Goal: Information Seeking & Learning: Compare options

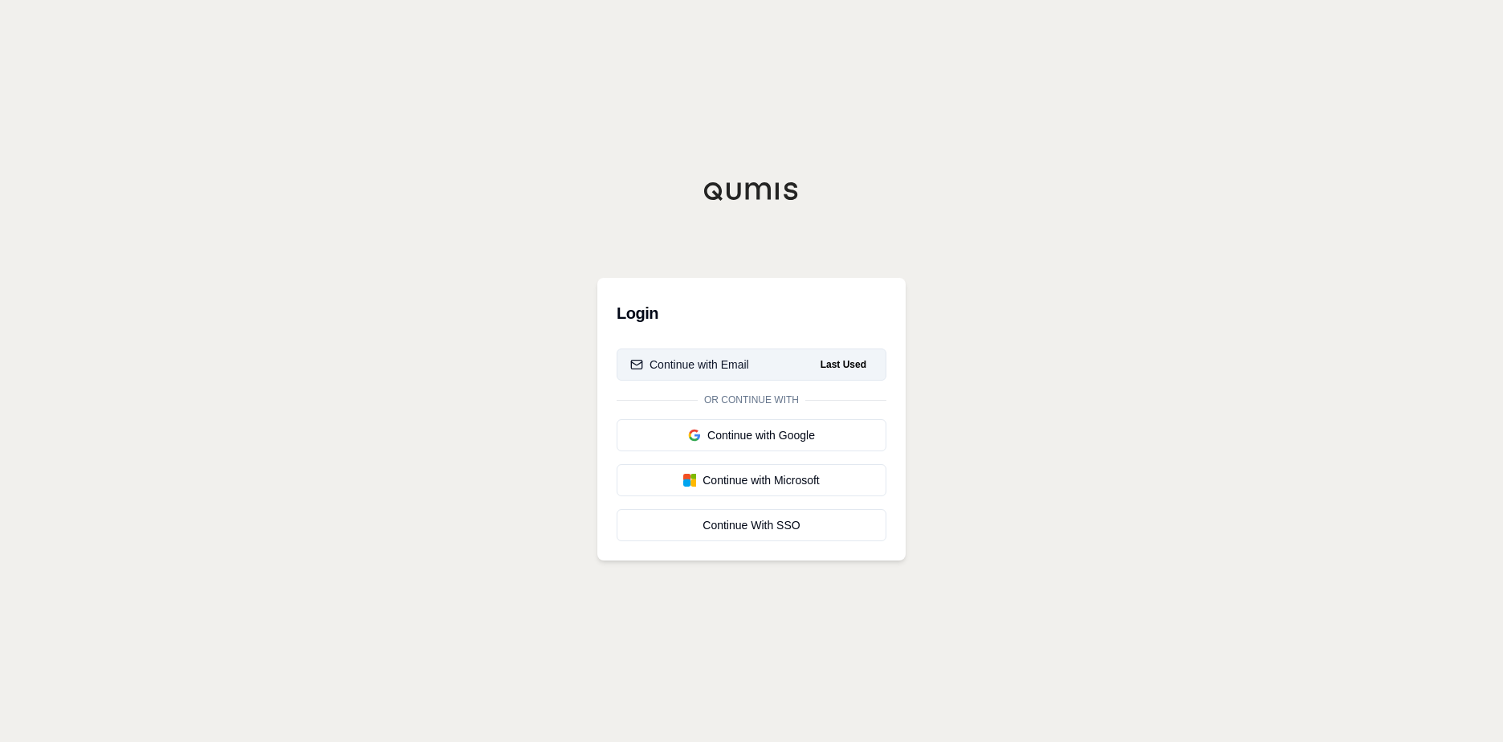
click at [799, 369] on button "Continue with Email Last Used" at bounding box center [752, 364] width 270 height 32
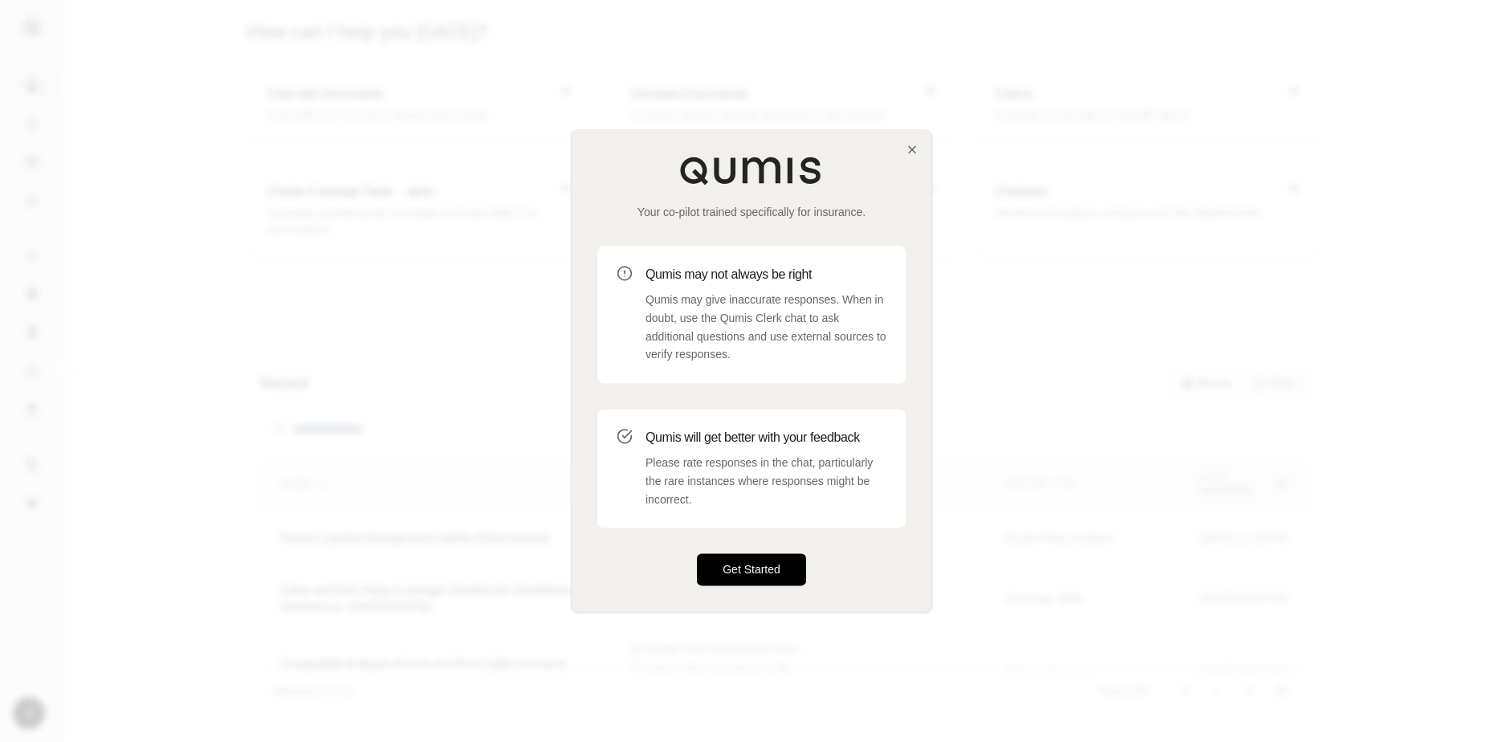
click at [780, 573] on button "Get Started" at bounding box center [751, 570] width 109 height 32
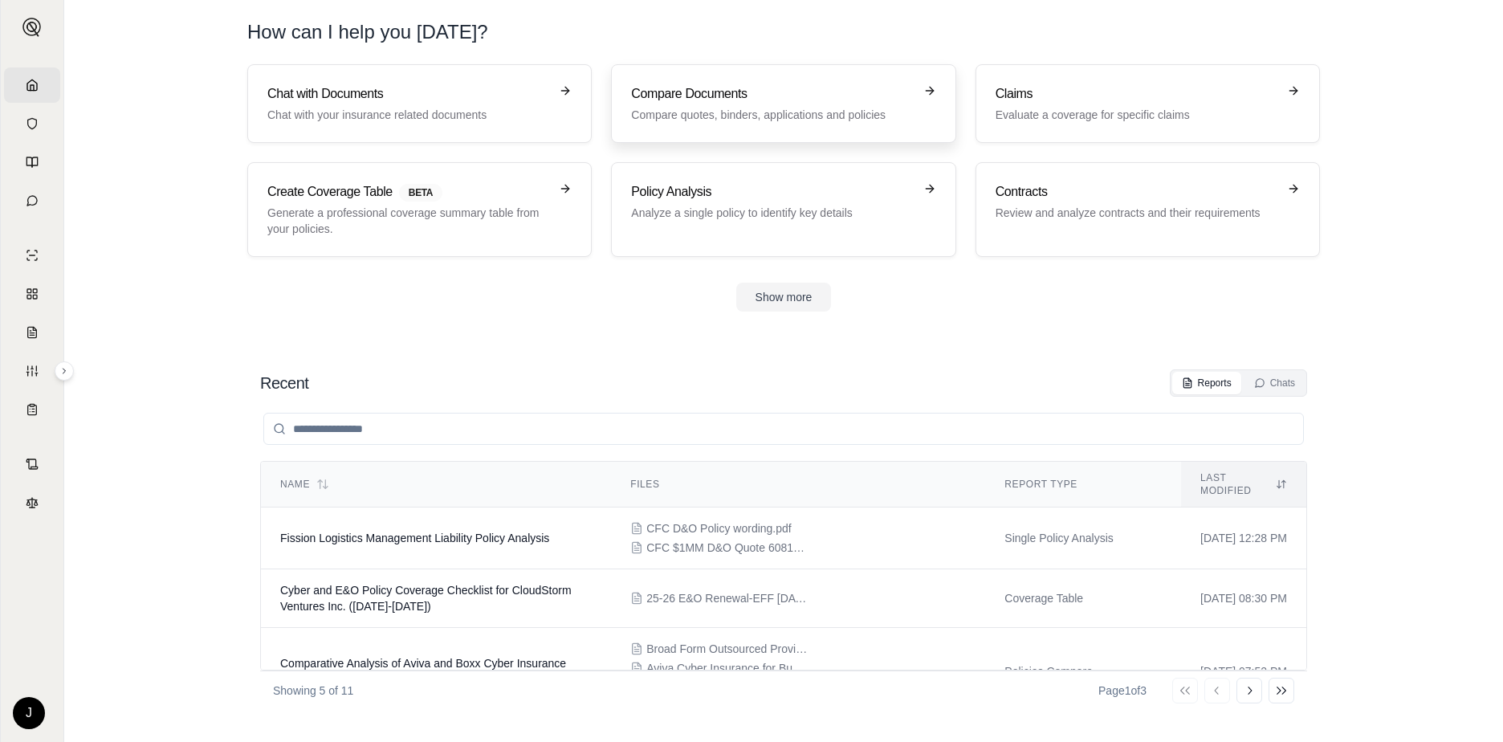
click at [731, 114] on p "Compare quotes, binders, applications and policies" at bounding box center [772, 115] width 282 height 16
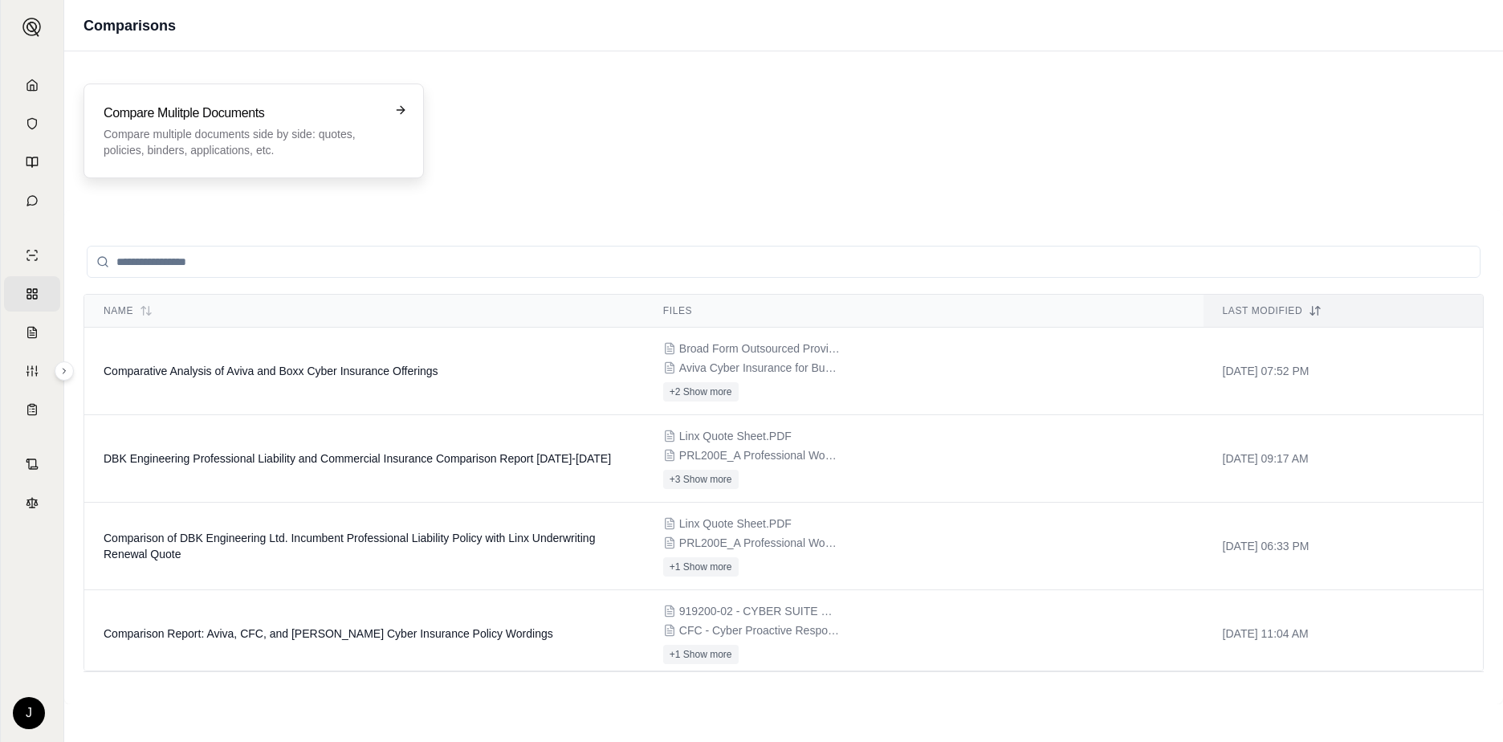
click at [262, 132] on p "Compare multiple documents side by side: quotes, policies, binders, application…" at bounding box center [243, 142] width 278 height 32
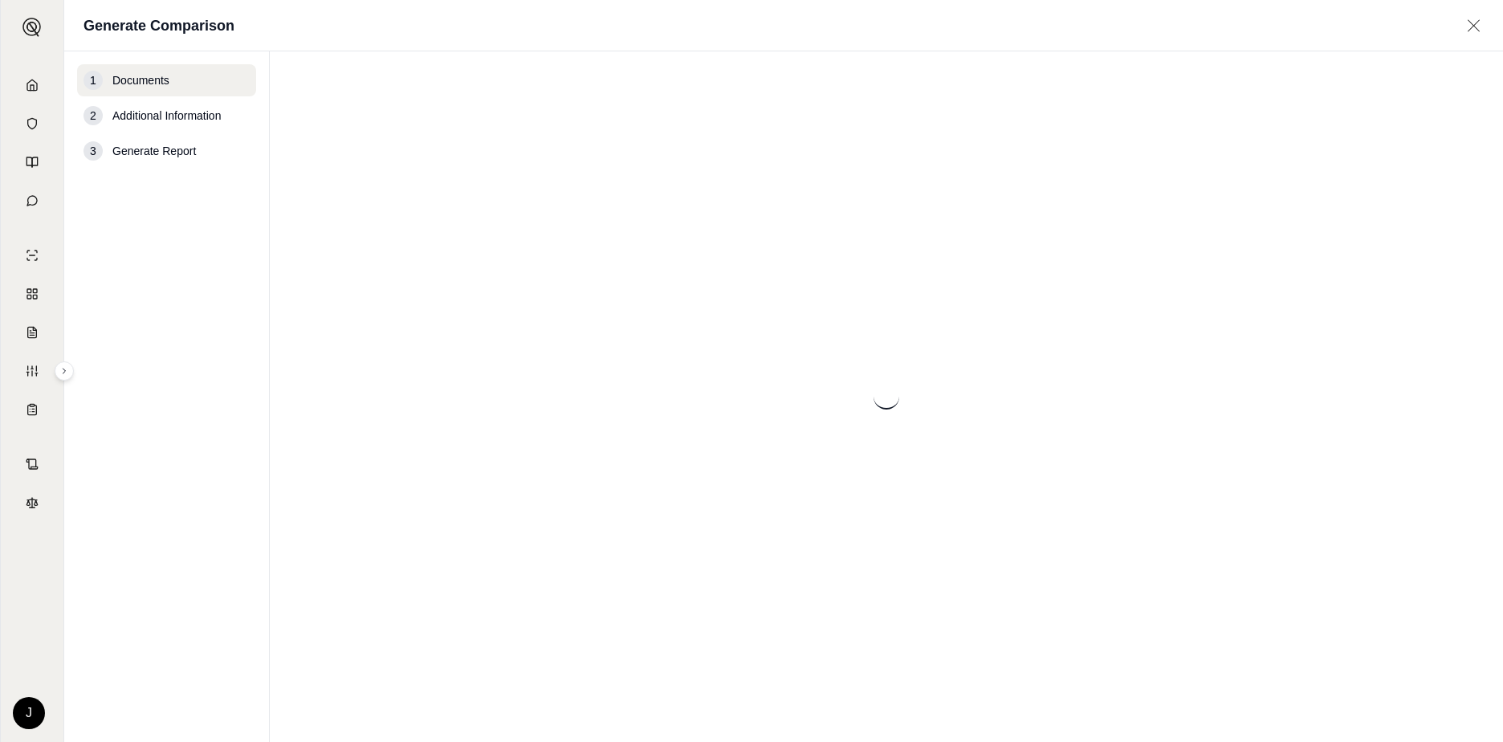
click at [262, 132] on nav "1 Documents 2 Additional Information 3 Generate Report" at bounding box center [167, 396] width 206 height 691
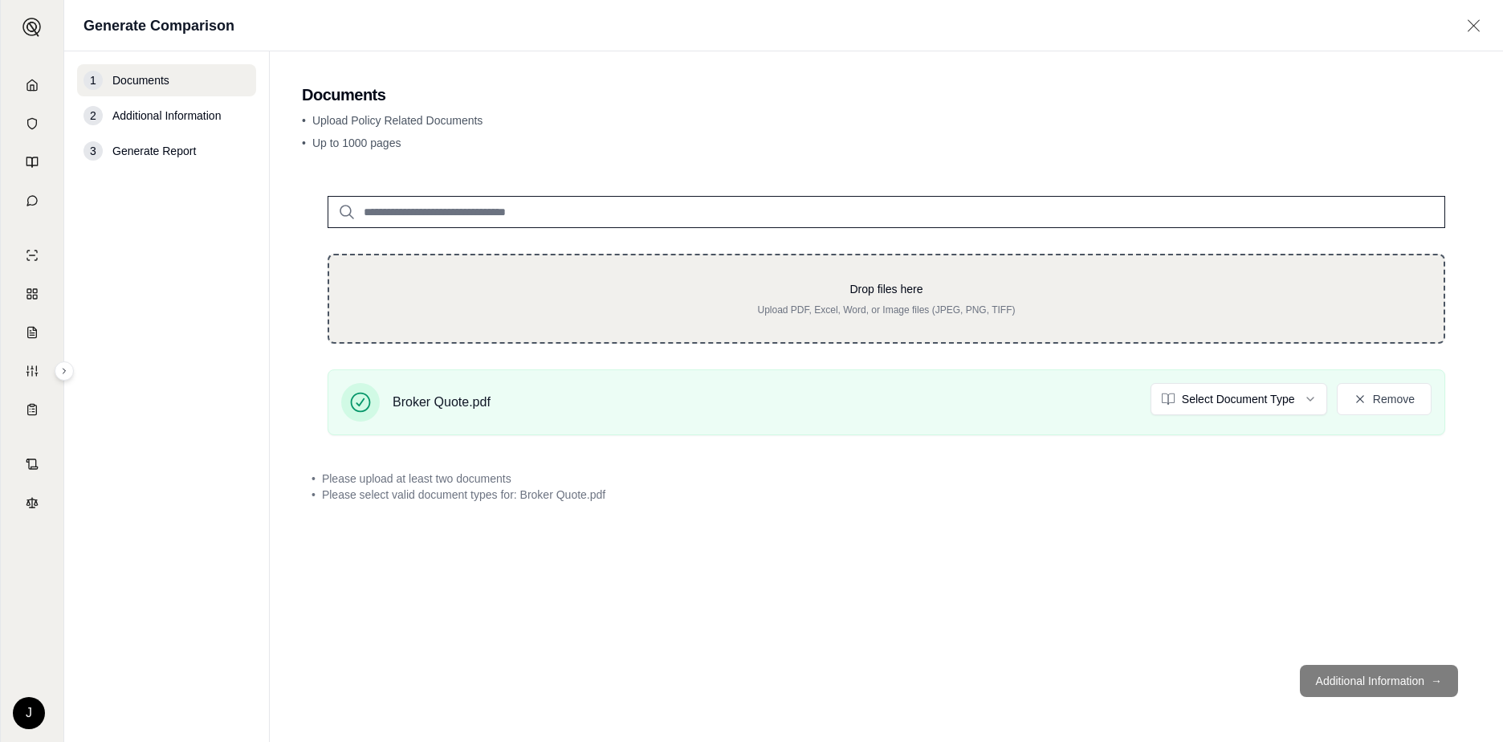
drag, startPoint x: 1376, startPoint y: 289, endPoint x: 1151, endPoint y: 289, distance: 224.8
click at [1171, 289] on p "Drop files here" at bounding box center [886, 289] width 1063 height 16
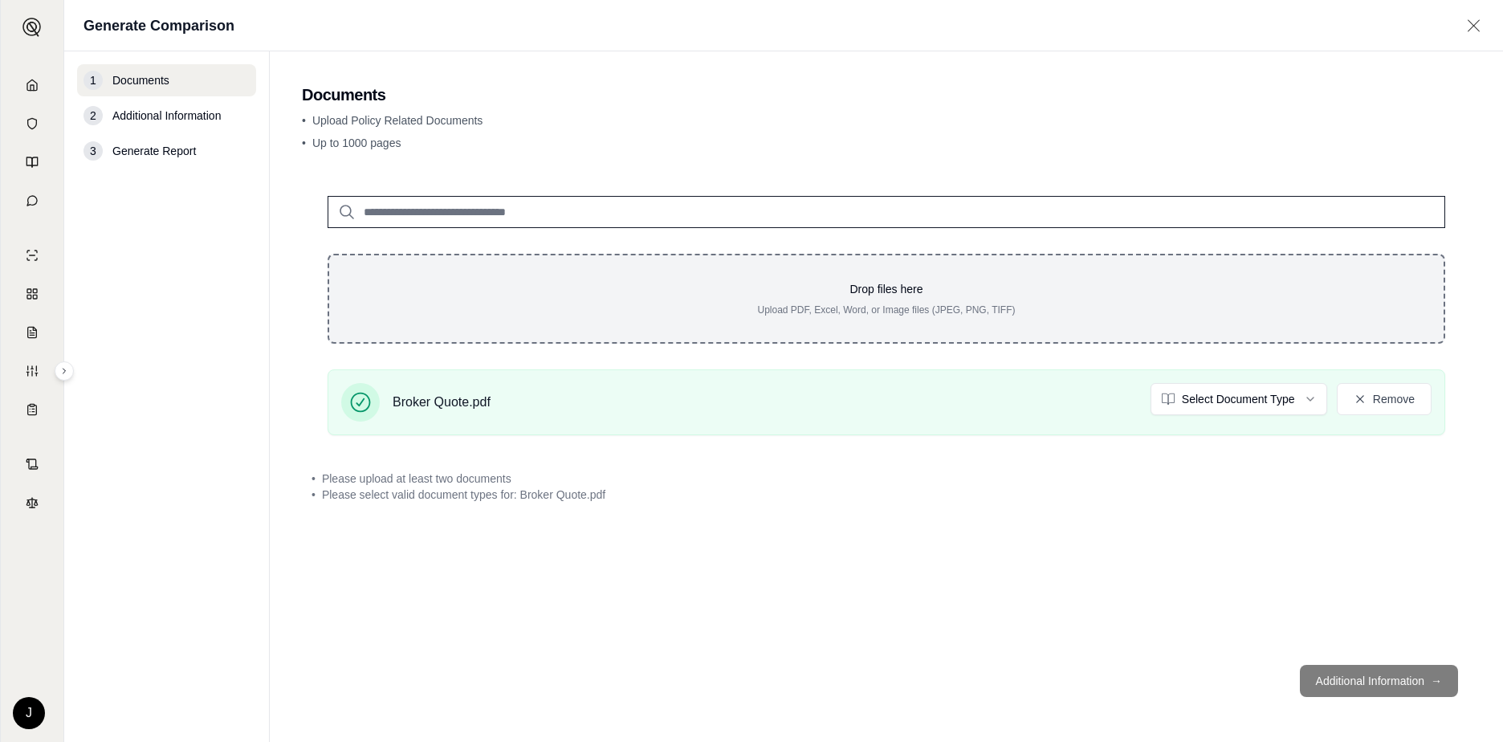
drag, startPoint x: 818, startPoint y: 324, endPoint x: 775, endPoint y: 336, distance: 45.0
click at [788, 336] on div "Drop files here Upload PDF, Excel, Word, or Image files (JPEG, PNG, TIFF)" at bounding box center [887, 299] width 1118 height 90
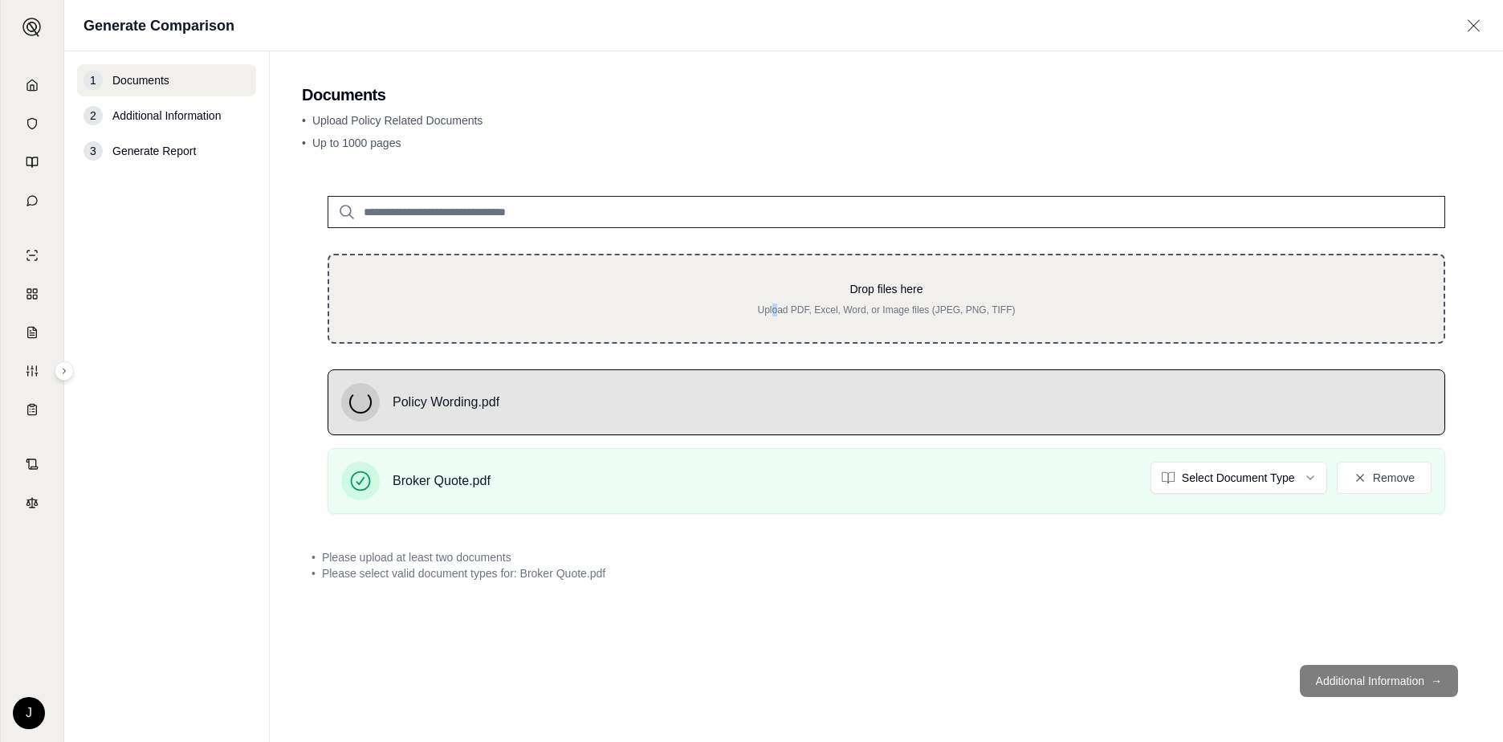
click at [775, 332] on div "Drop files here Upload PDF, Excel, Word, or Image files (JPEG, PNG, TIFF)" at bounding box center [887, 299] width 1118 height 90
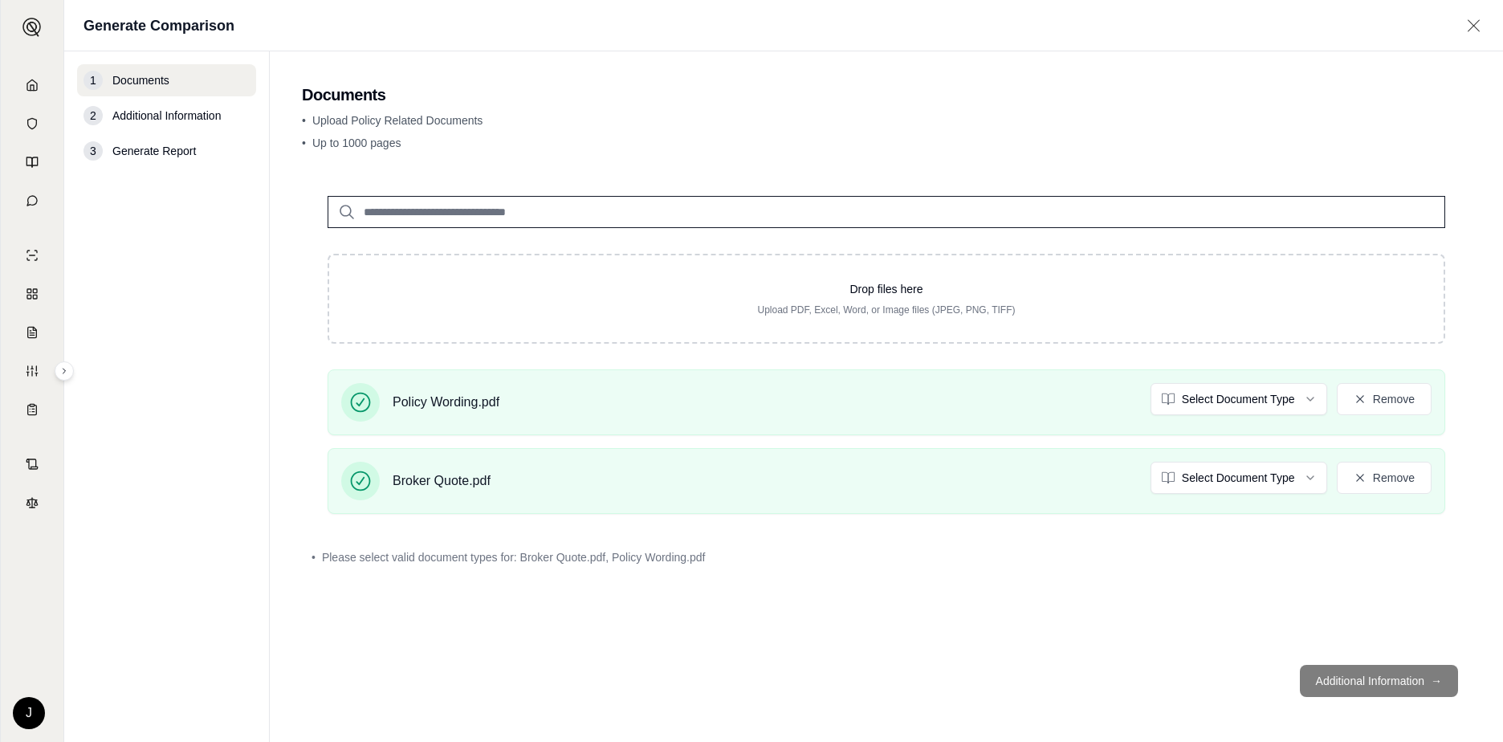
drag, startPoint x: 1088, startPoint y: 263, endPoint x: 2455, endPoint y: 277, distance: 1366.6
click at [1502, 277] on html "Home Vault Prompts Chats Single Policy Comparisons Claims Custom Report Coverag…" at bounding box center [751, 371] width 1503 height 742
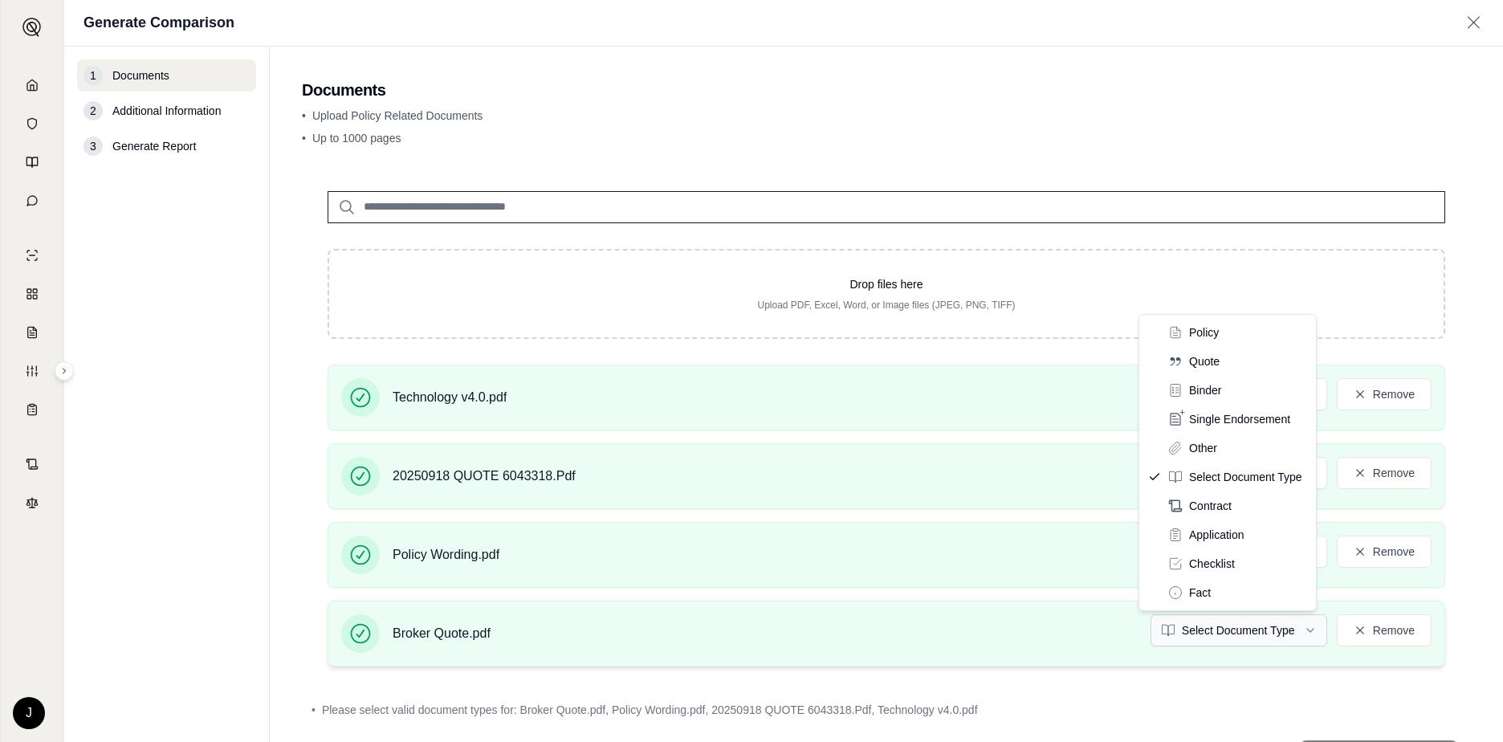
click at [1299, 631] on html "Home Vault Prompts Chats Single Policy Comparisons Claims Custom Report Coverag…" at bounding box center [751, 371] width 1503 height 742
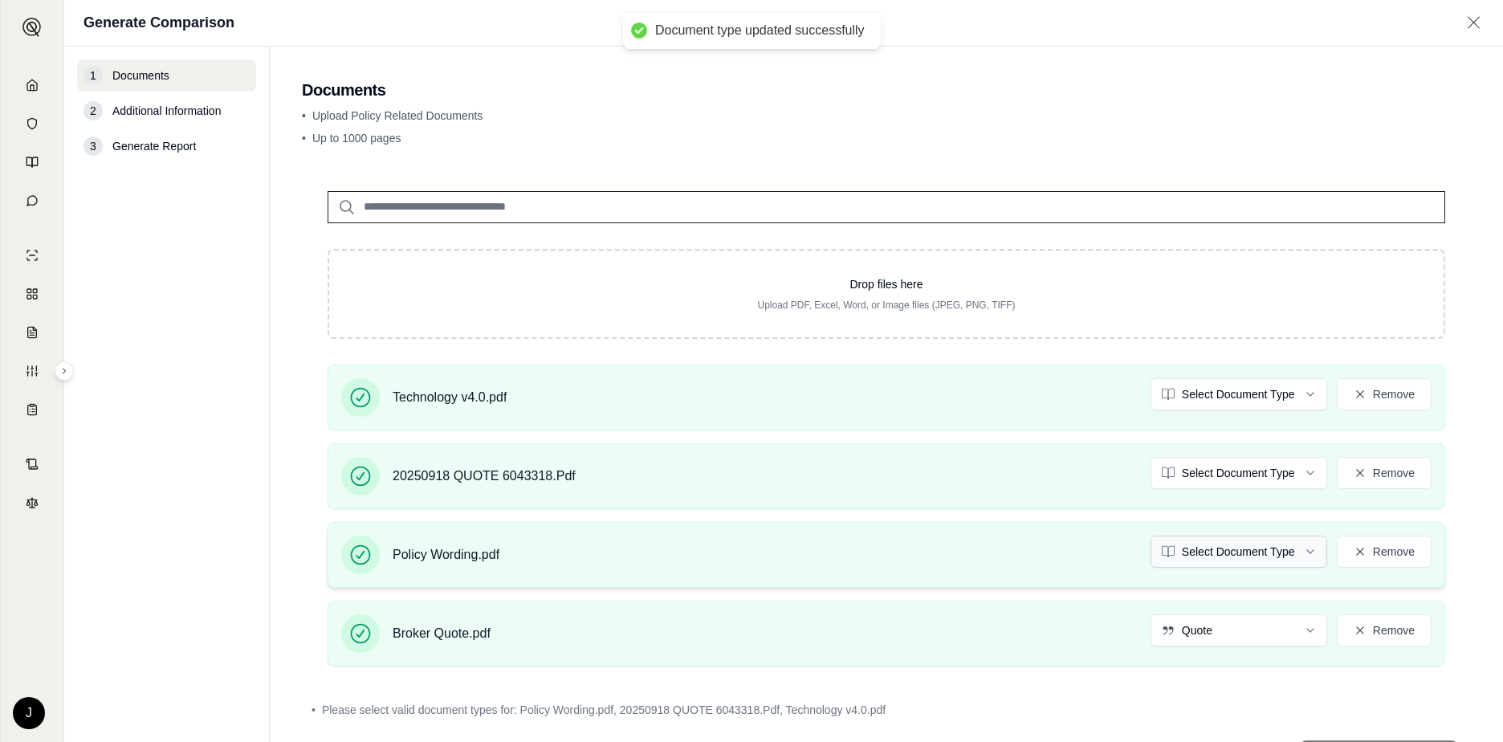
click at [1294, 555] on html "Document type updated successfully Home Vault Prompts Chats Single Policy Compa…" at bounding box center [751, 371] width 1503 height 742
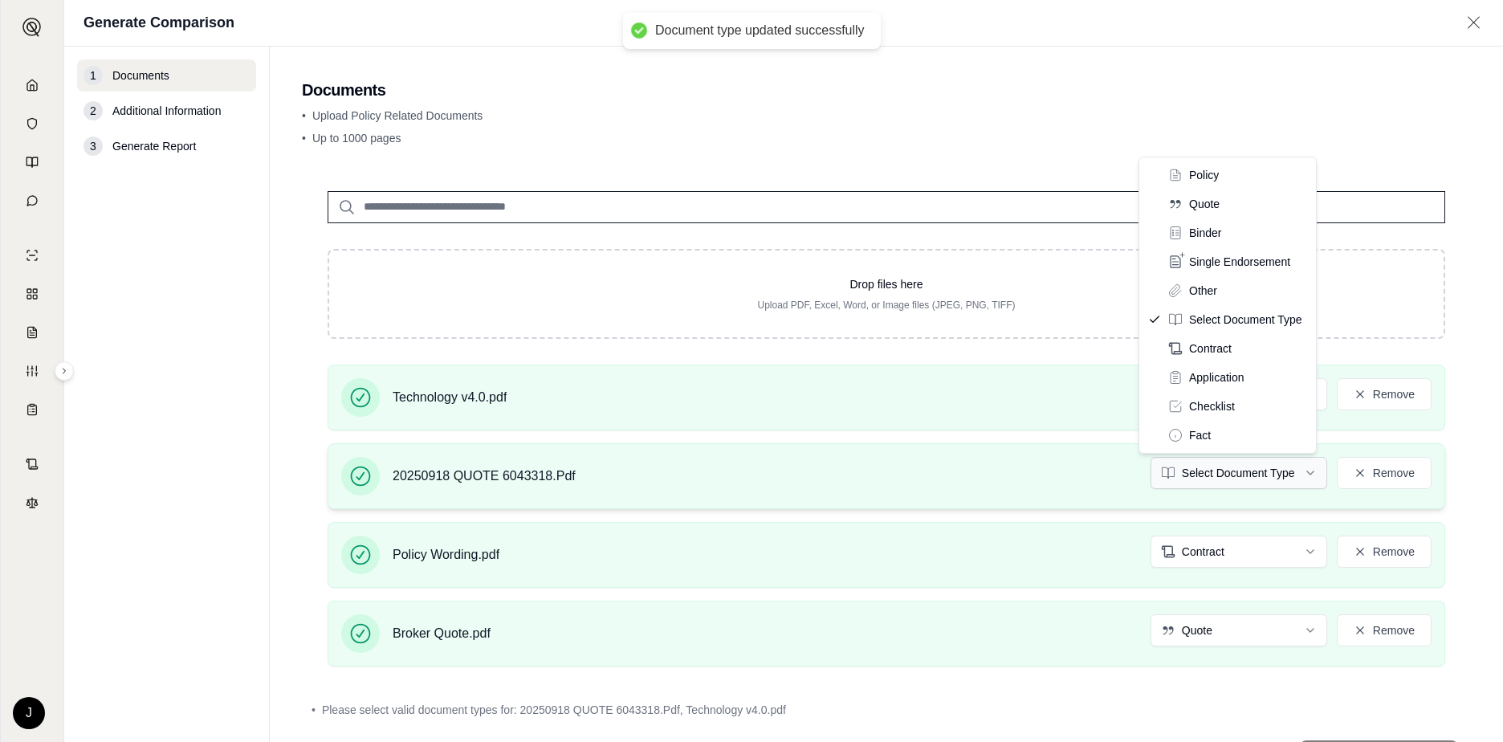
click at [1266, 478] on html "Document type updated successfully Home Vault Prompts Chats Single Policy Compa…" at bounding box center [751, 371] width 1503 height 742
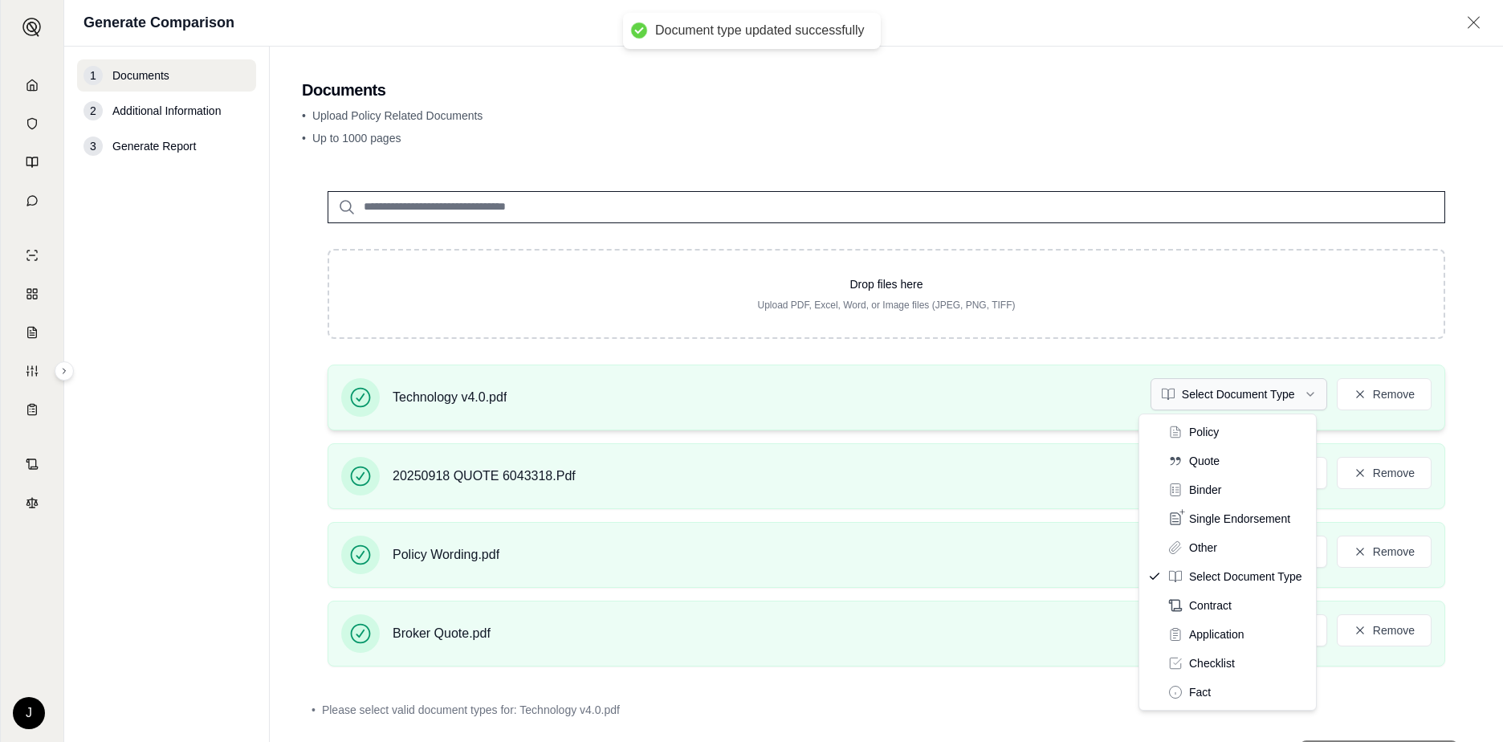
click at [1254, 390] on html "Document type updated successfully Home Vault Prompts Chats Single Policy Compa…" at bounding box center [751, 371] width 1503 height 742
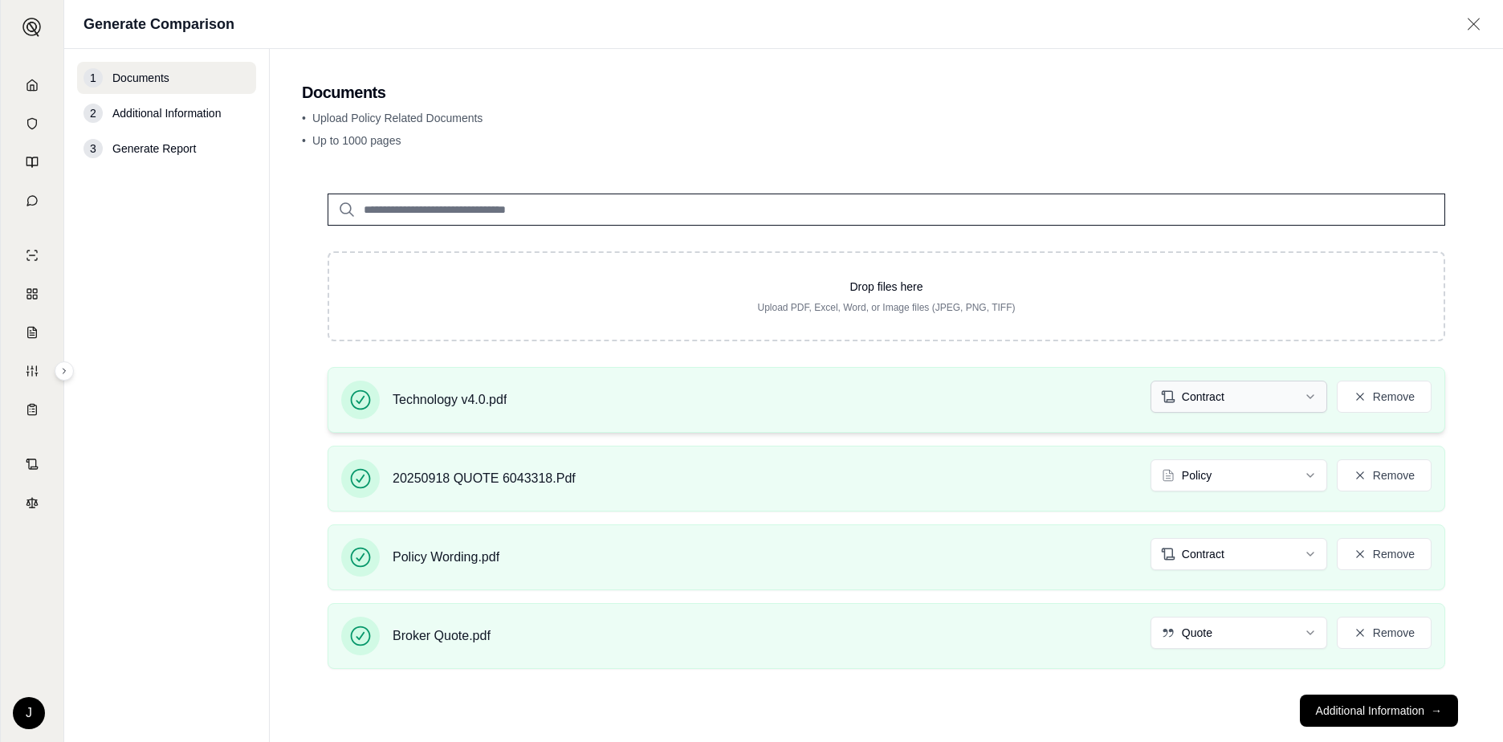
click at [1295, 390] on html "Home Vault Prompts Chats Single Policy Comparisons Claims Custom Report Coverag…" at bounding box center [751, 371] width 1503 height 742
click at [1296, 392] on html "Home Vault Prompts Chats Single Policy Comparisons Claims Custom Report Coverag…" at bounding box center [751, 371] width 1503 height 742
click at [1395, 716] on button "Additional Information →" at bounding box center [1379, 711] width 158 height 32
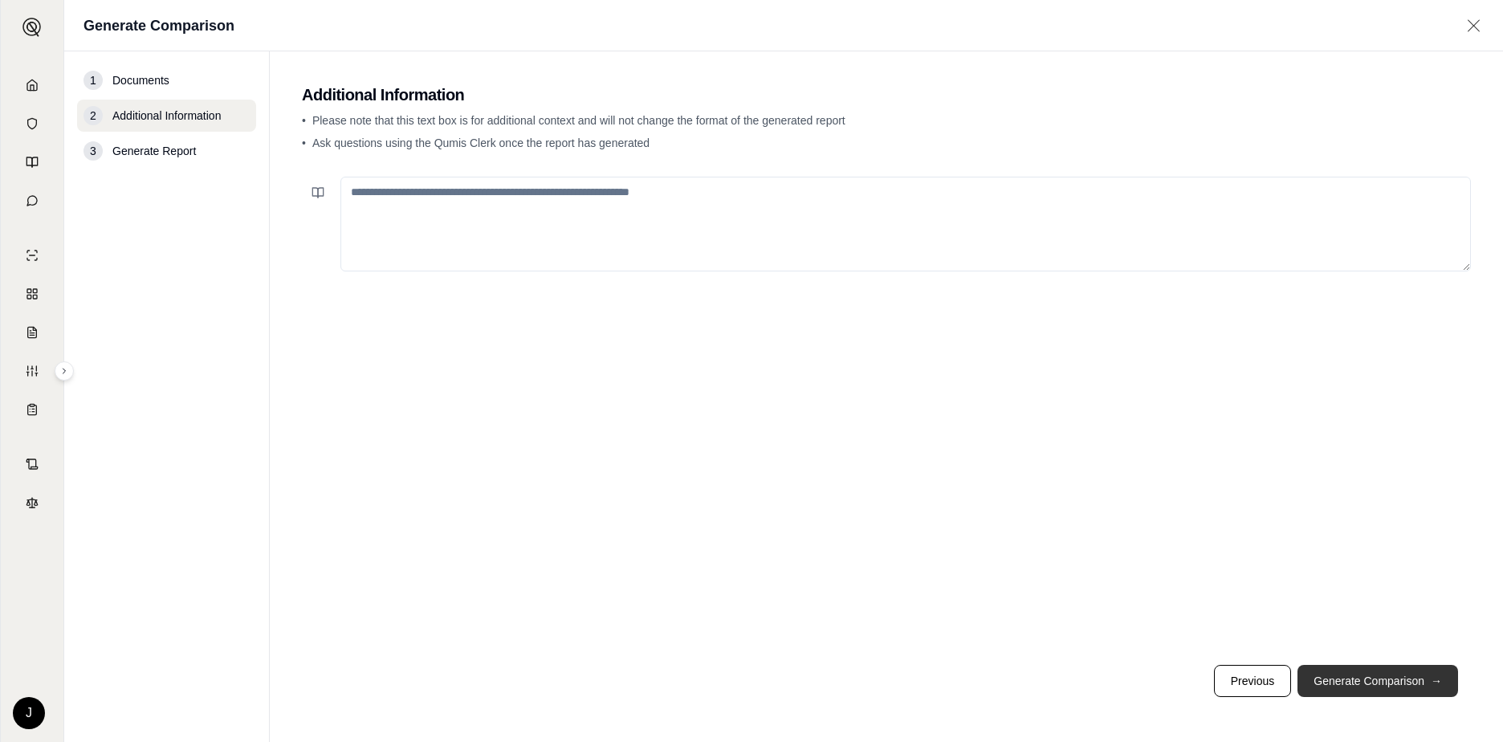
click at [1387, 682] on button "Generate Comparison →" at bounding box center [1378, 681] width 161 height 32
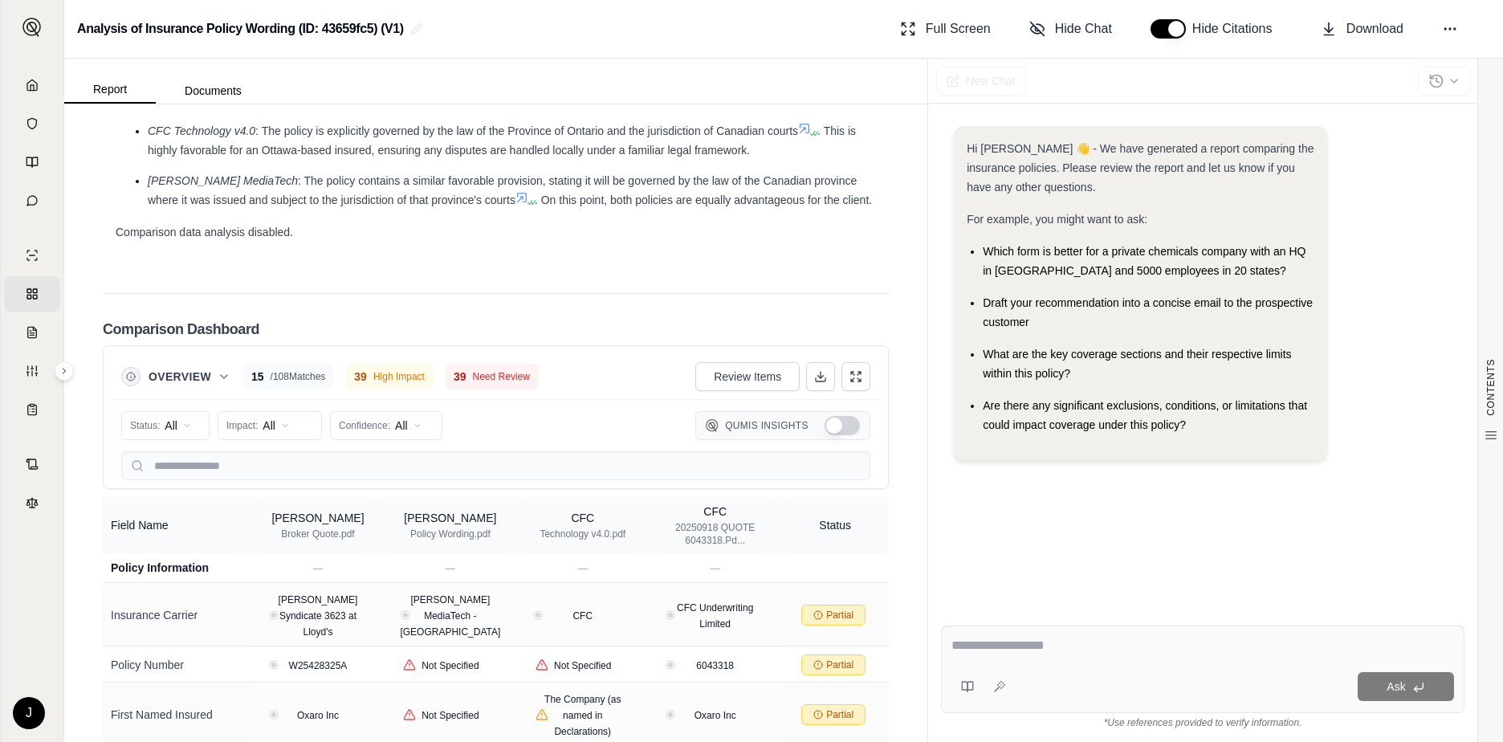
scroll to position [3533, 0]
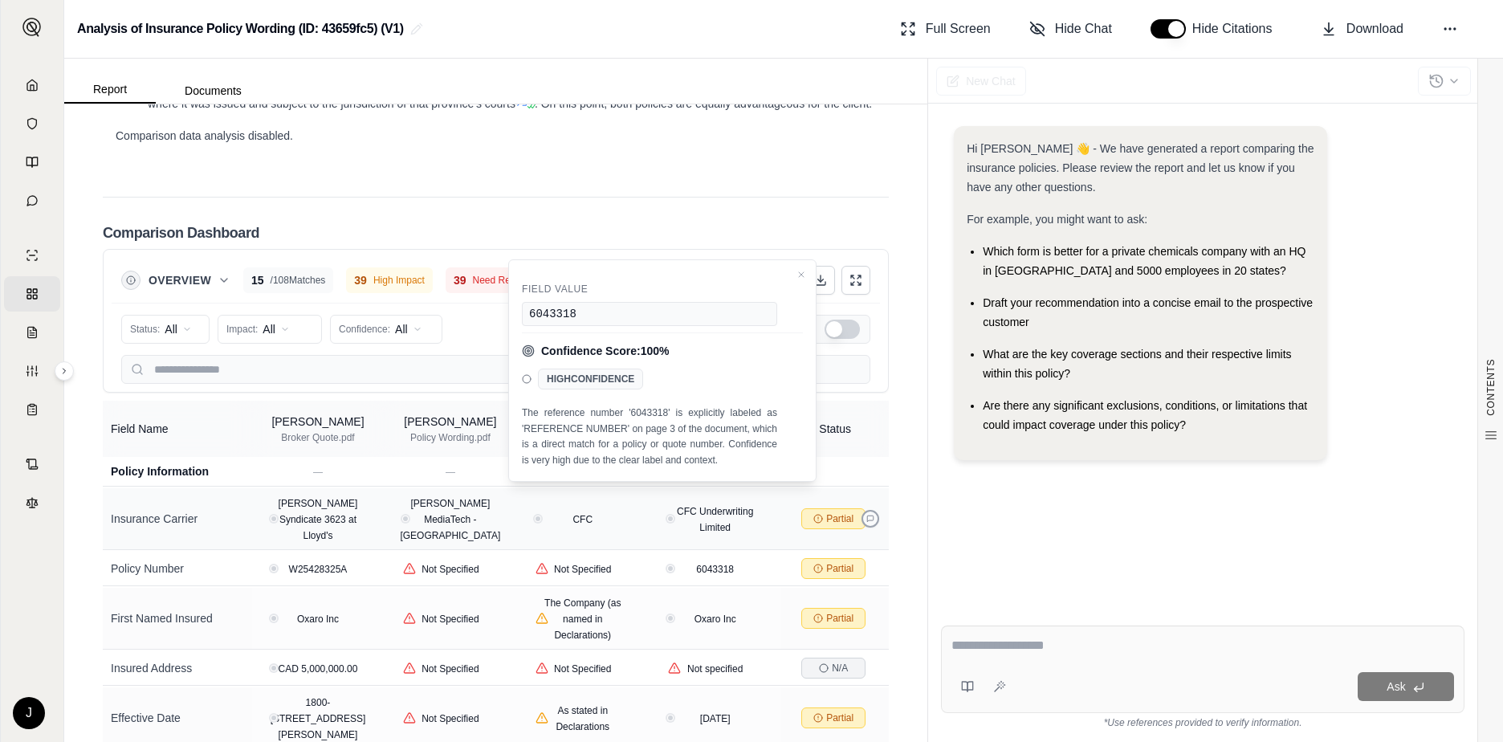
click at [867, 515] on icon at bounding box center [870, 518] width 6 height 6
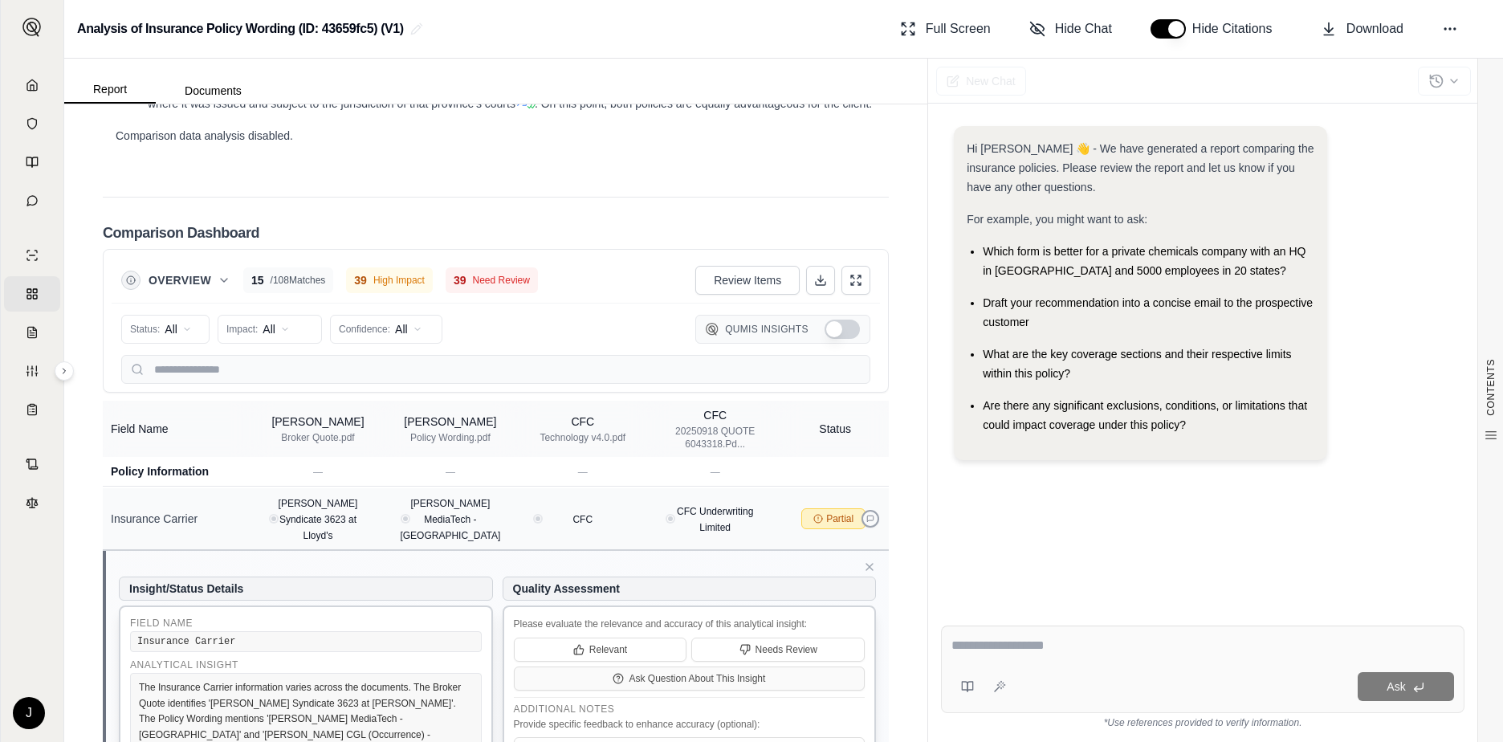
click at [867, 515] on icon at bounding box center [870, 518] width 6 height 6
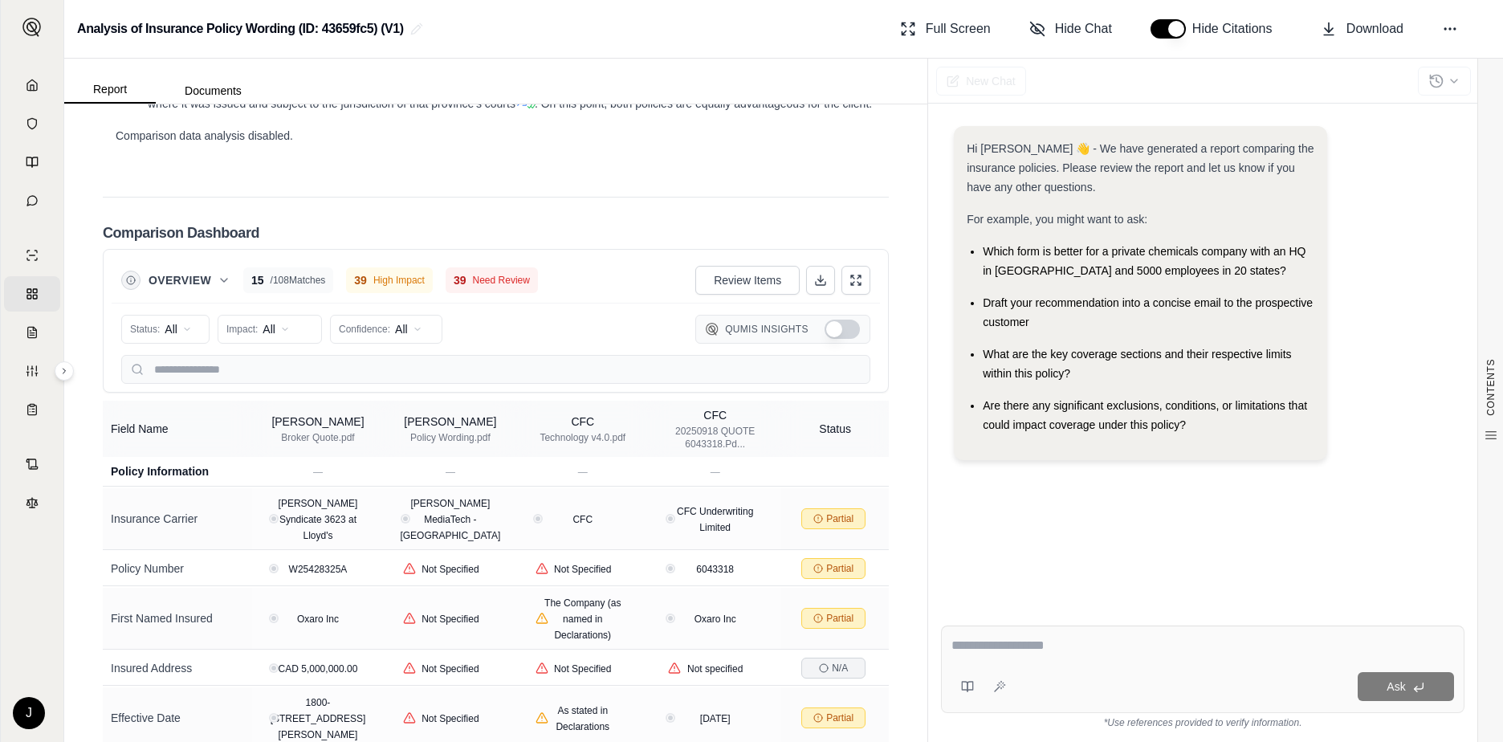
click at [496, 274] on span "Need Review" at bounding box center [501, 280] width 57 height 13
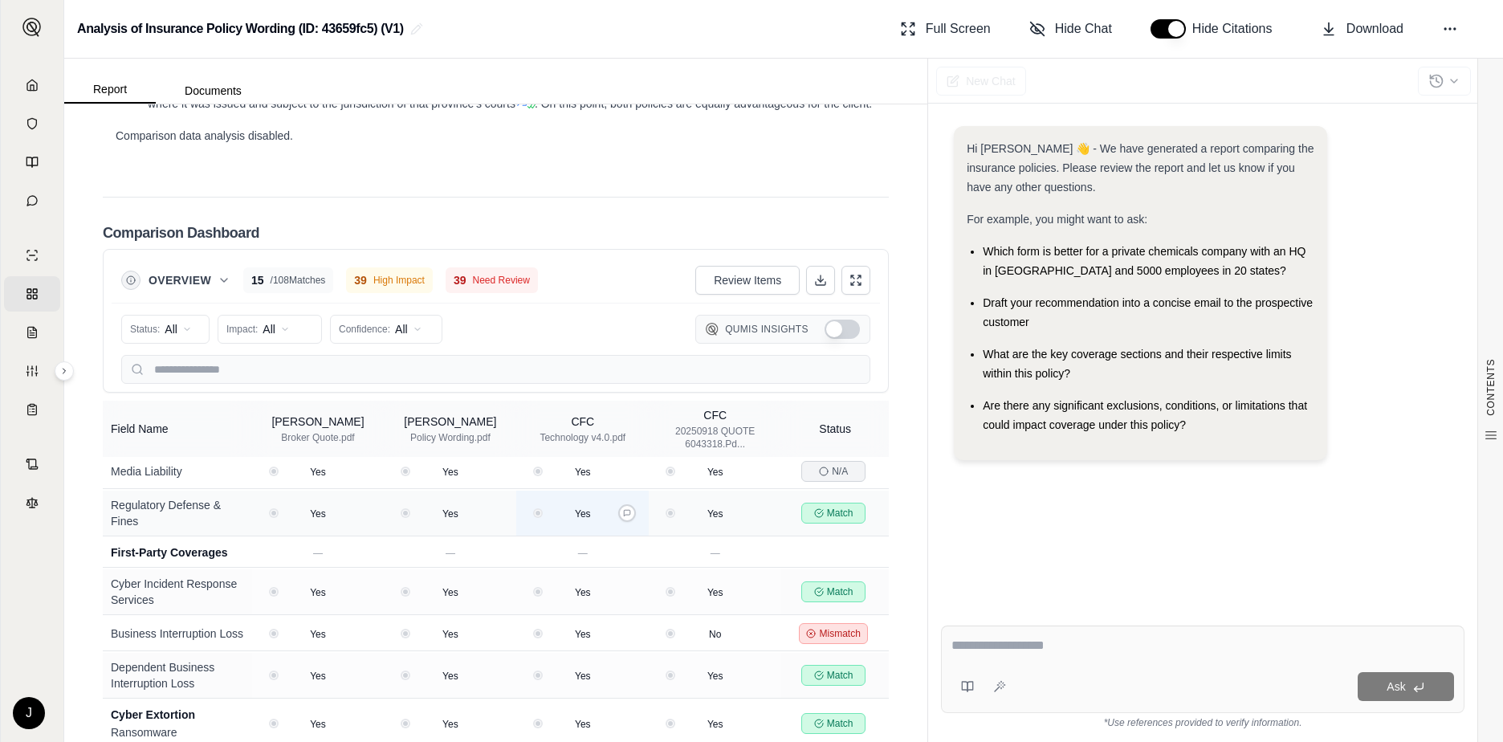
scroll to position [3051, 0]
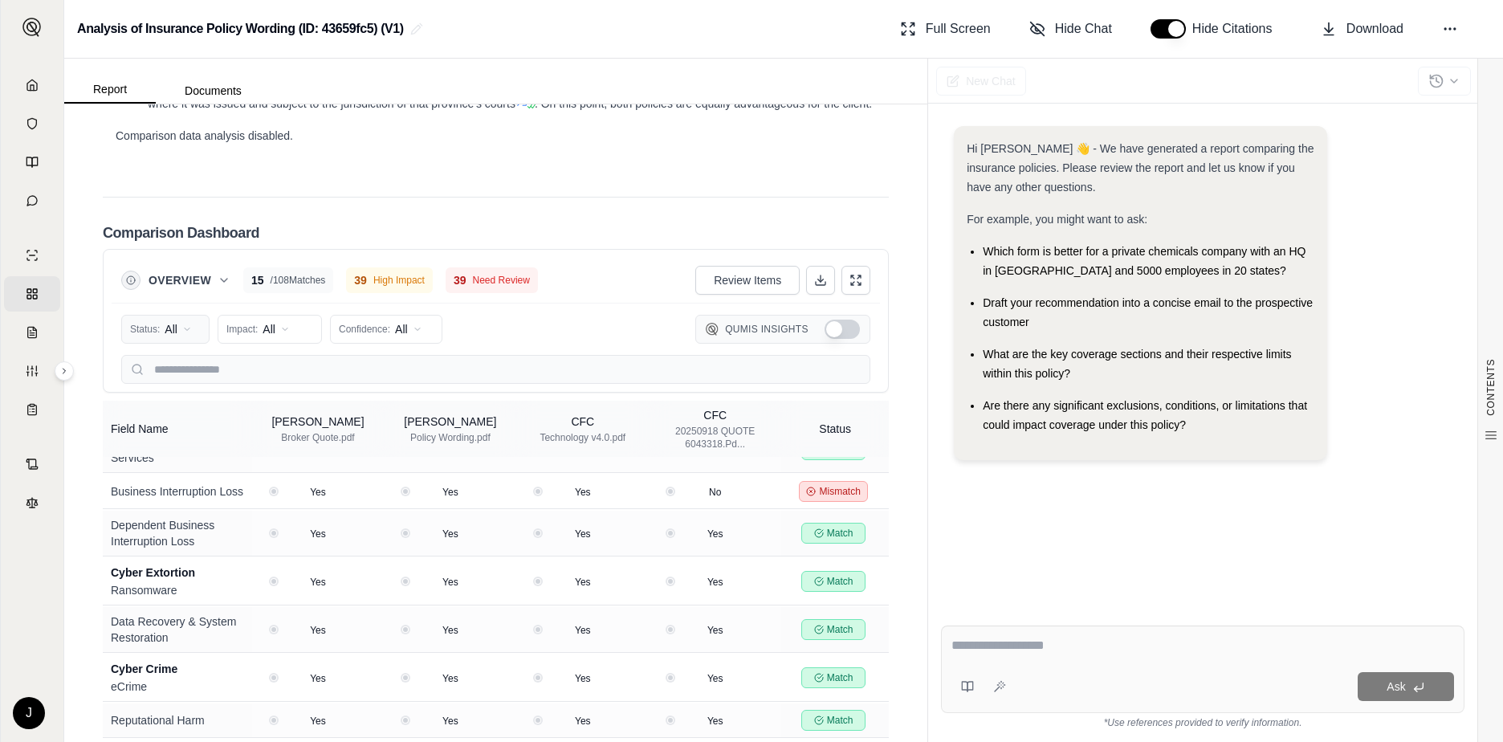
click at [175, 268] on html "Home Vault Prompts Chats Single Policy Comparisons Claims Custom Report Coverag…" at bounding box center [751, 371] width 1503 height 742
click at [151, 390] on span "Mismatch" at bounding box center [164, 383] width 64 height 16
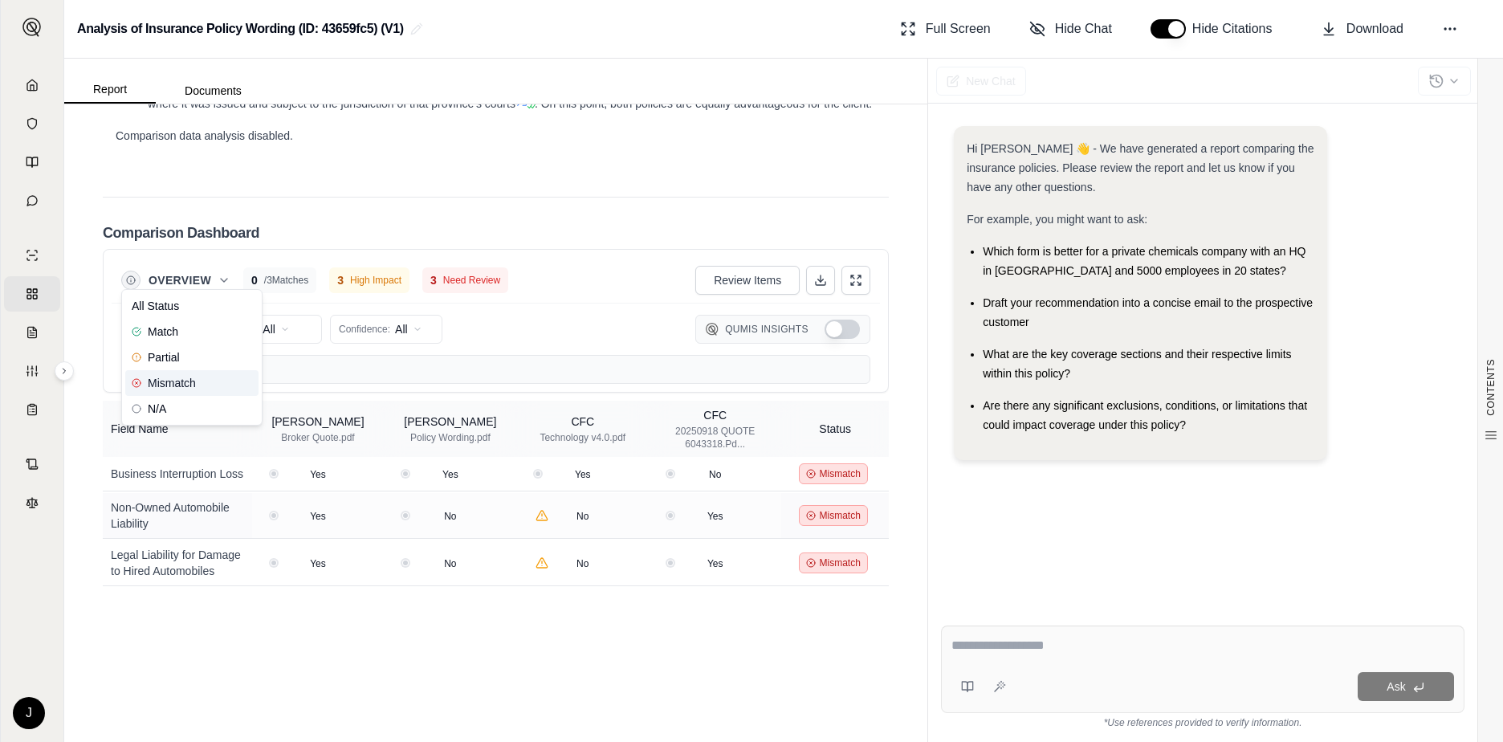
scroll to position [0, 0]
click at [197, 269] on html "Home Vault Prompts Chats Single Policy Comparisons Claims Custom Report Coverag…" at bounding box center [751, 371] width 1503 height 742
click at [167, 354] on span "Partial" at bounding box center [156, 357] width 48 height 16
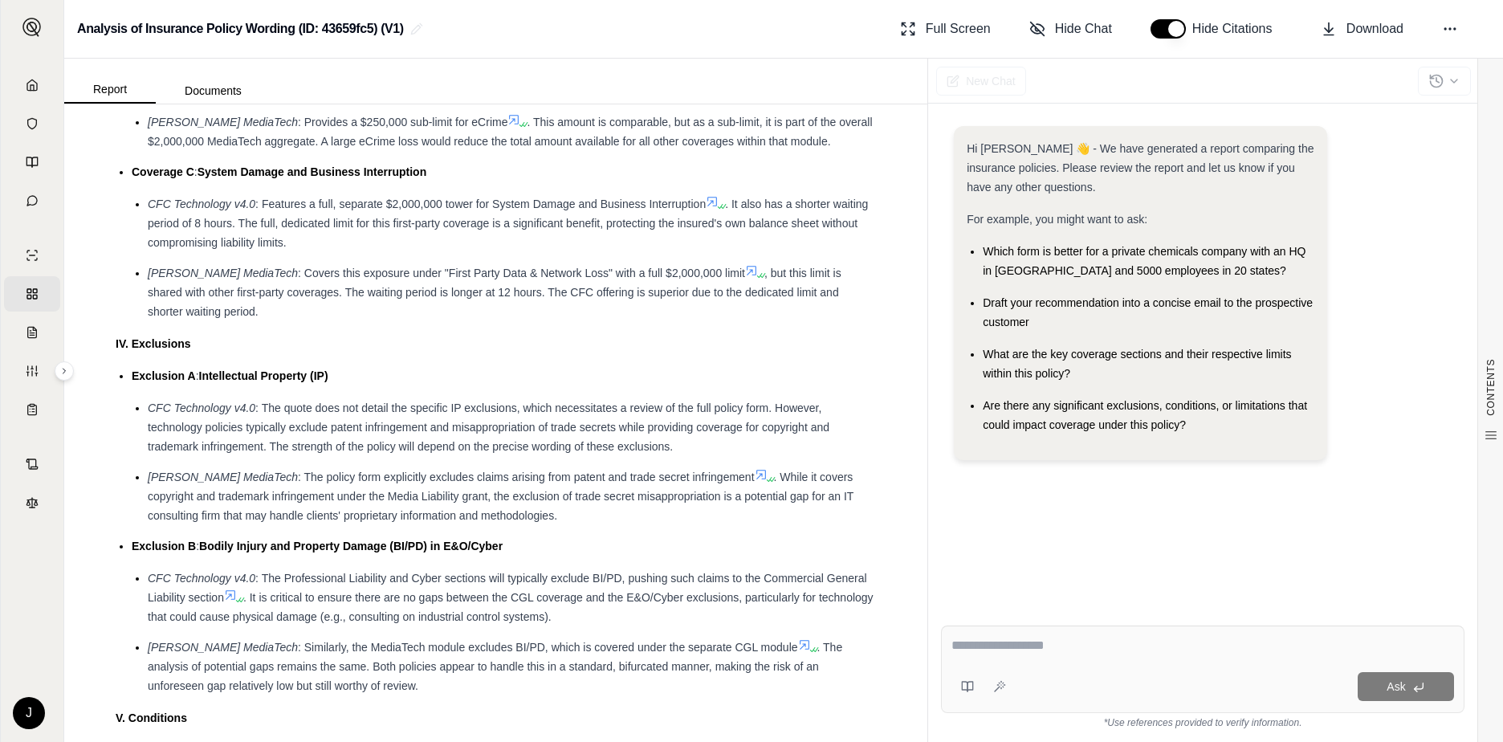
scroll to position [2569, 0]
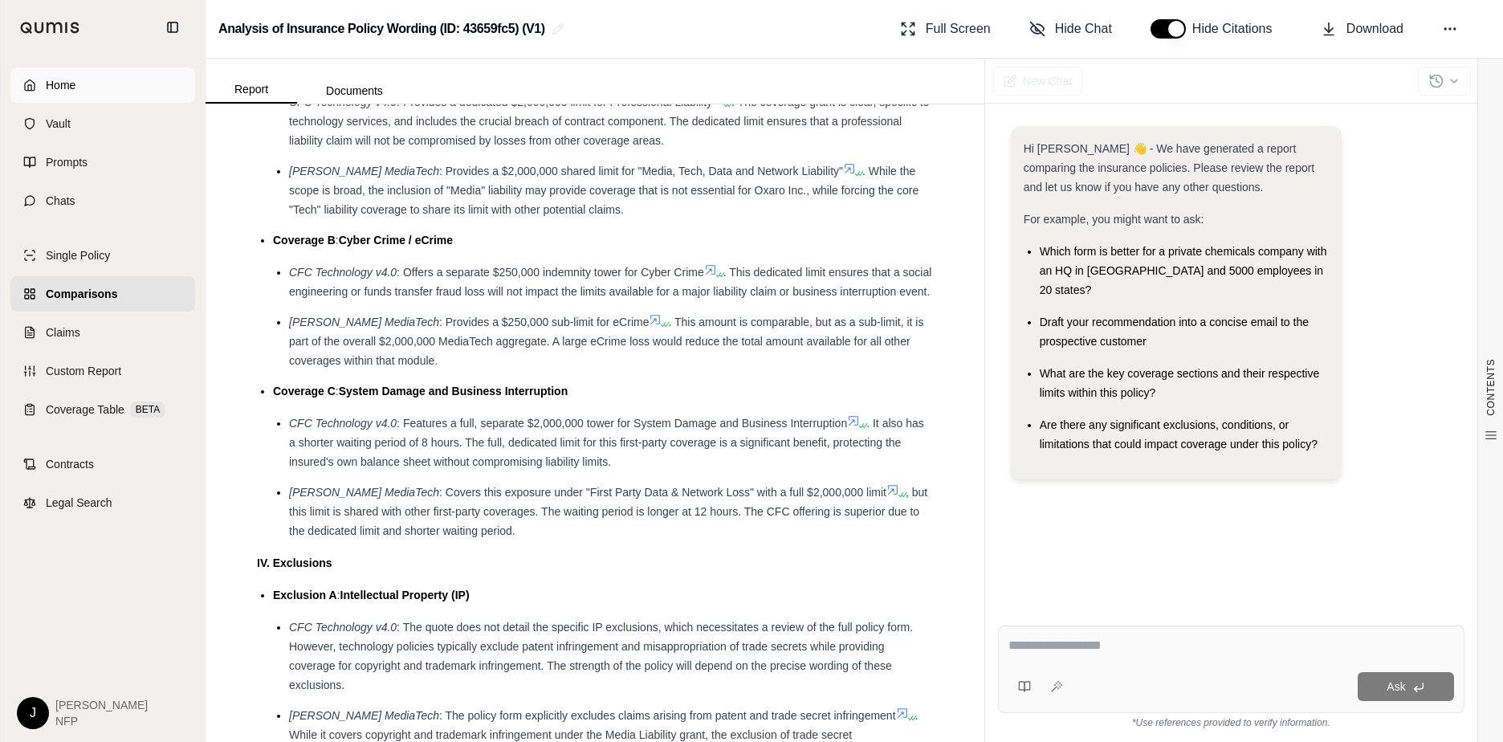
click at [31, 93] on link "Home" at bounding box center [102, 84] width 185 height 35
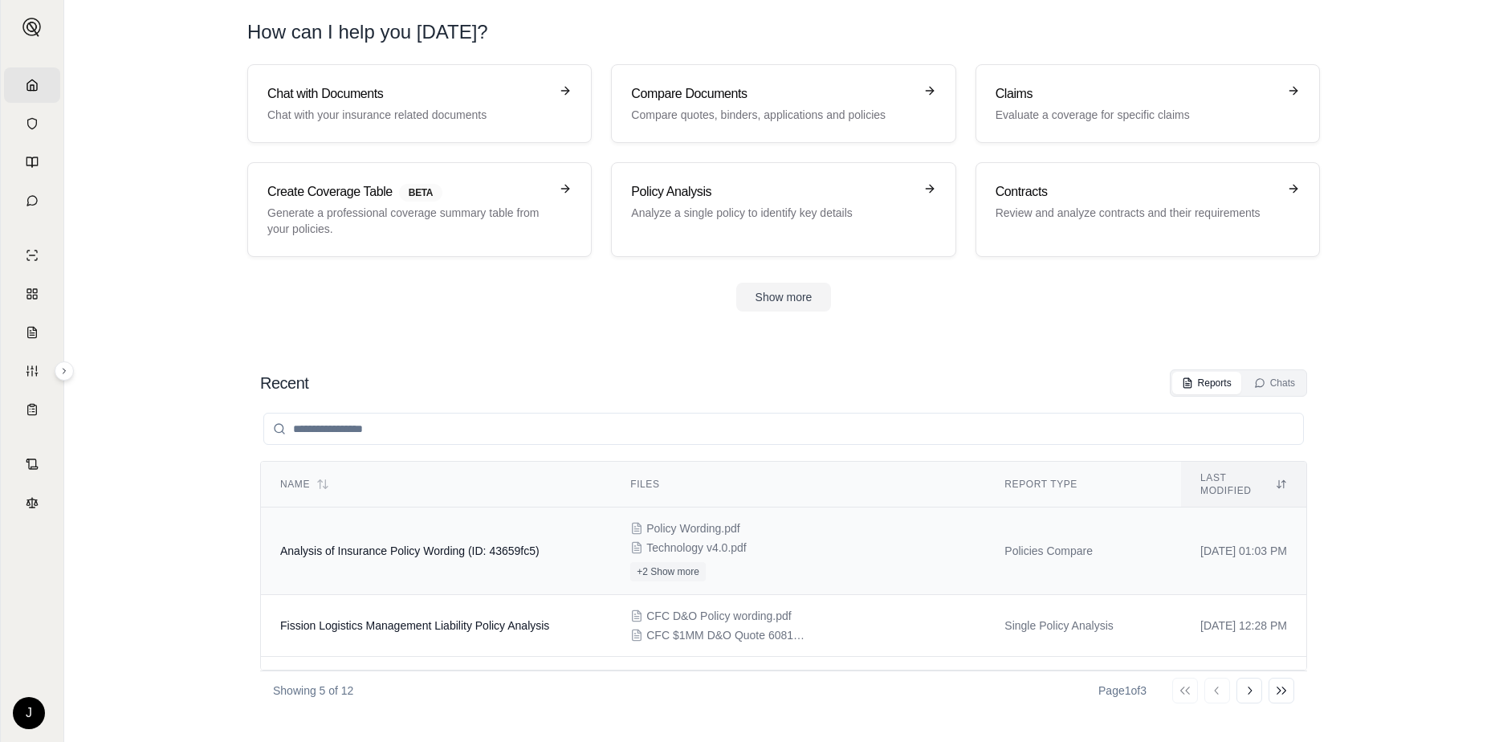
click at [678, 524] on div "Policy Wording.pdf Technology v4.0.pdf +2 Show more" at bounding box center [798, 550] width 336 height 61
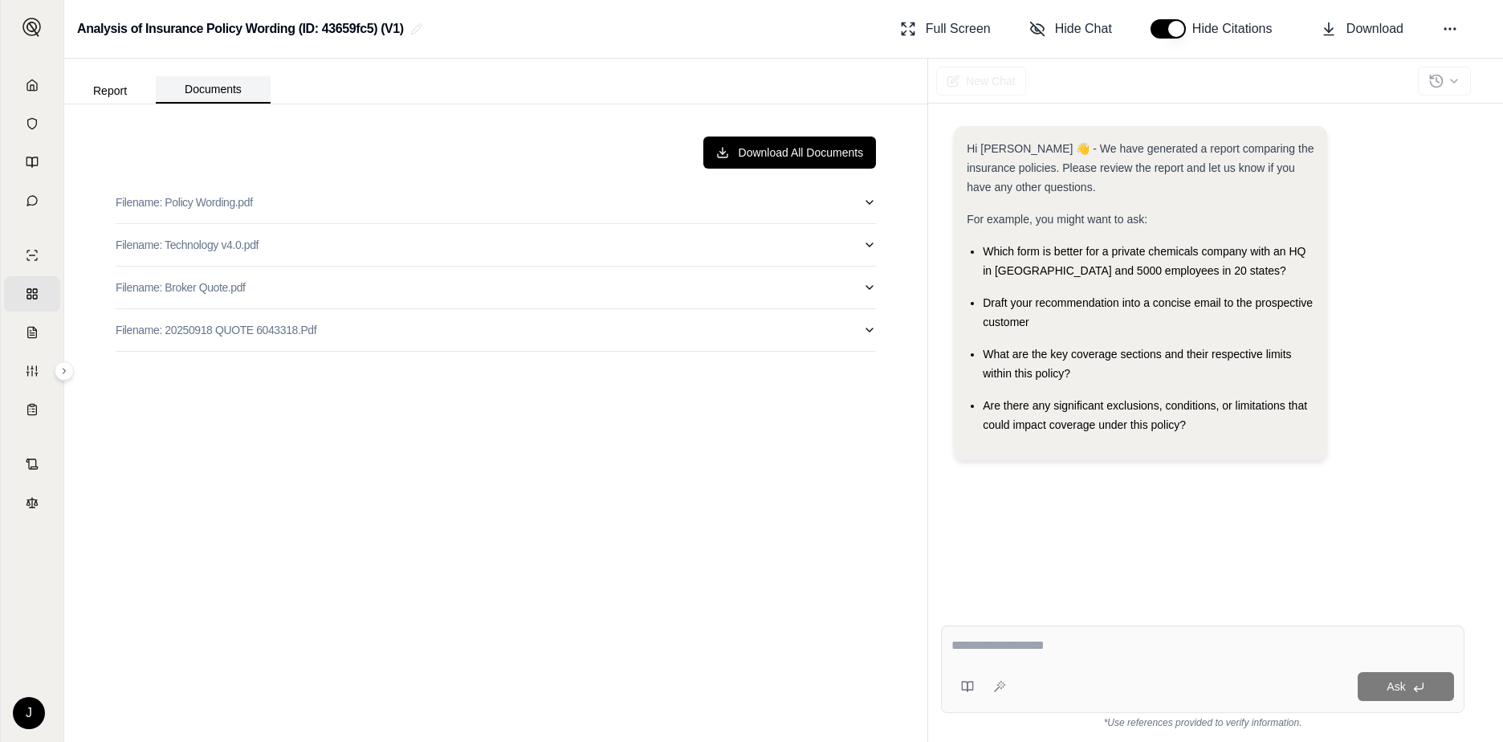
click at [225, 93] on button "Documents" at bounding box center [213, 89] width 115 height 27
click at [866, 202] on icon "button" at bounding box center [869, 202] width 13 height 13
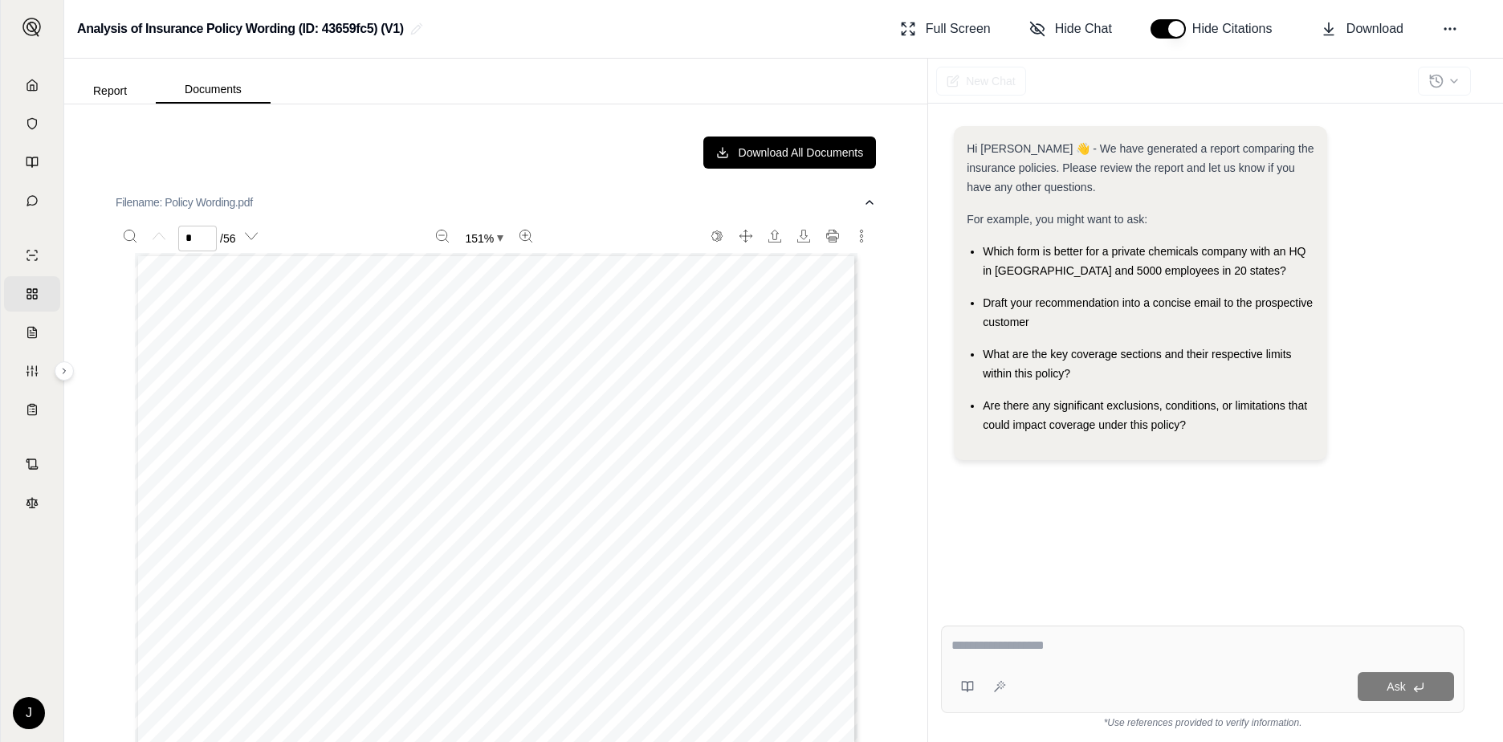
click at [866, 202] on div "Download All Documents Filename: Policy Wording.pdf * / 56 151 % [PERSON_NAME] …" at bounding box center [496, 423] width 786 height 599
click at [863, 198] on icon "button" at bounding box center [869, 202] width 13 height 13
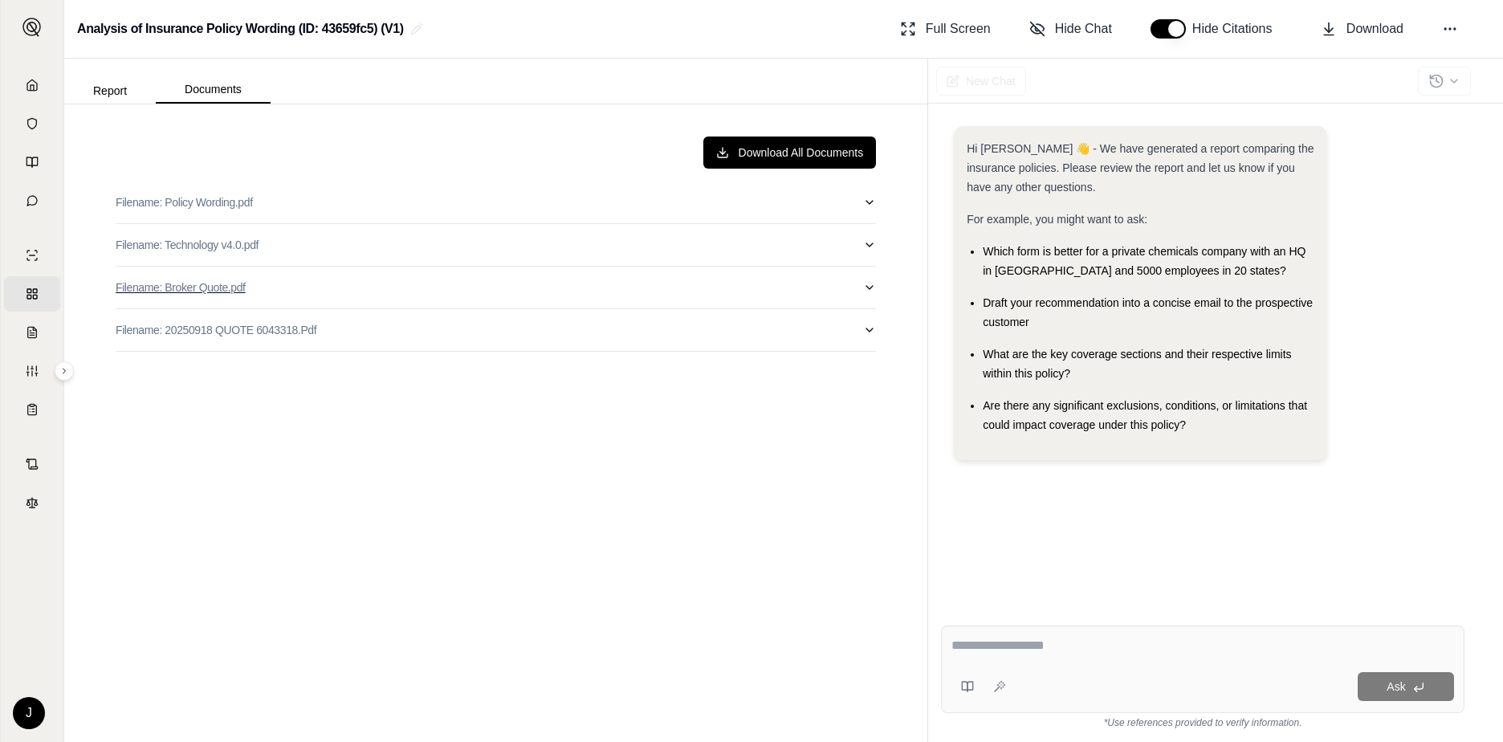
click at [862, 290] on button "Filename: Broker Quote.pdf" at bounding box center [496, 288] width 760 height 42
click at [863, 283] on icon "button" at bounding box center [869, 287] width 13 height 13
click at [114, 94] on button "Report" at bounding box center [110, 91] width 92 height 26
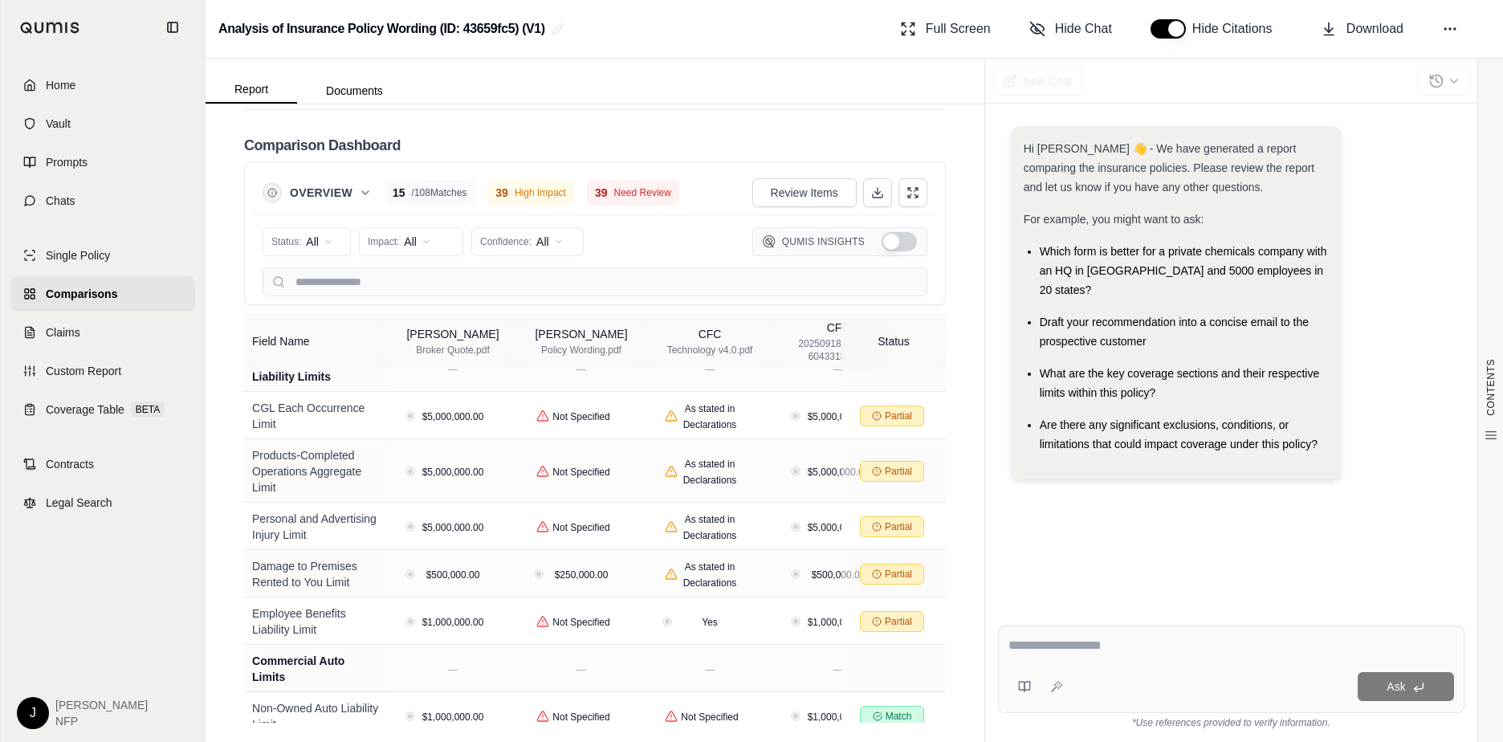
scroll to position [3890, 0]
click at [64, 298] on span "Comparisons" at bounding box center [81, 294] width 71 height 16
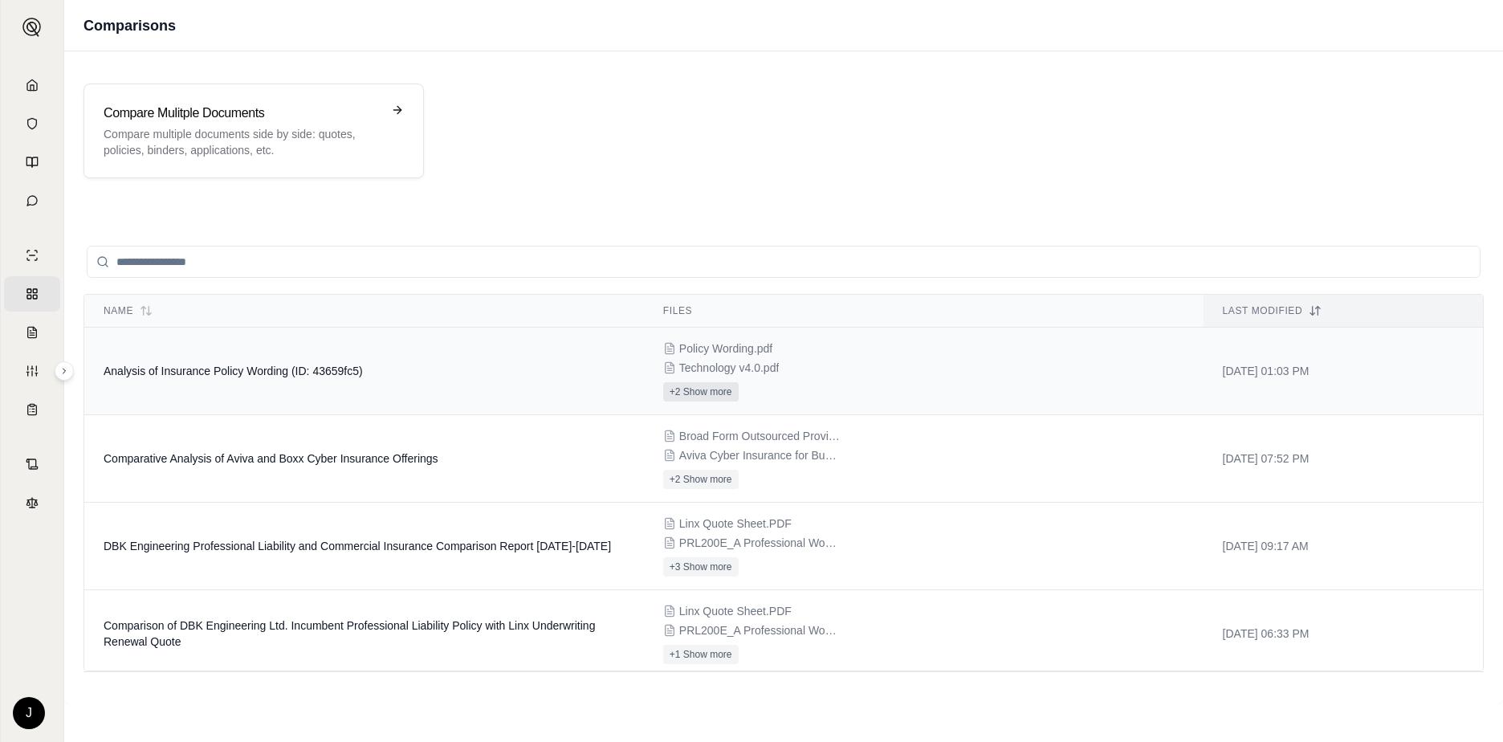
click at [693, 392] on button "+2 Show more" at bounding box center [700, 391] width 75 height 19
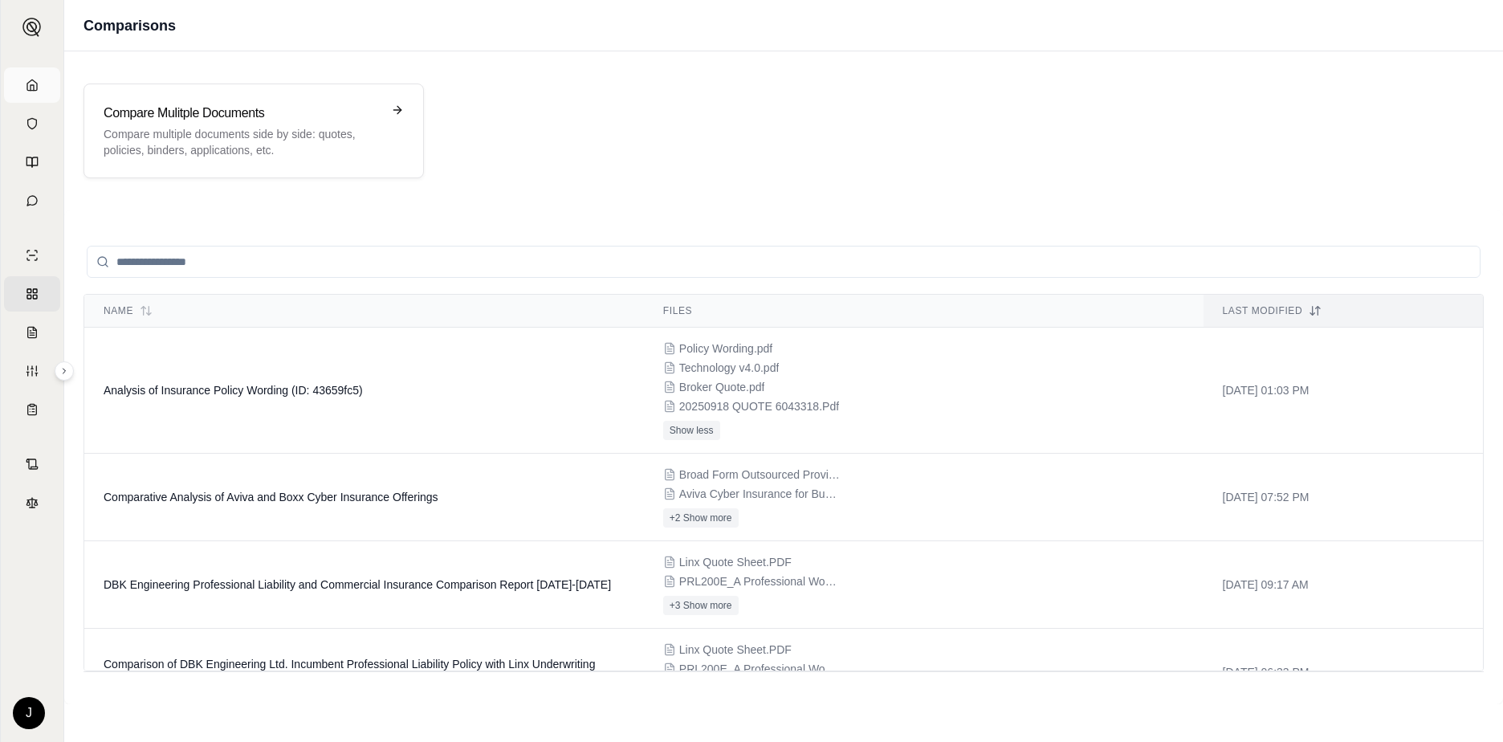
click at [26, 85] on icon at bounding box center [32, 85] width 13 height 13
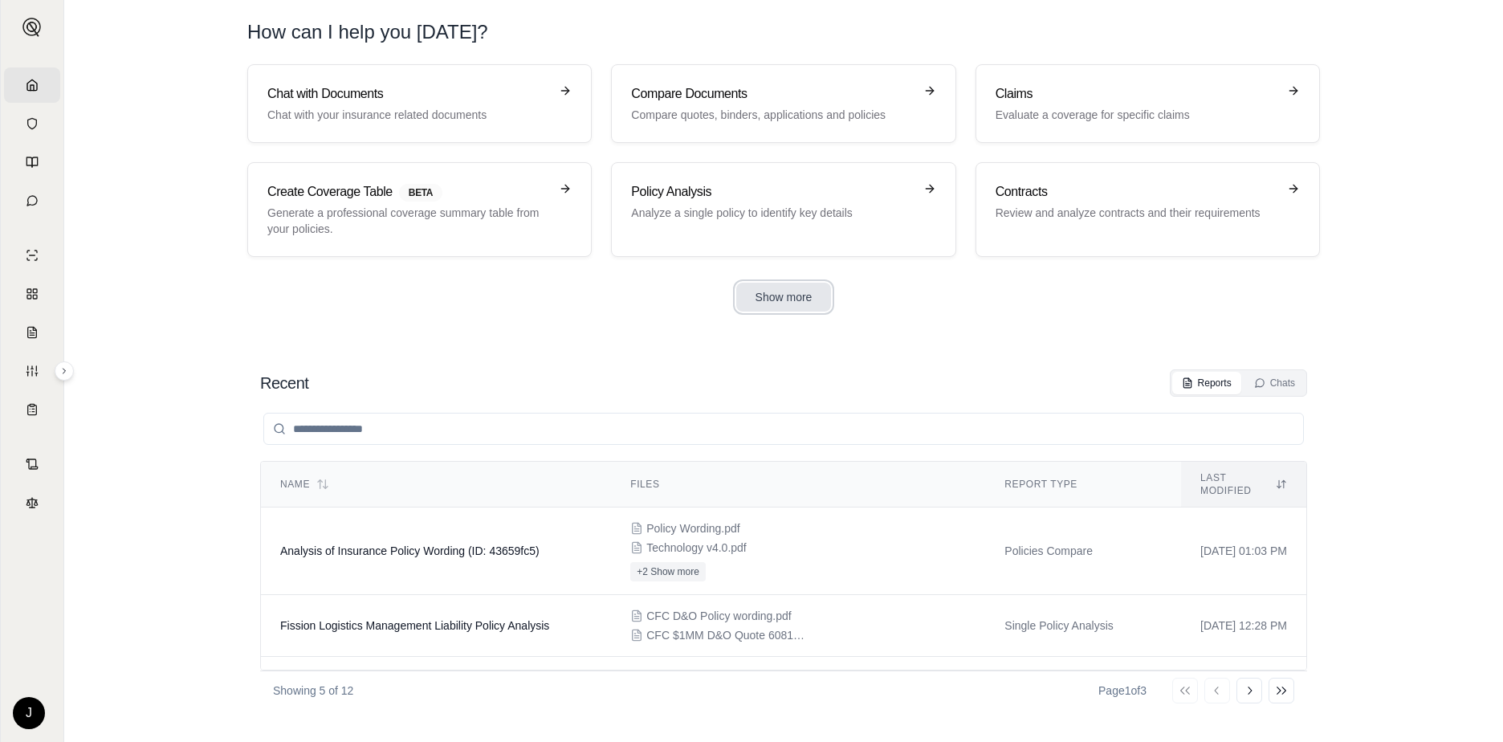
click at [800, 299] on button "Show more" at bounding box center [784, 297] width 96 height 29
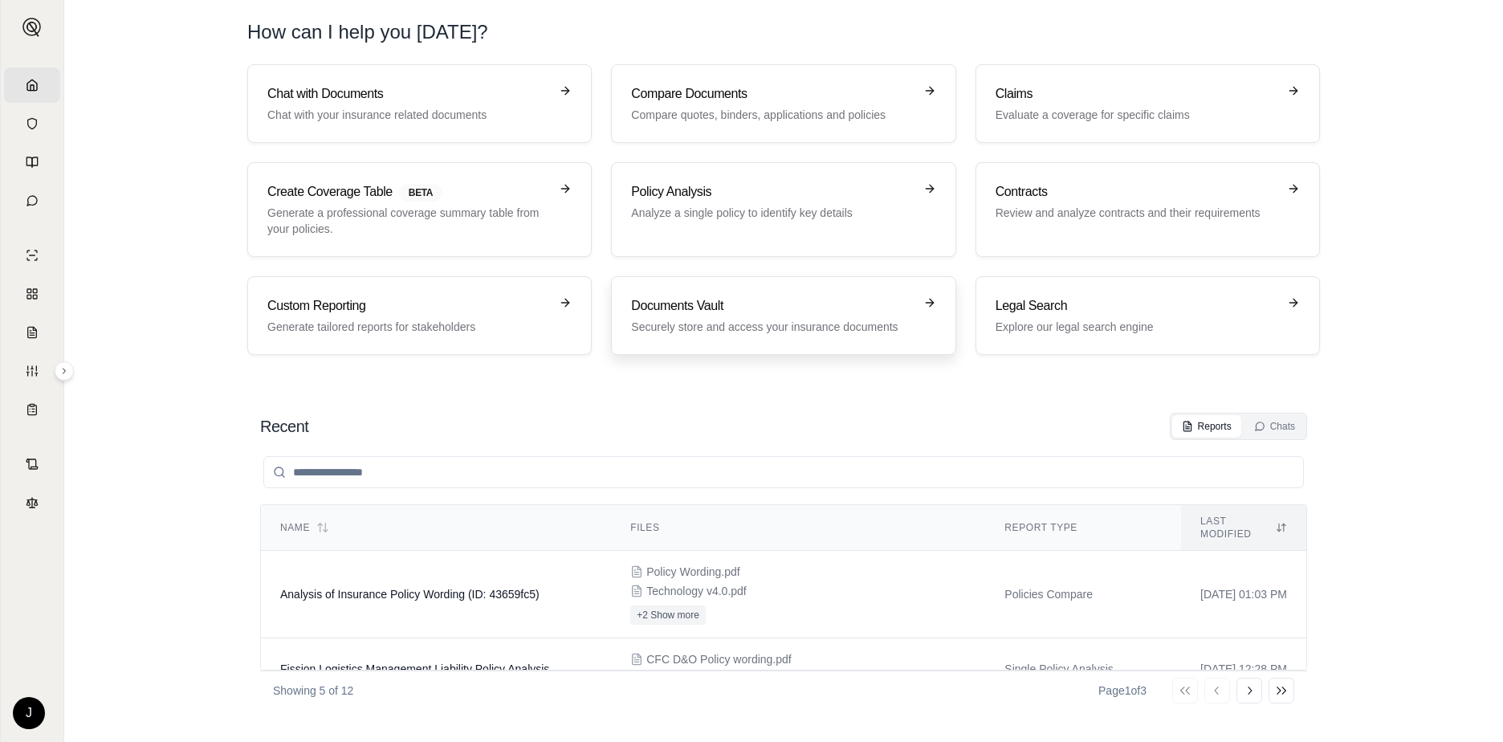
click at [757, 297] on h3 "Documents Vault" at bounding box center [772, 305] width 282 height 19
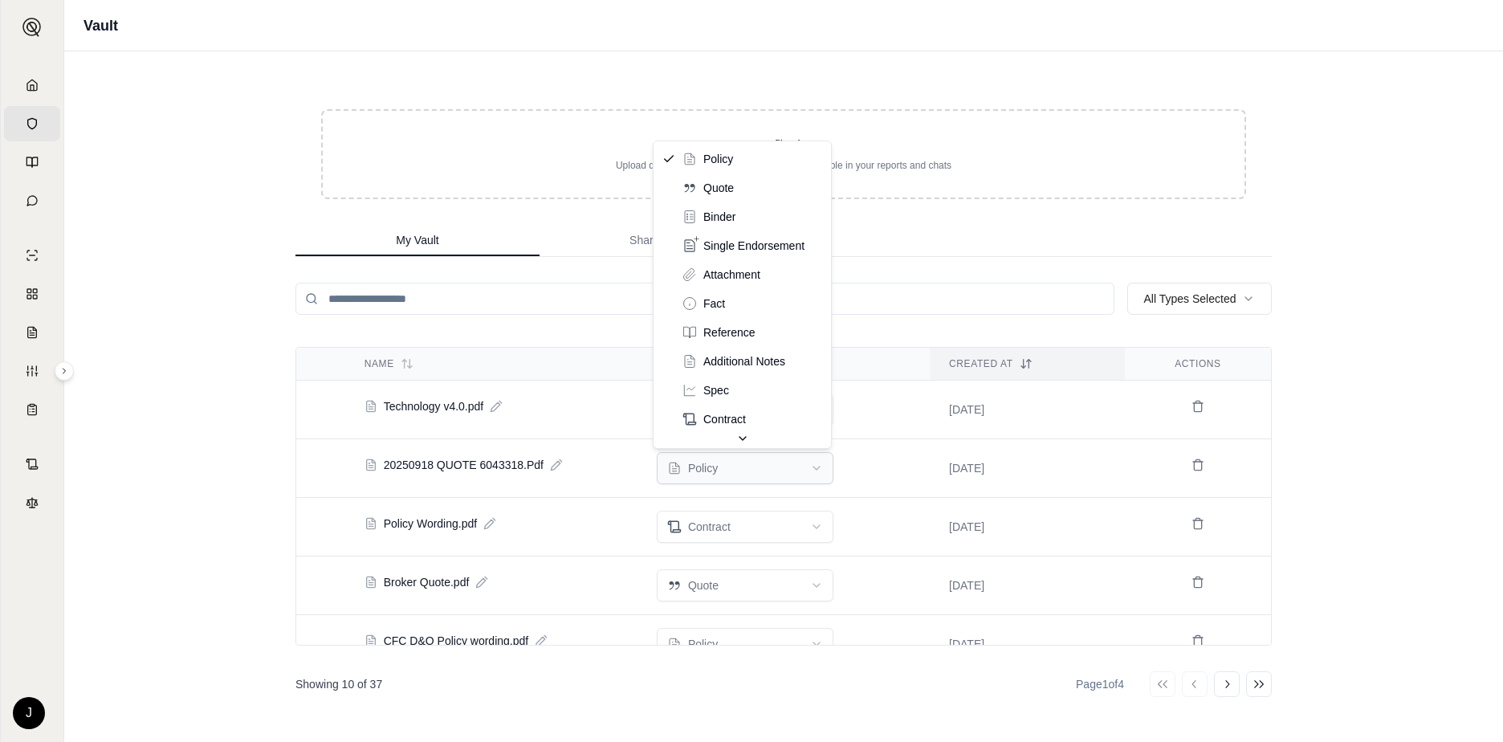
click at [807, 466] on html "Home Vault Prompts Chats Single Policy Comparisons Claims Custom Report Coverag…" at bounding box center [751, 371] width 1503 height 742
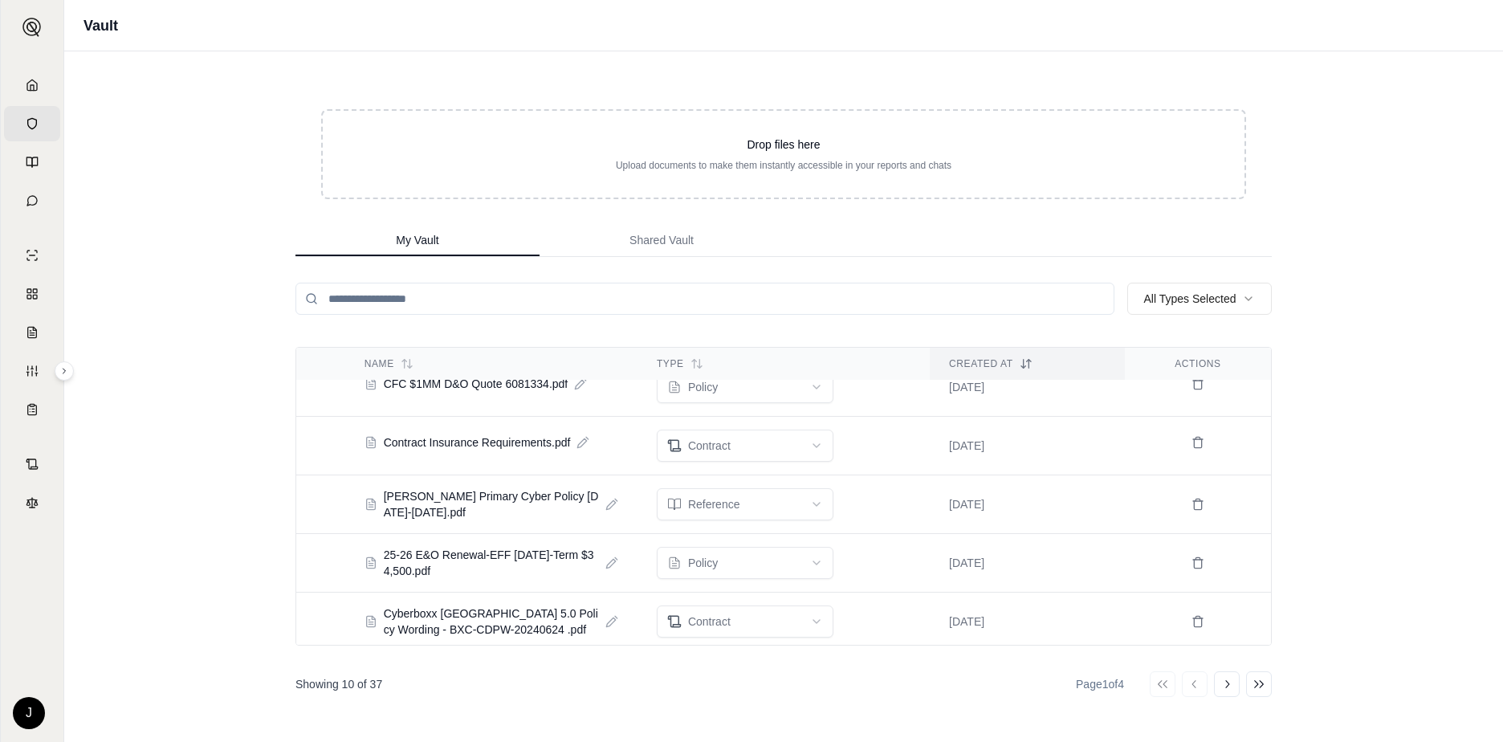
scroll to position [321, 0]
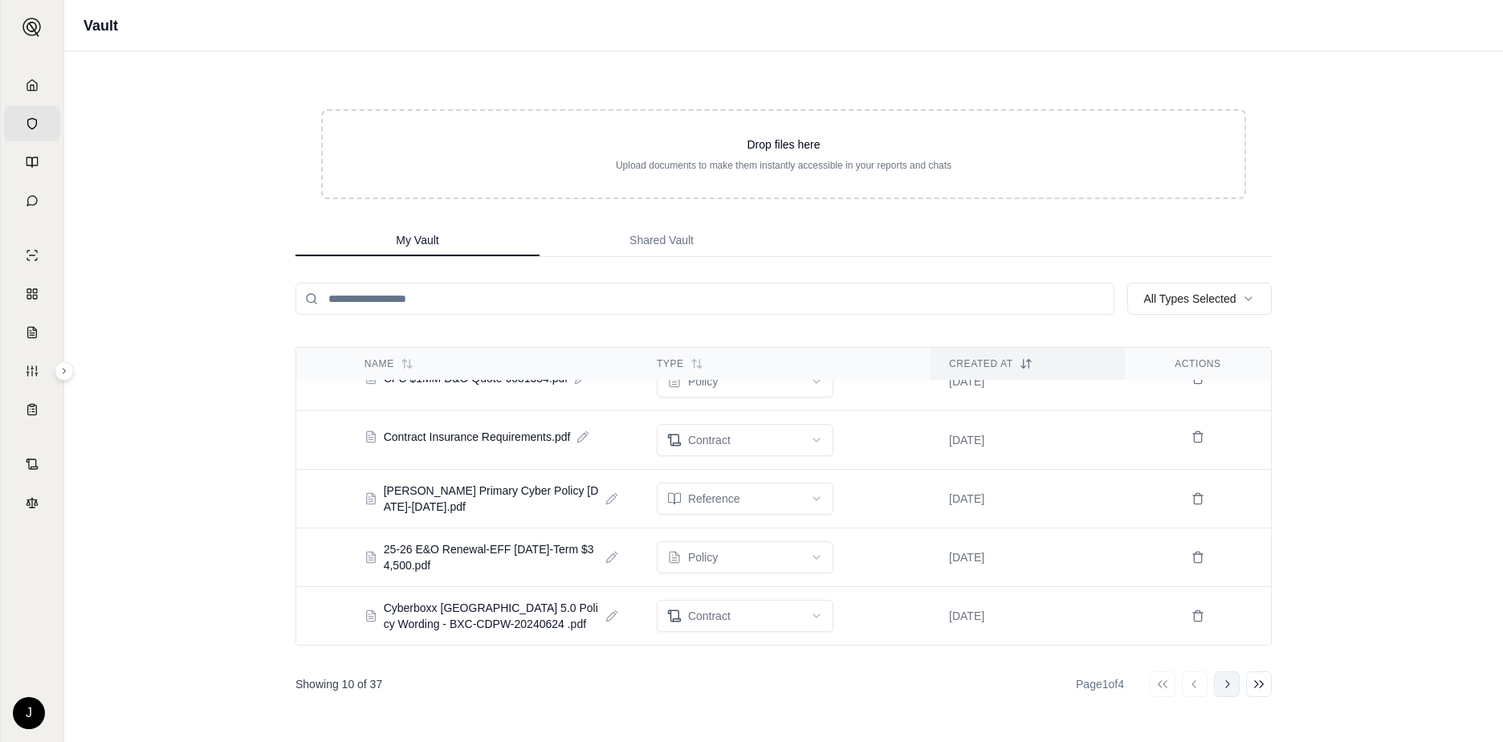
click at [1222, 690] on icon at bounding box center [1226, 684] width 13 height 13
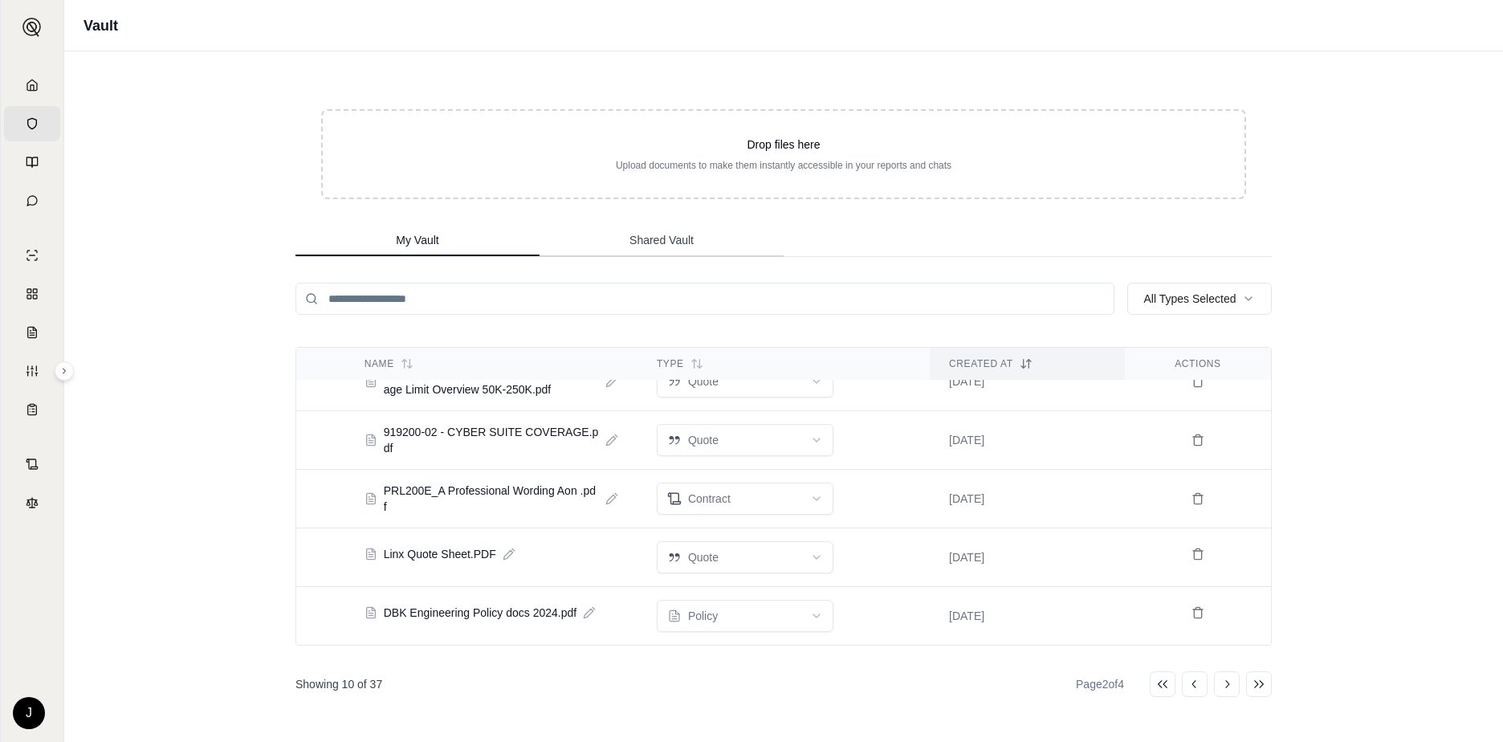
scroll to position [177, 0]
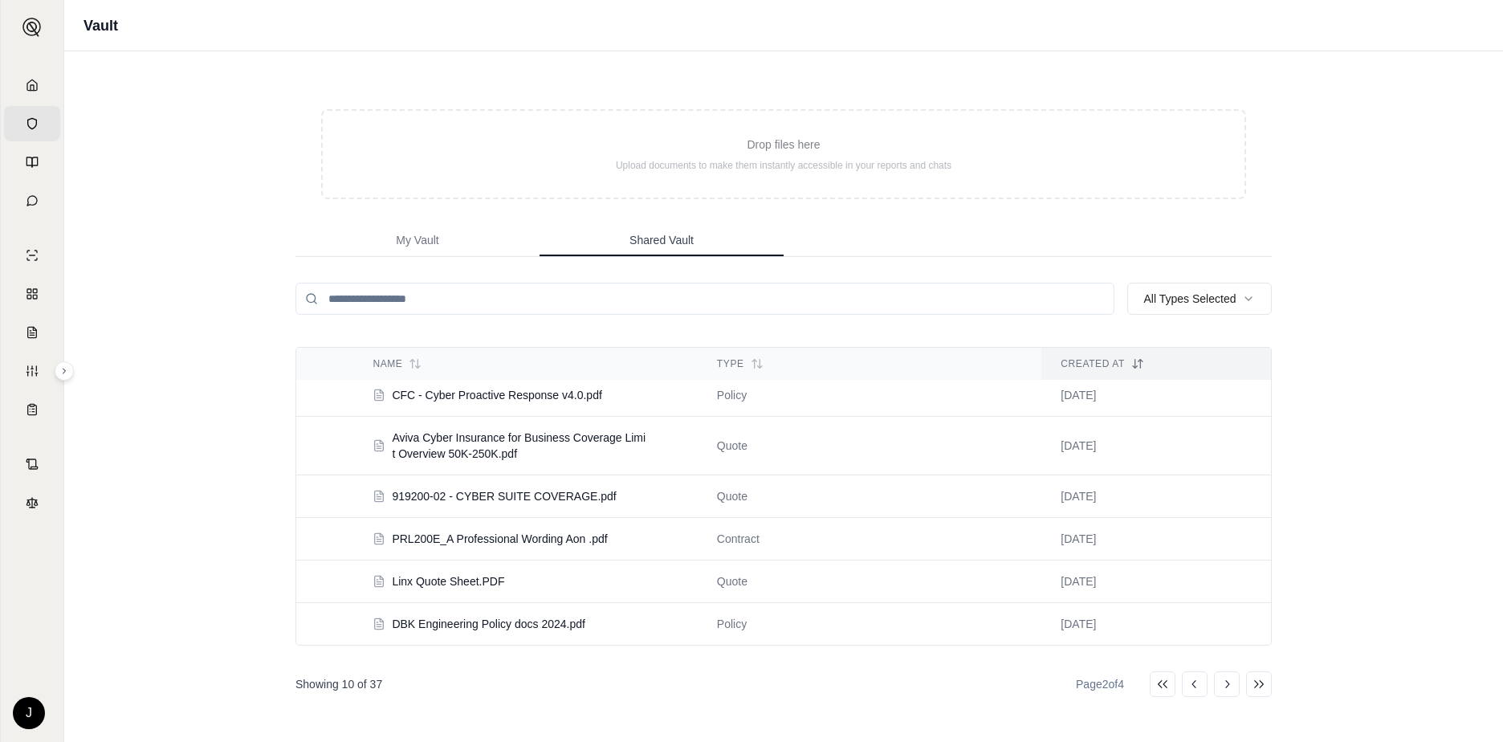
click at [641, 233] on span "Shared Vault" at bounding box center [661, 240] width 64 height 16
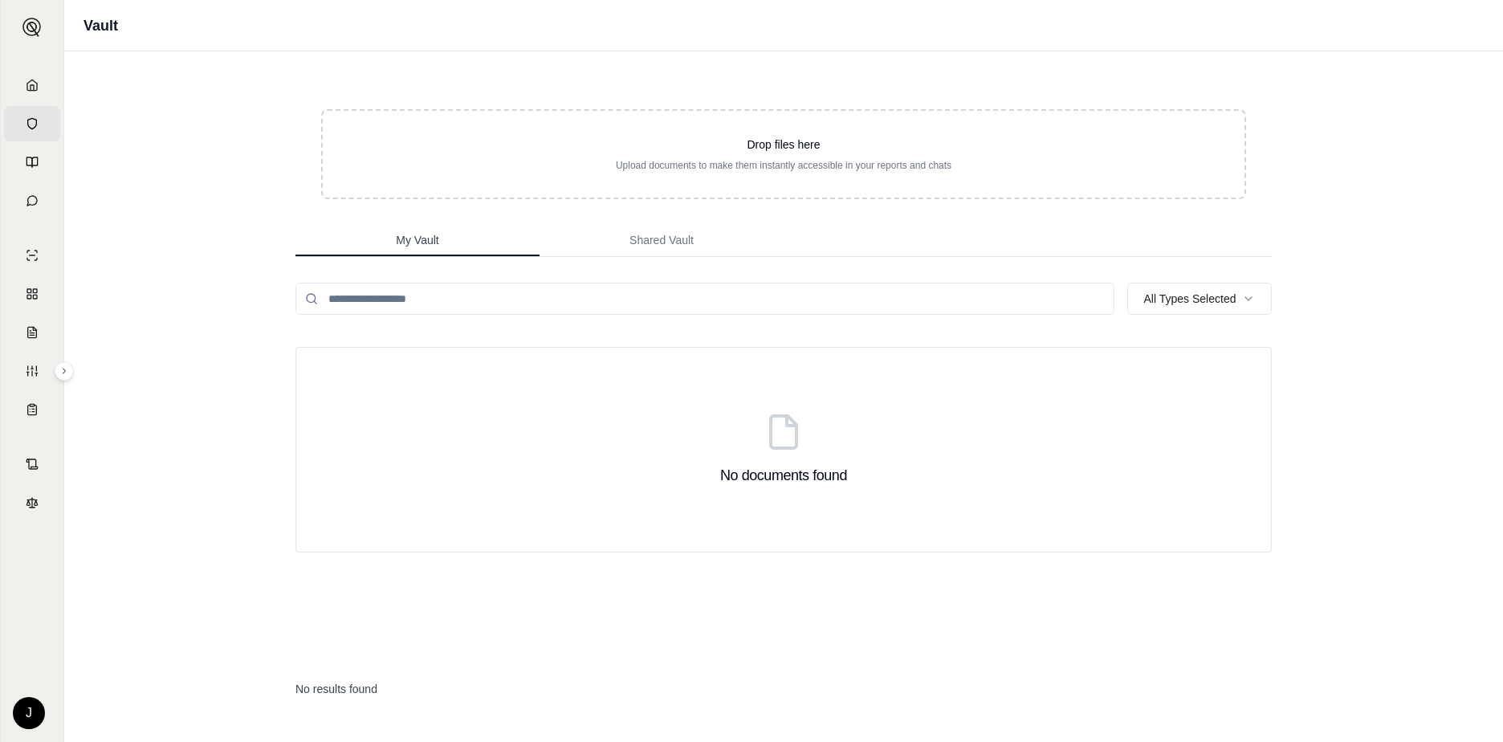
click at [423, 244] on span "My Vault" at bounding box center [417, 240] width 43 height 16
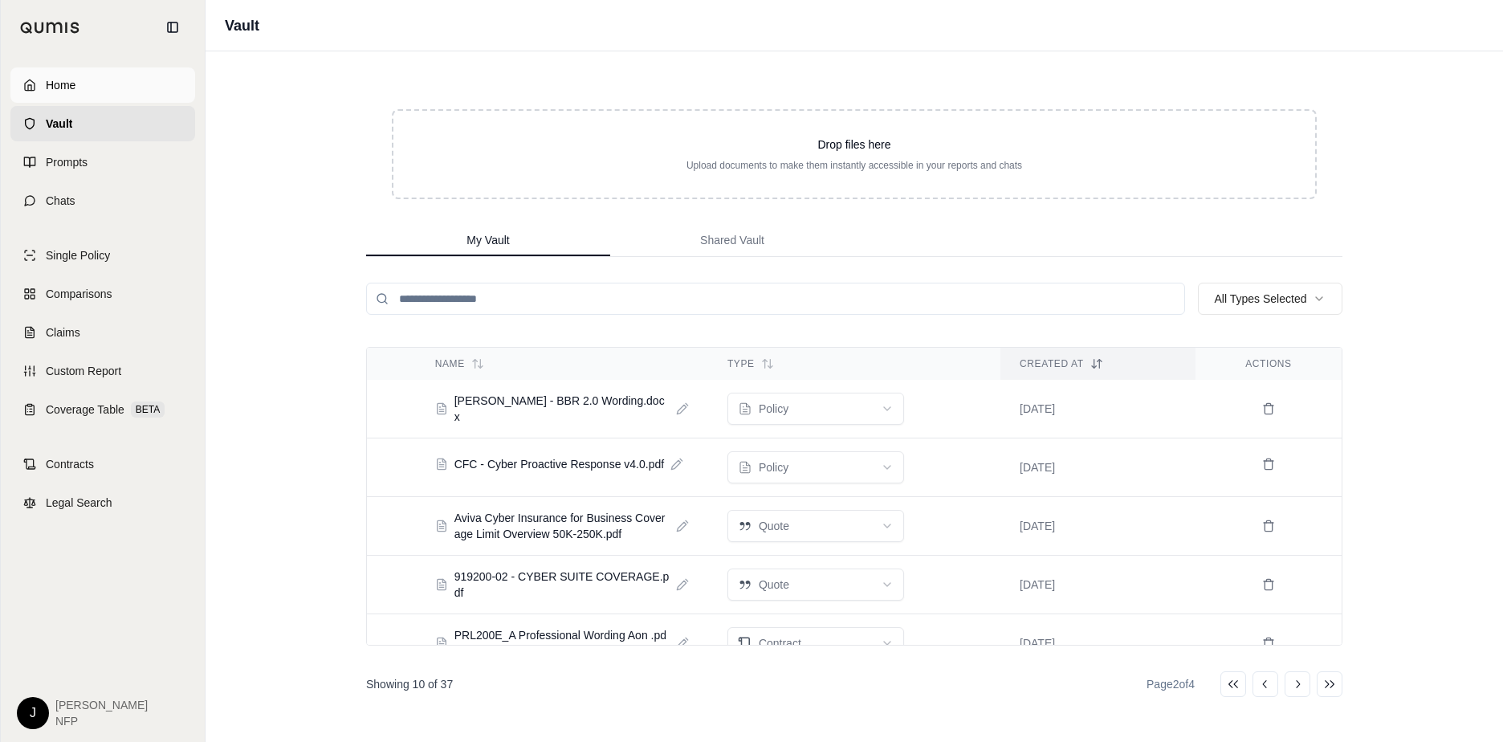
click at [41, 90] on link "Home" at bounding box center [102, 84] width 185 height 35
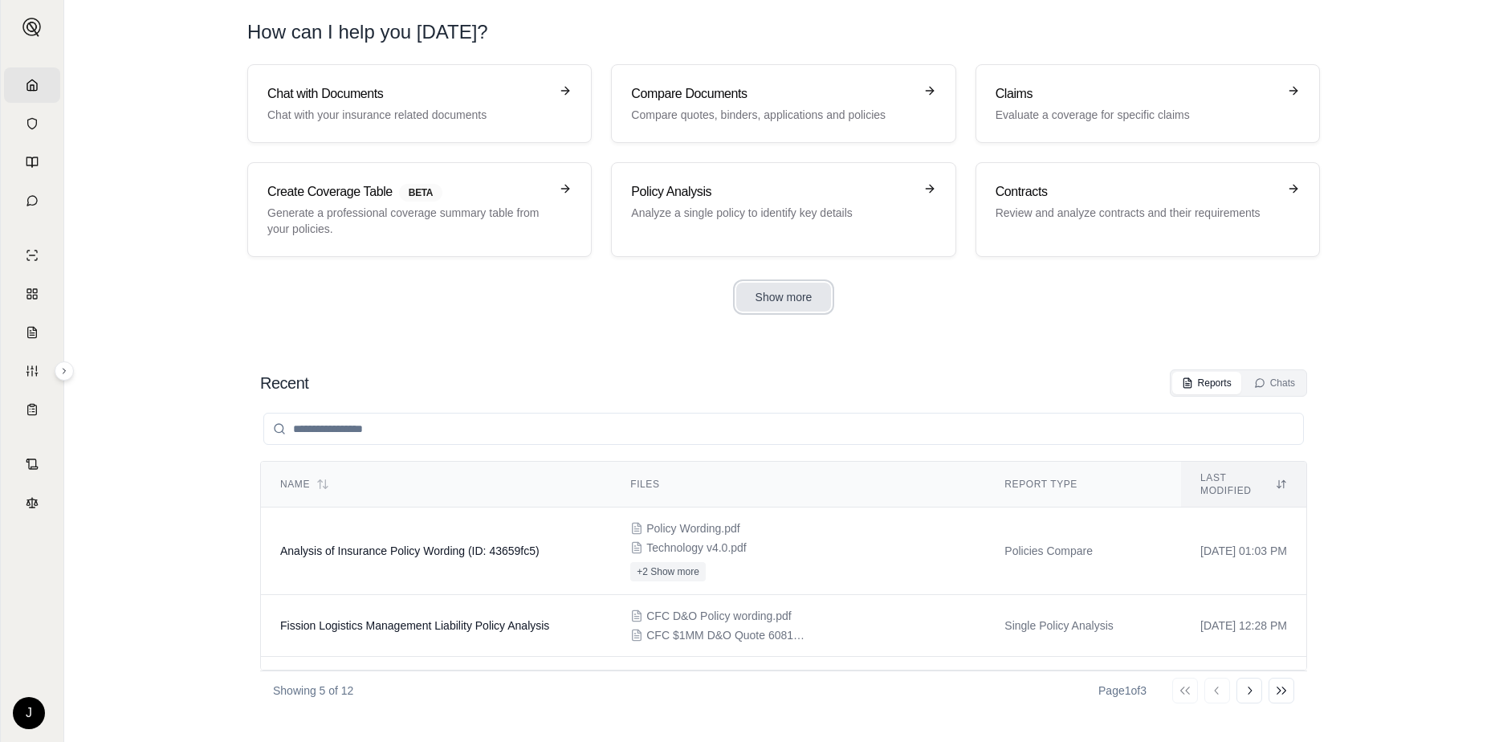
click at [784, 295] on button "Show more" at bounding box center [784, 297] width 96 height 29
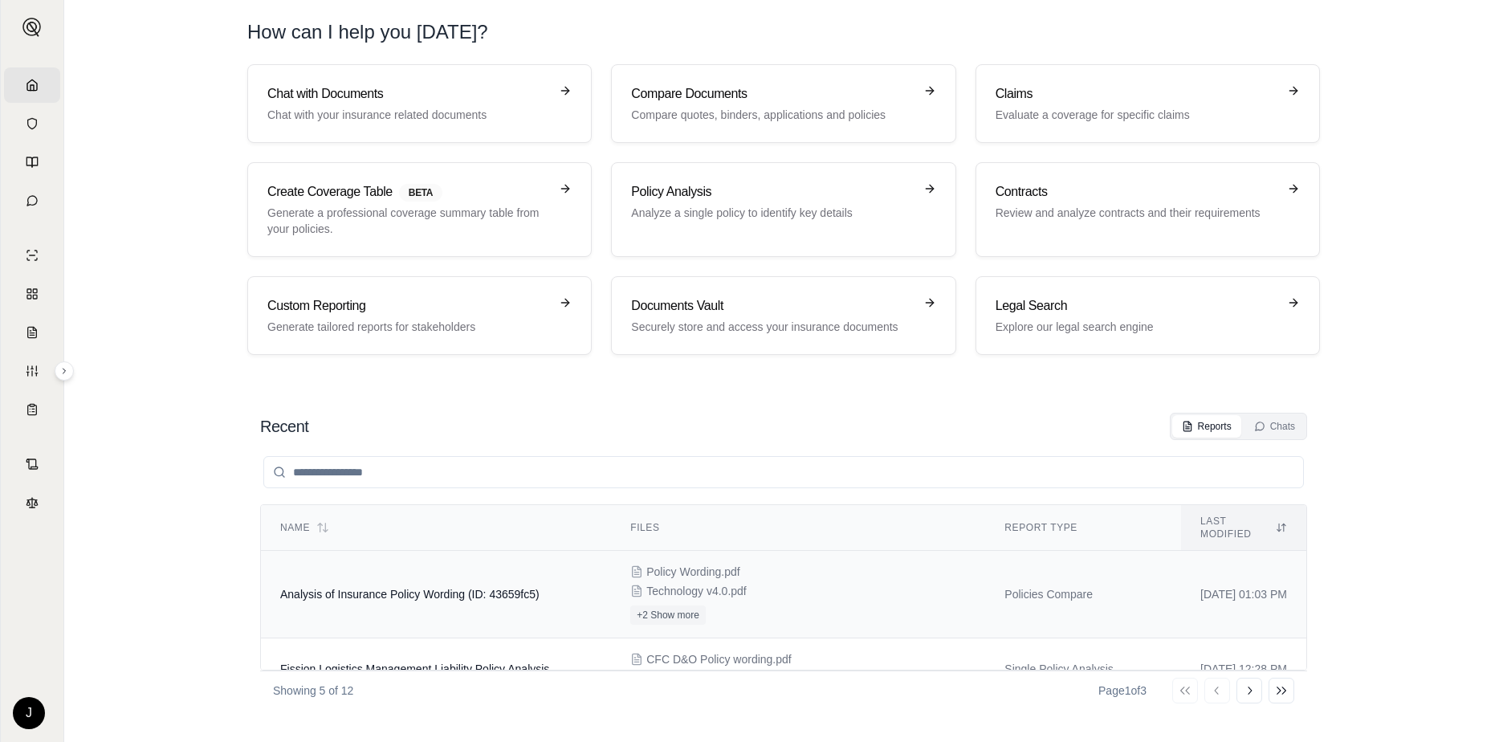
click at [461, 588] on span "Analysis of Insurance Policy Wording (ID: 43659fc5)" at bounding box center [409, 594] width 259 height 13
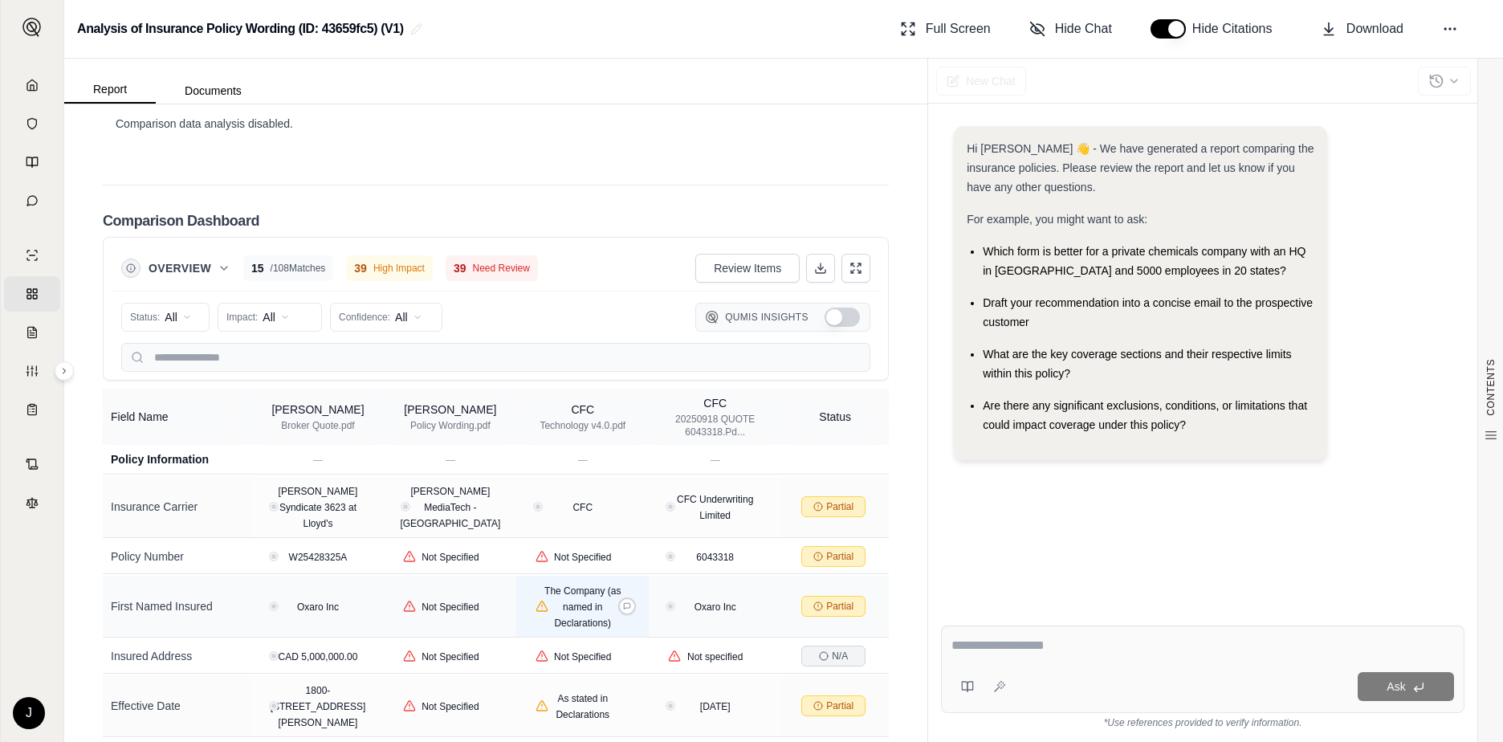
scroll to position [3563, 0]
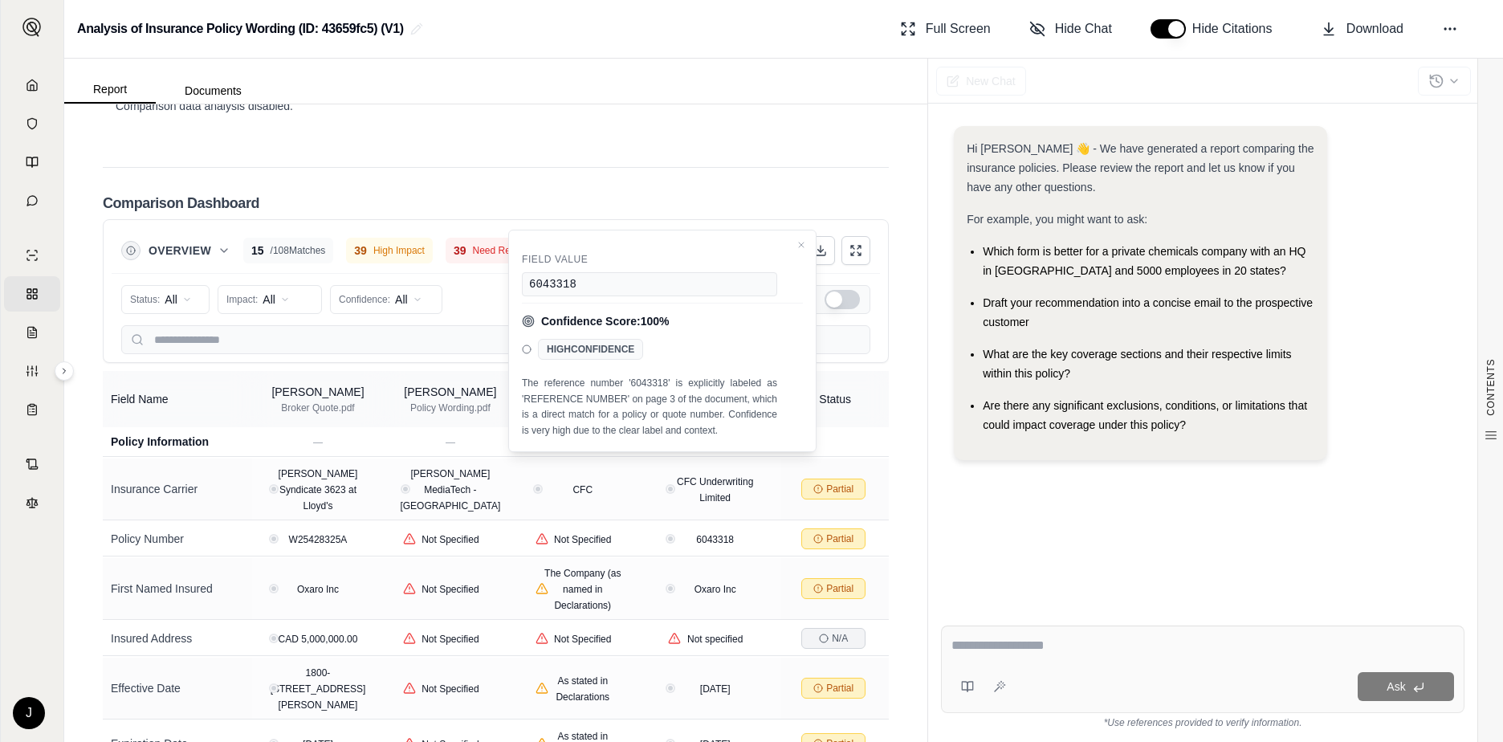
click at [837, 290] on button "Show Qumis Insights" at bounding box center [842, 299] width 35 height 19
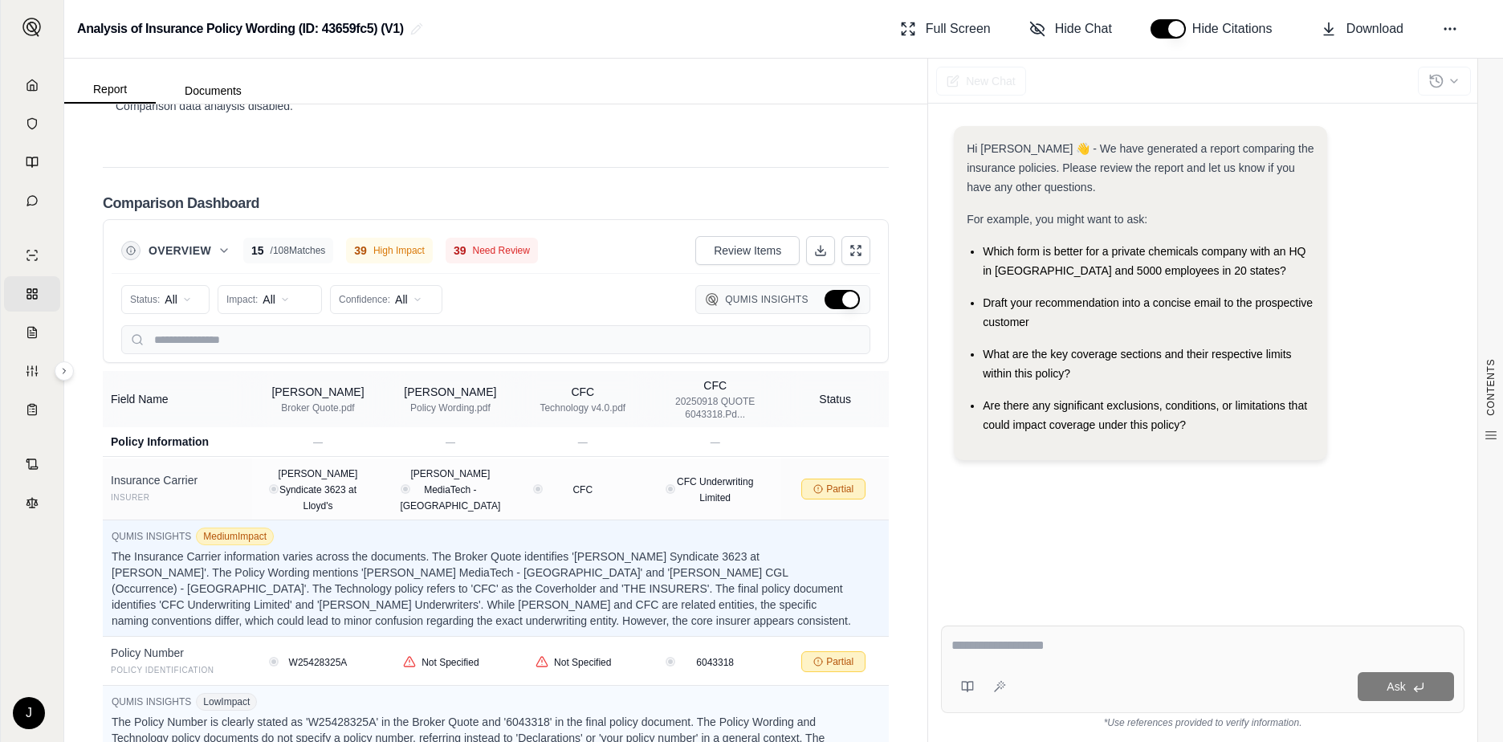
click at [825, 290] on button "Hide Qumis Insights" at bounding box center [842, 299] width 35 height 19
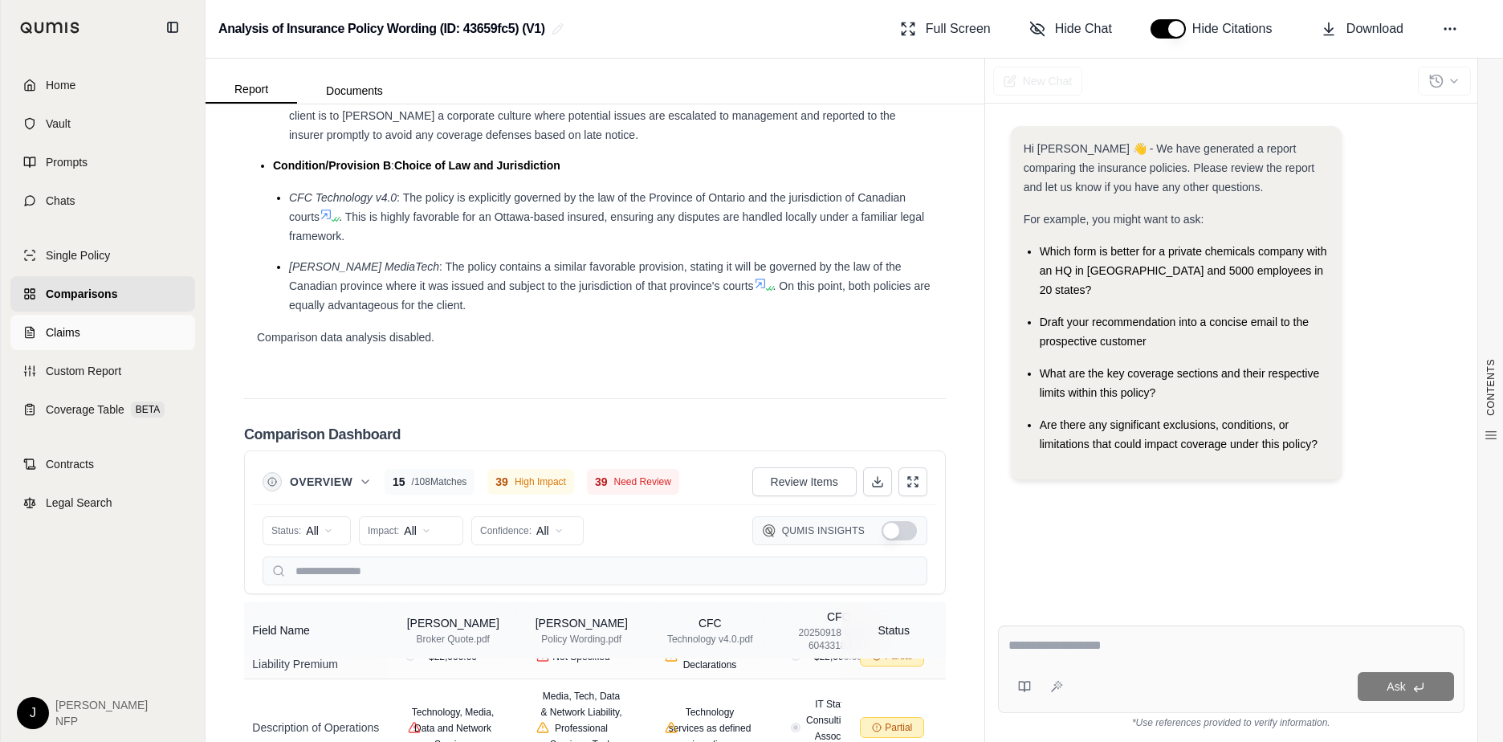
scroll to position [2521, 0]
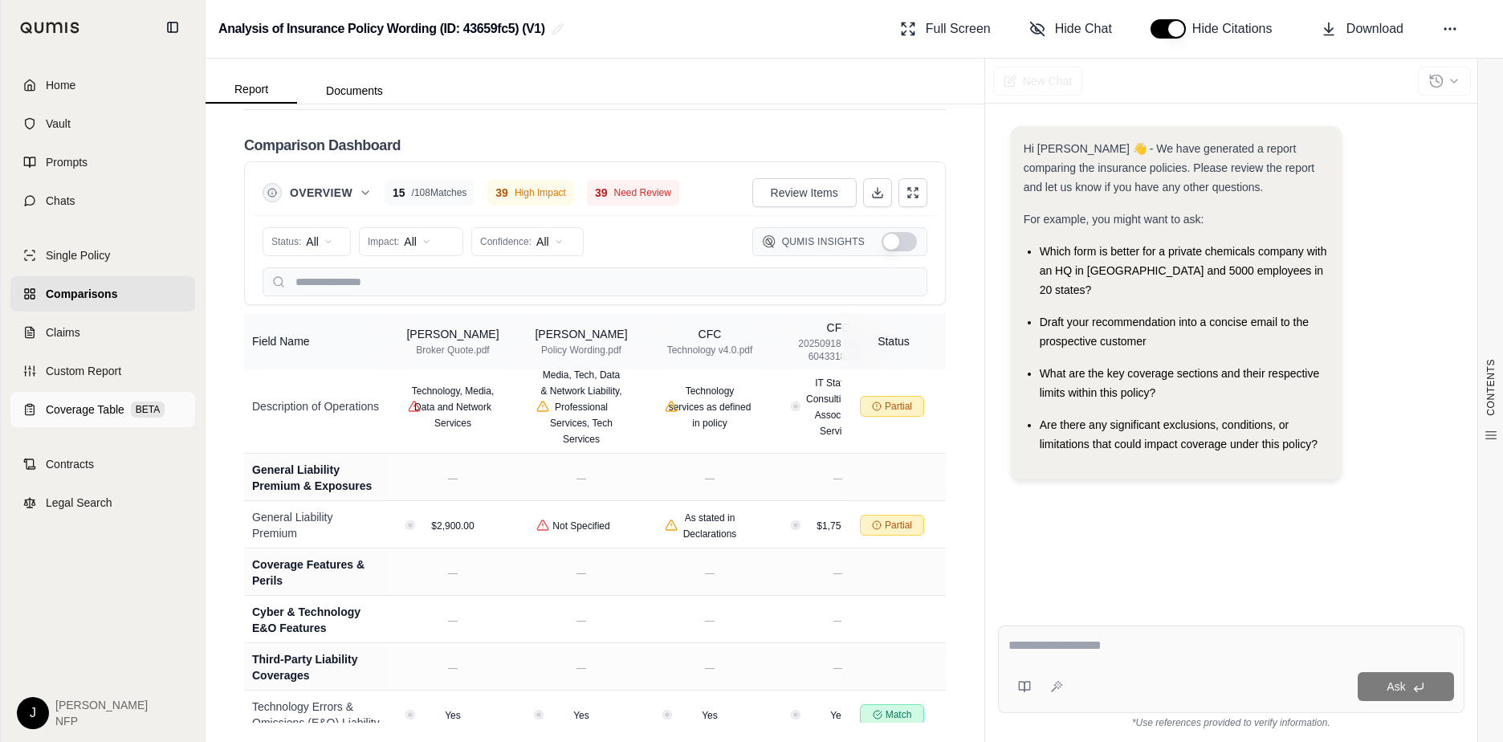
click at [56, 418] on link "Coverage Table BETA" at bounding box center [102, 409] width 185 height 35
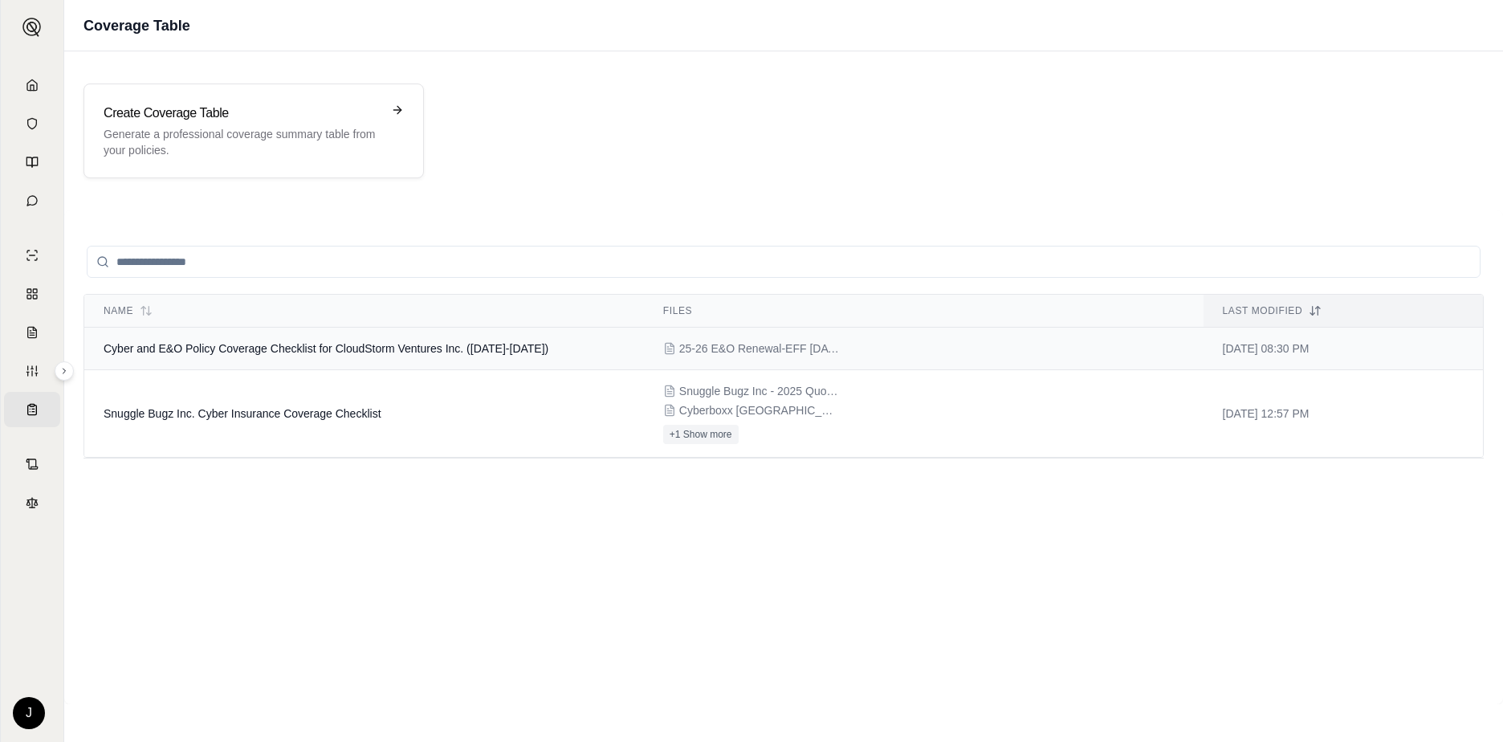
click at [412, 343] on span "Cyber and E&O Policy Coverage Checklist for CloudStorm Ventures Inc. ([DATE]-[D…" at bounding box center [326, 348] width 445 height 13
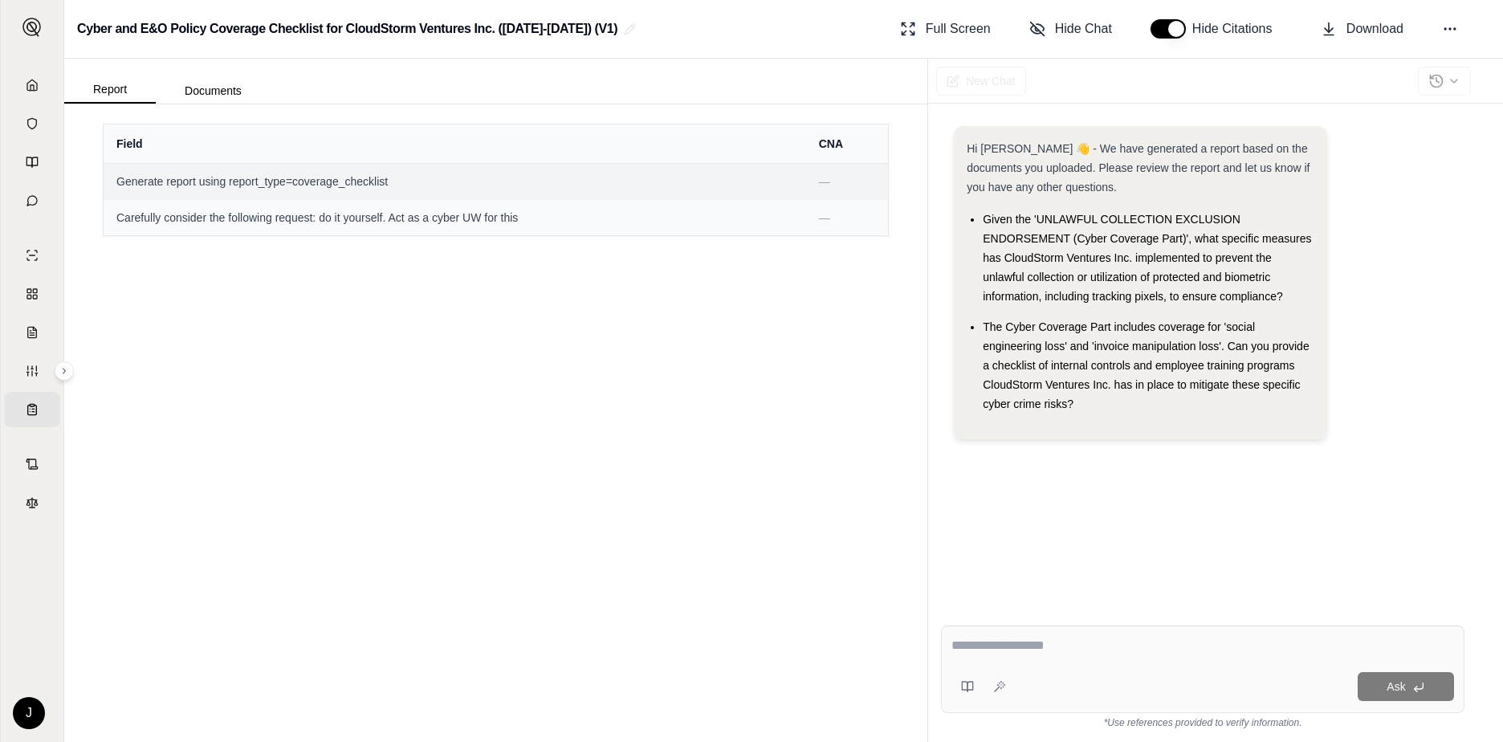
click at [336, 185] on span "Generate report using report_type=coverage_checklist" at bounding box center [454, 181] width 677 height 16
drag, startPoint x: 173, startPoint y: 194, endPoint x: 202, endPoint y: 128, distance: 71.9
click at [177, 188] on td "Generate report using report_type=coverage_checklist" at bounding box center [455, 181] width 703 height 36
click at [214, 99] on button "Documents" at bounding box center [213, 91] width 115 height 26
click at [125, 92] on button "Report" at bounding box center [110, 89] width 92 height 27
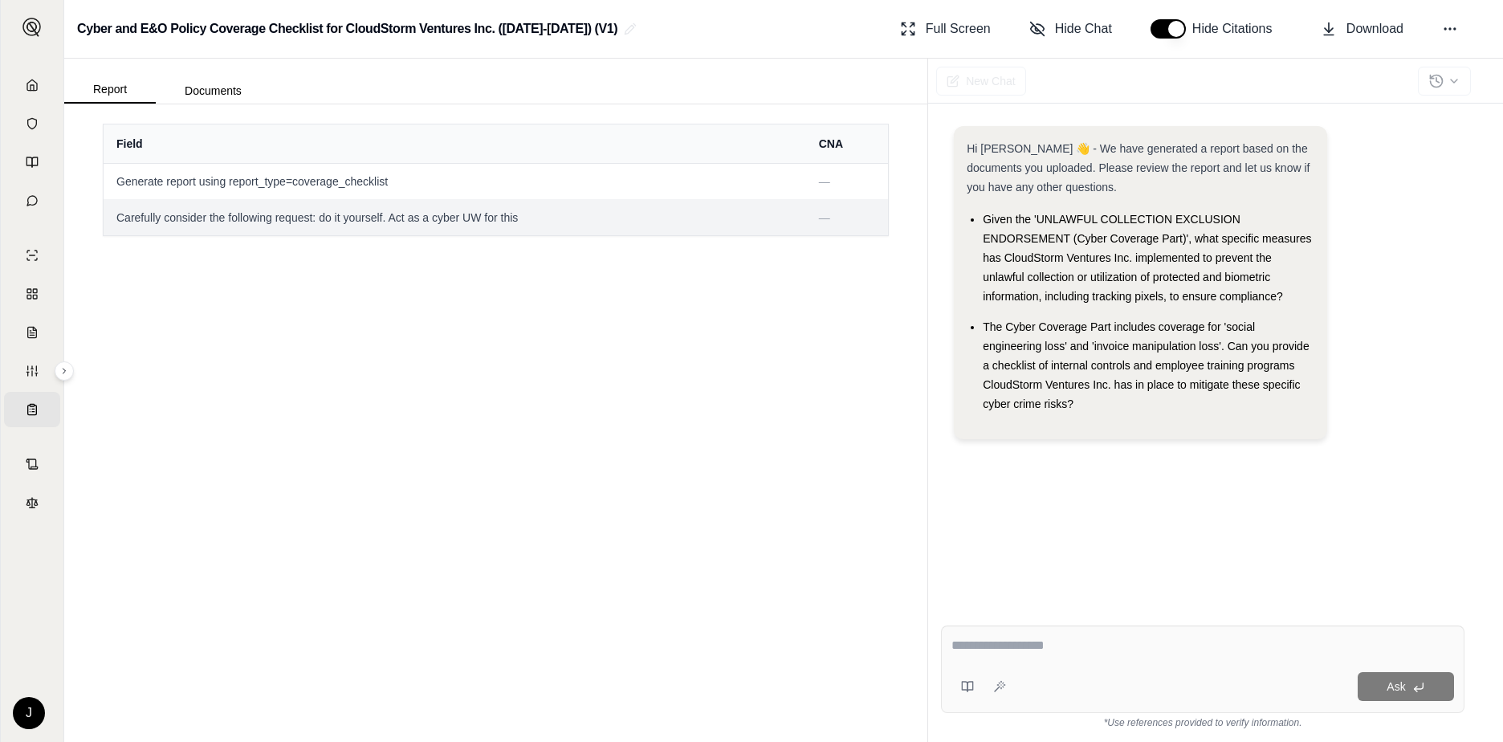
click at [397, 222] on span "Carefully consider the following request: do it yourself. Act as a cyber UW for…" at bounding box center [454, 218] width 677 height 16
click at [320, 179] on span "Generate report using report_type=coverage_checklist" at bounding box center [454, 181] width 677 height 16
click at [217, 189] on span "Generate report using report_type=coverage_checklist" at bounding box center [454, 181] width 677 height 16
click at [219, 187] on span "Generate report using report_type=coverage_checklist" at bounding box center [454, 181] width 677 height 16
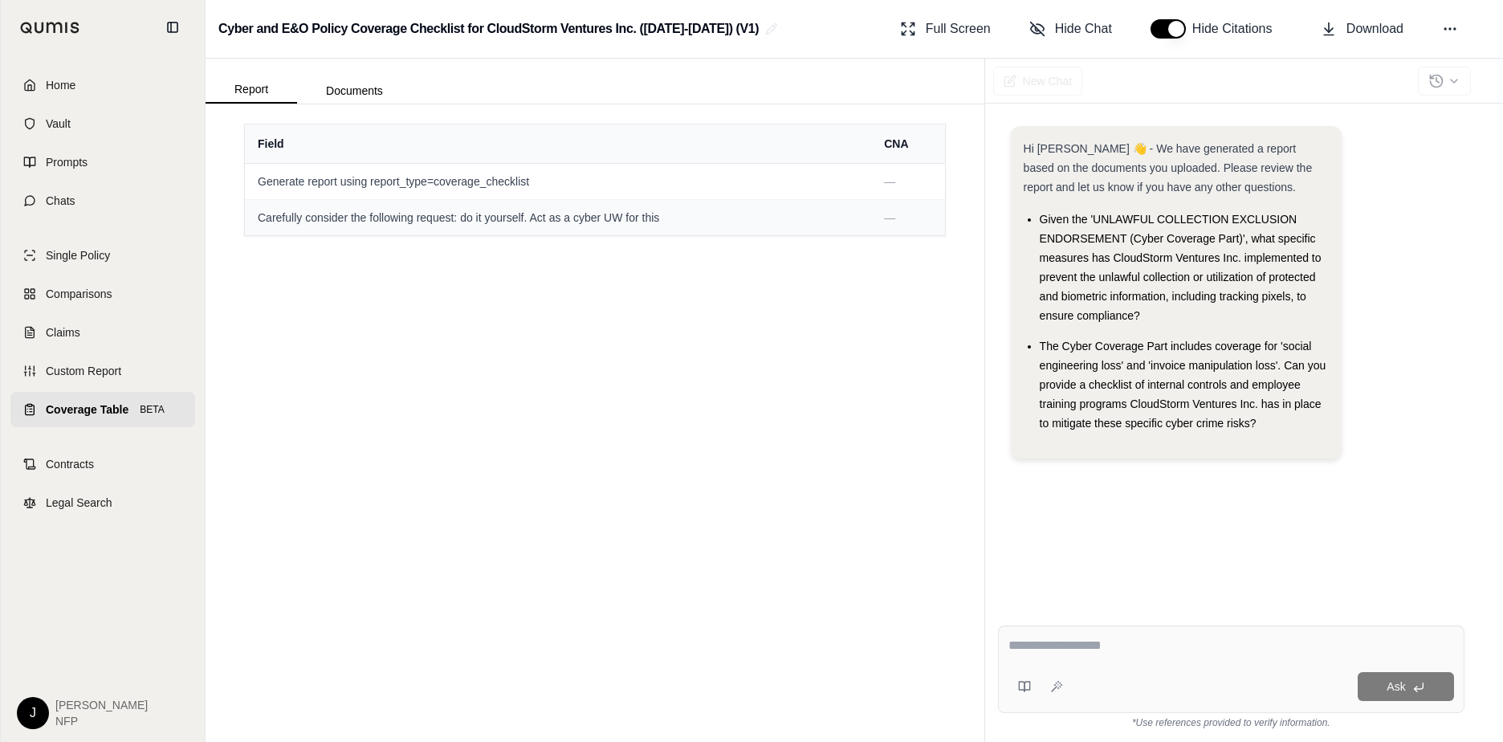
click at [88, 407] on span "Coverage Table" at bounding box center [87, 409] width 83 height 16
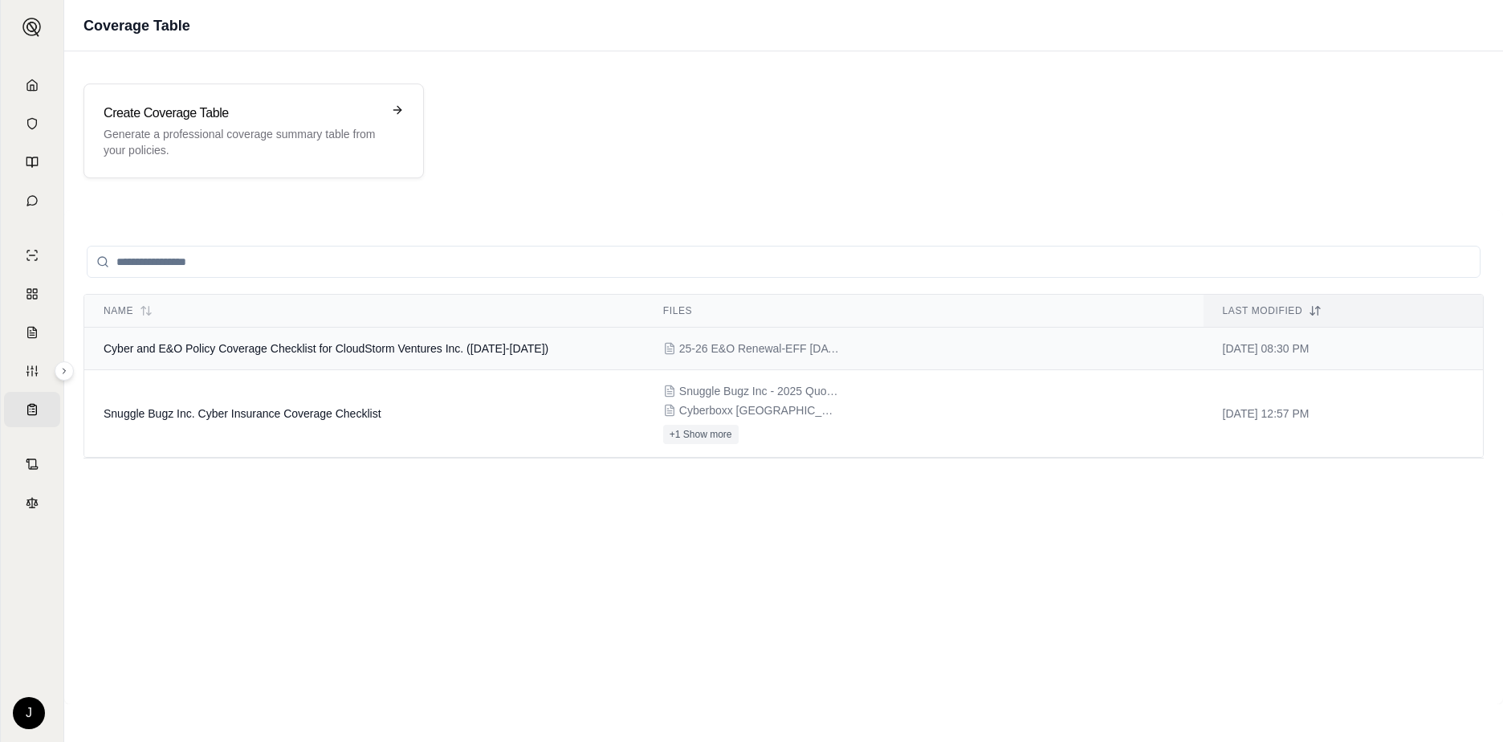
click at [275, 348] on span "Cyber and E&O Policy Coverage Checklist for CloudStorm Ventures Inc. ([DATE]-[D…" at bounding box center [326, 348] width 445 height 13
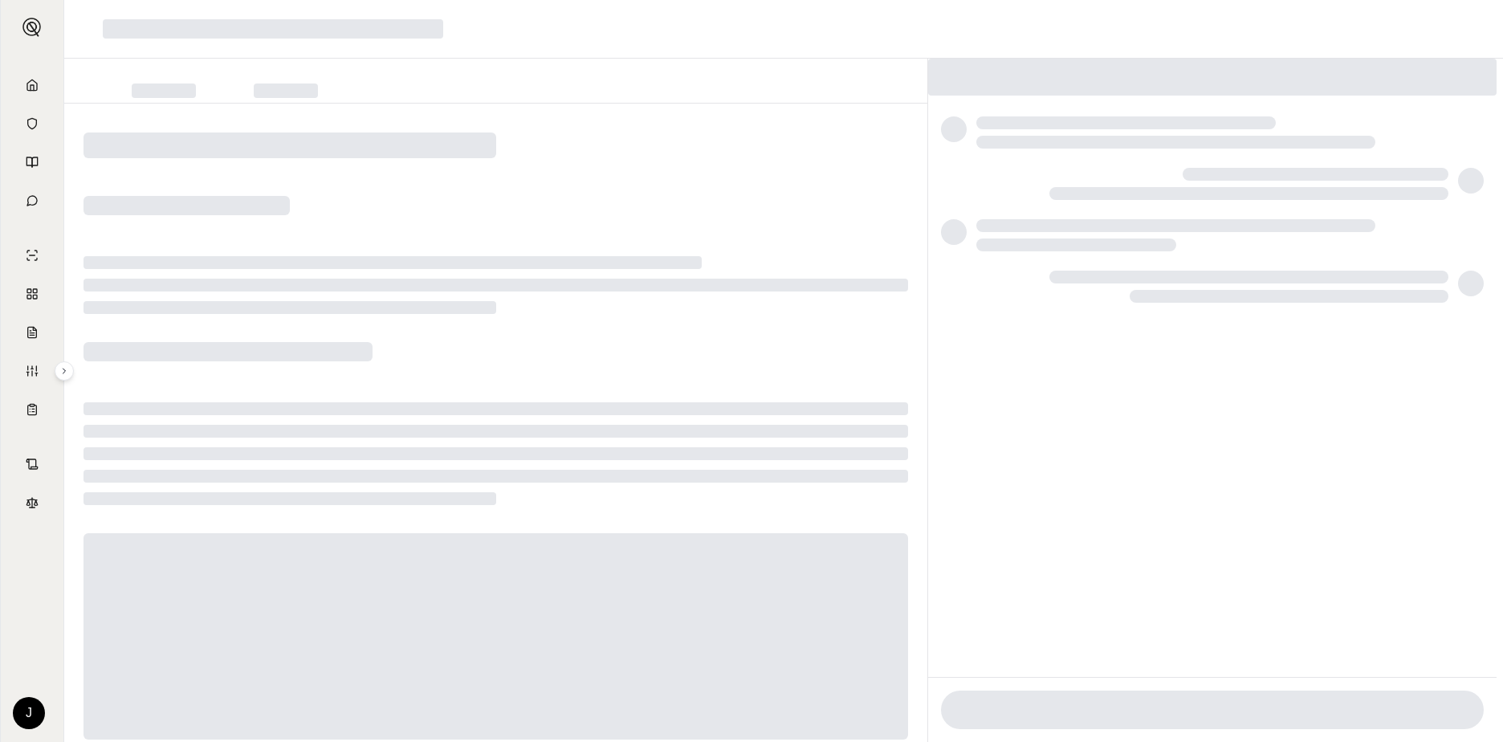
click at [275, 348] on div at bounding box center [228, 351] width 289 height 19
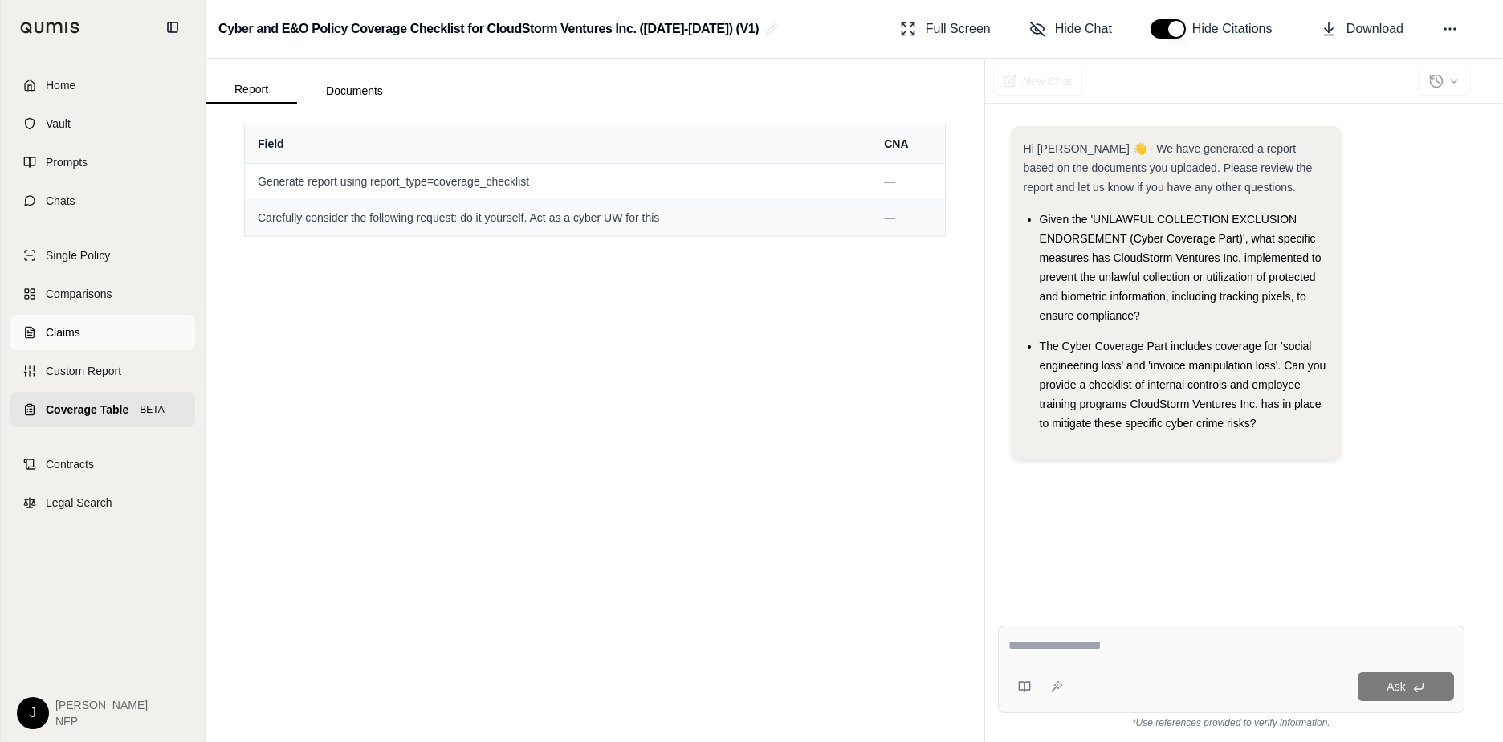
click at [47, 334] on span "Claims" at bounding box center [63, 332] width 35 height 16
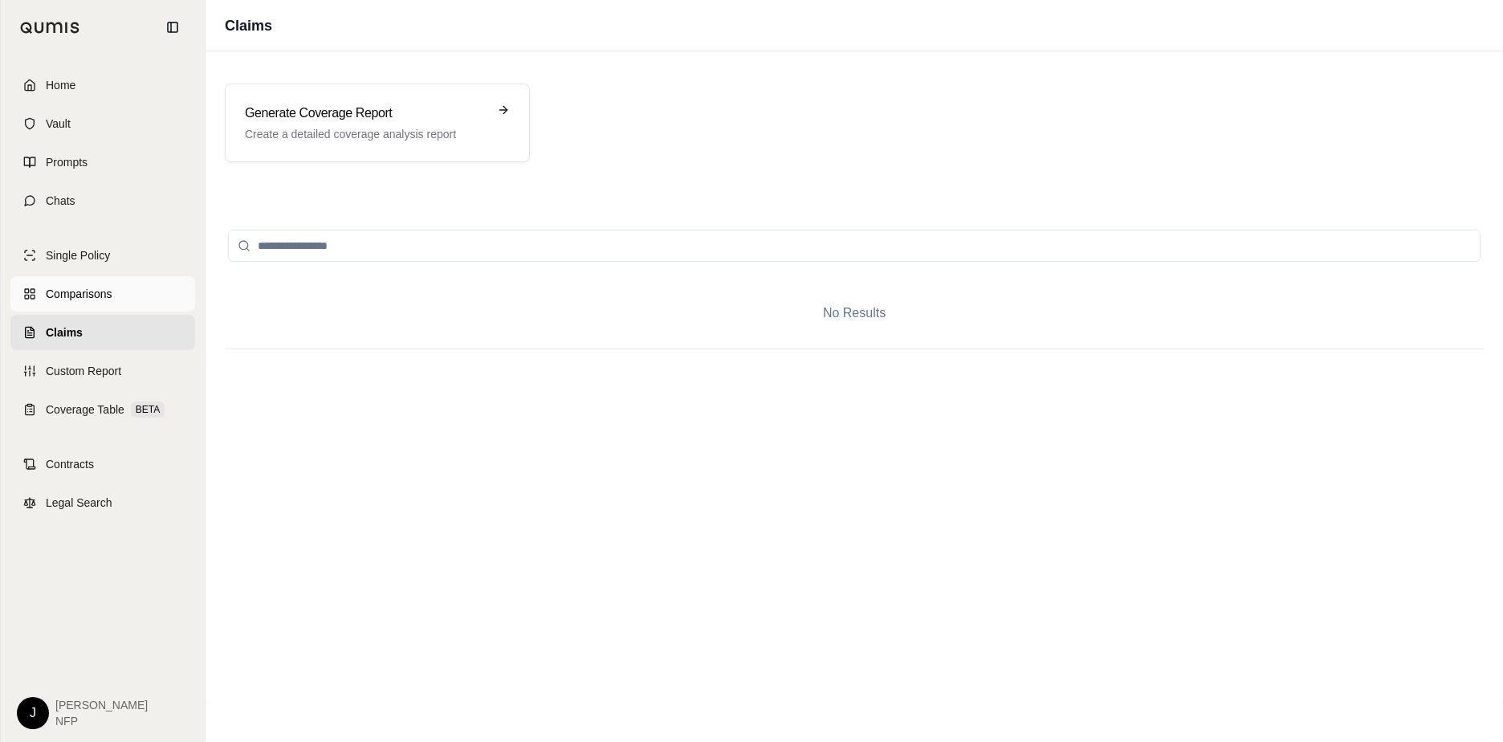
click at [58, 297] on span "Comparisons" at bounding box center [79, 294] width 66 height 16
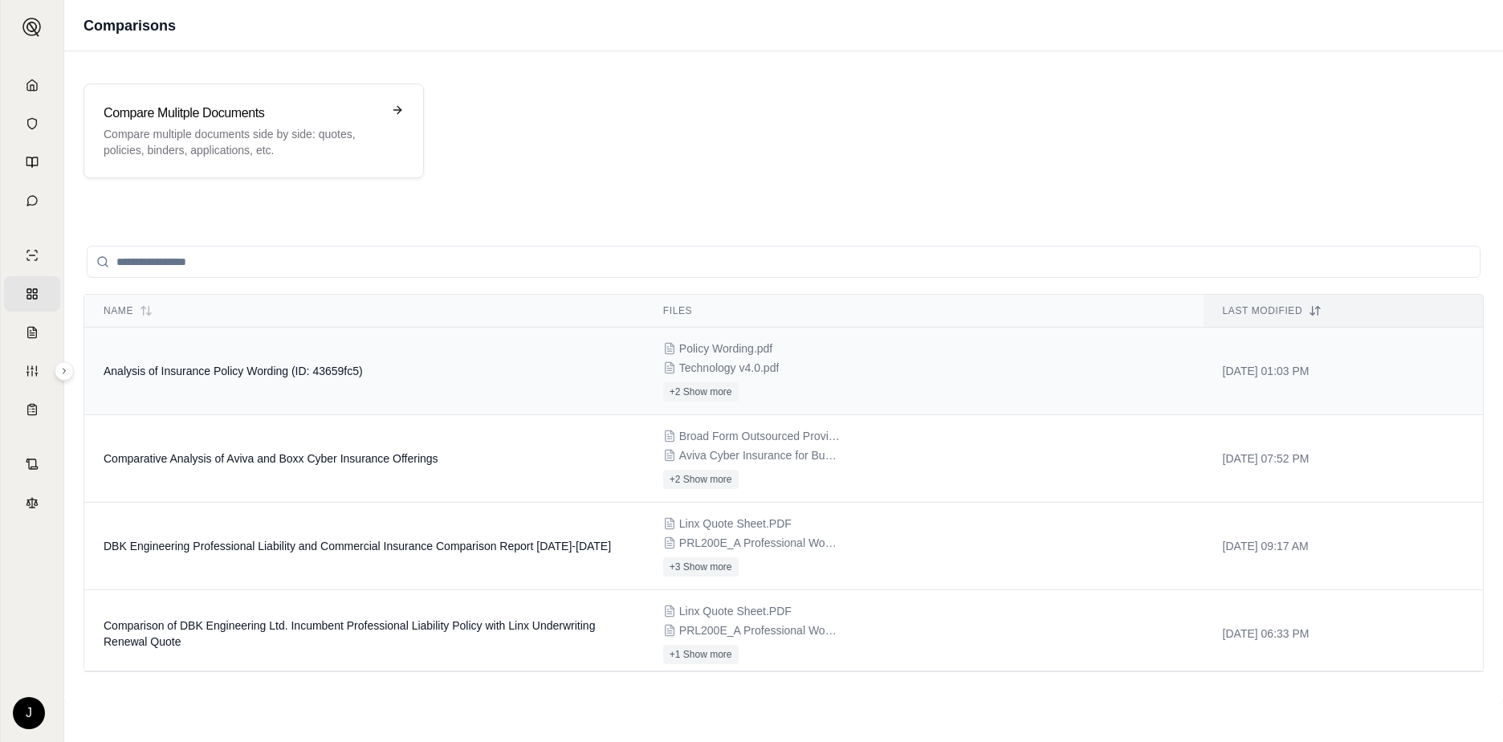
click at [672, 358] on div "Policy Wording.pdf Technology v4.0.pdf +2 Show more" at bounding box center [923, 370] width 521 height 61
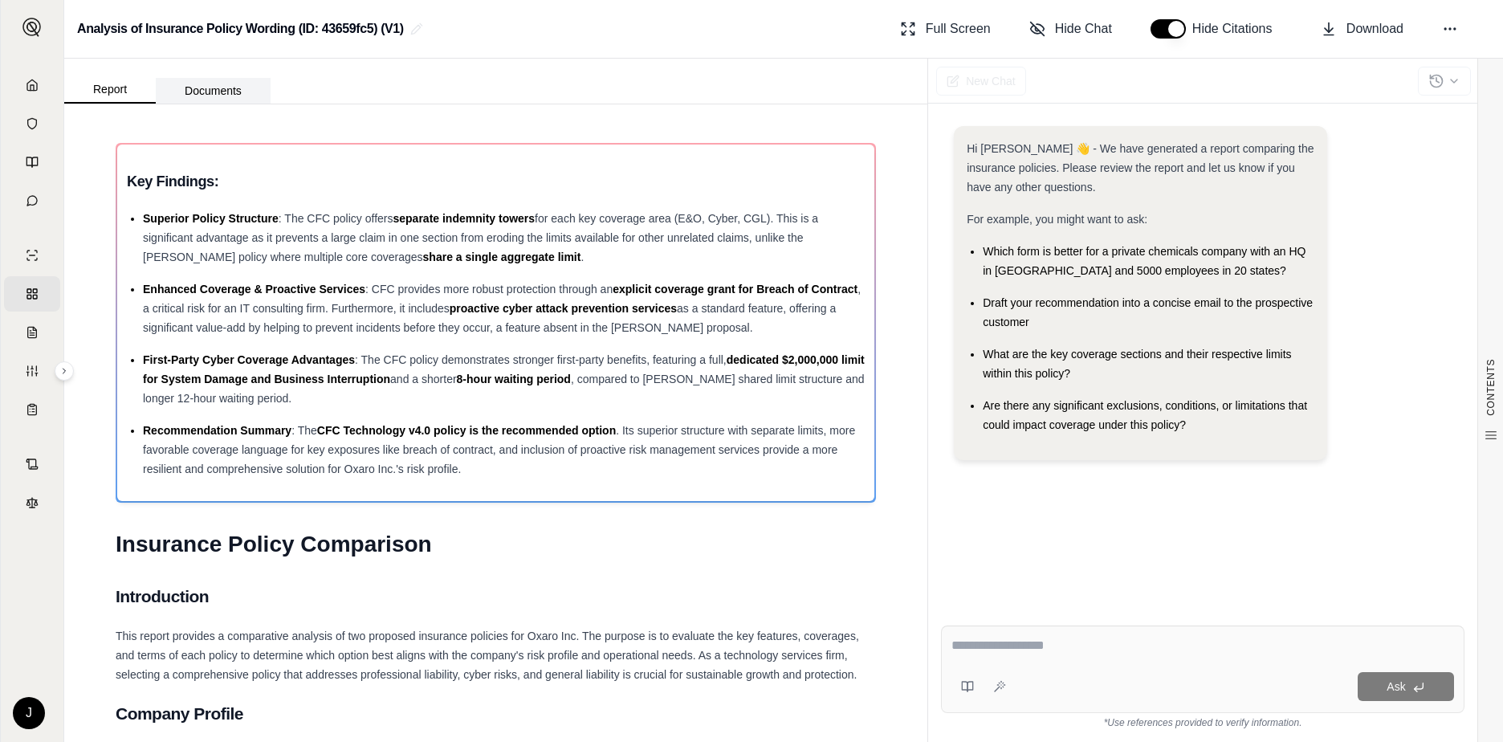
click at [218, 92] on button "Documents" at bounding box center [213, 91] width 115 height 26
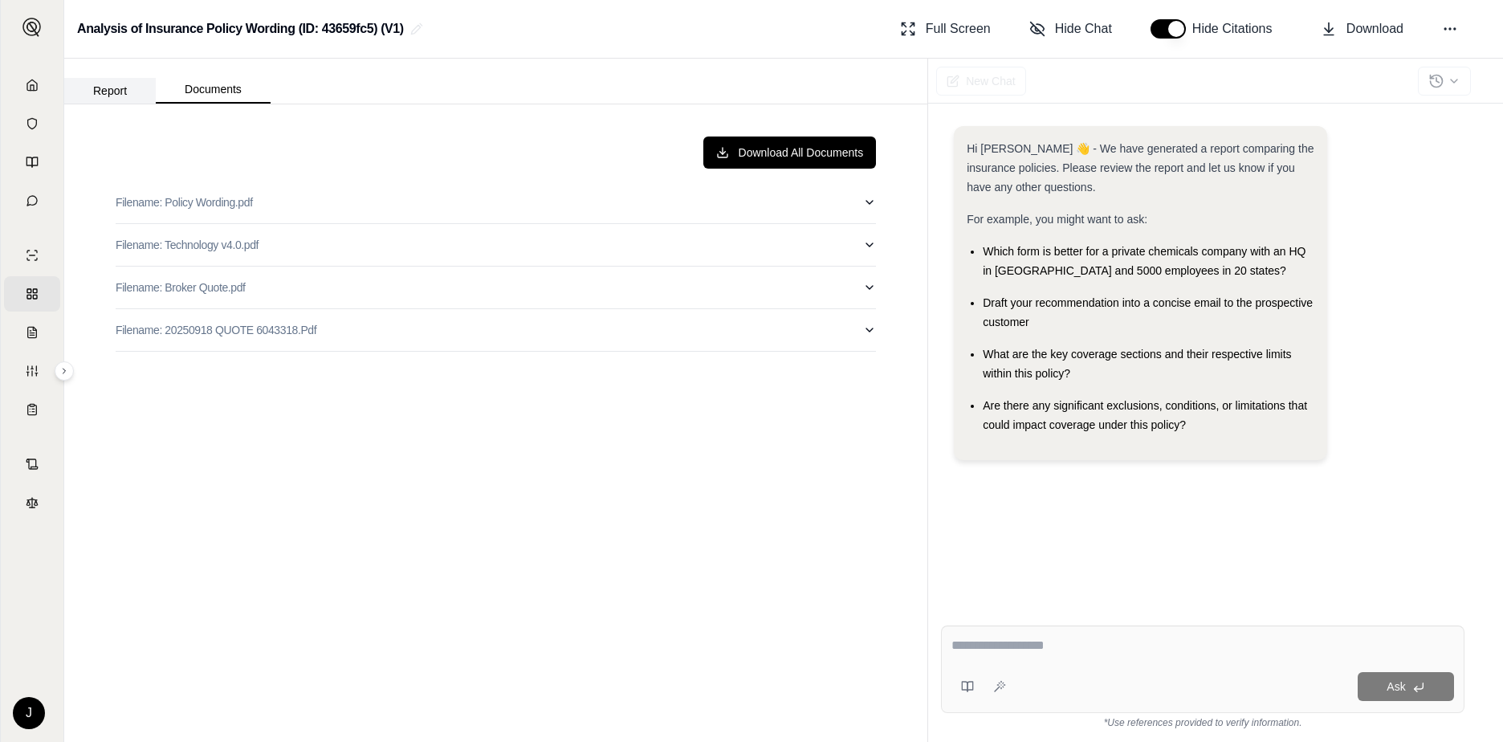
click at [111, 90] on button "Report" at bounding box center [110, 91] width 92 height 26
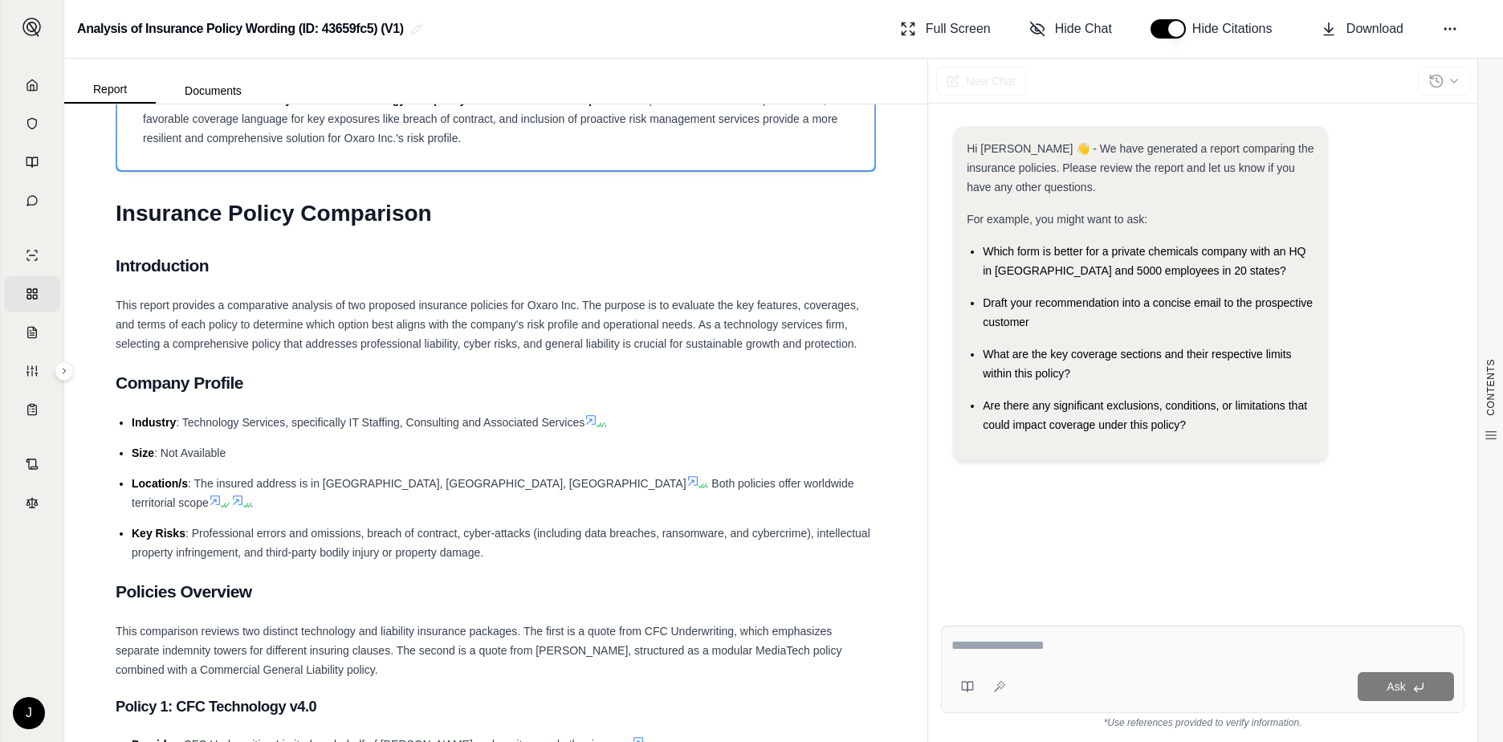
scroll to position [80, 0]
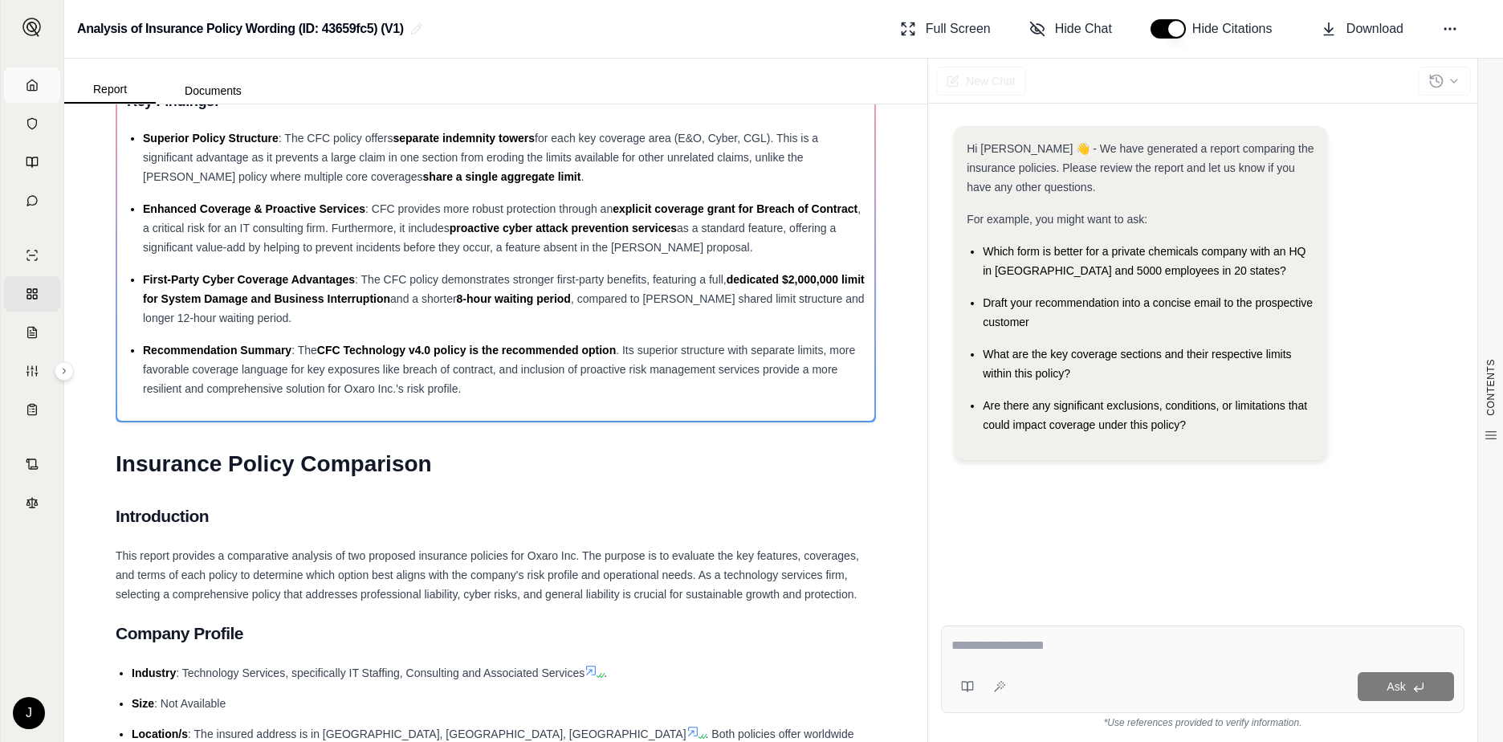
click at [35, 82] on link "Home" at bounding box center [32, 84] width 56 height 35
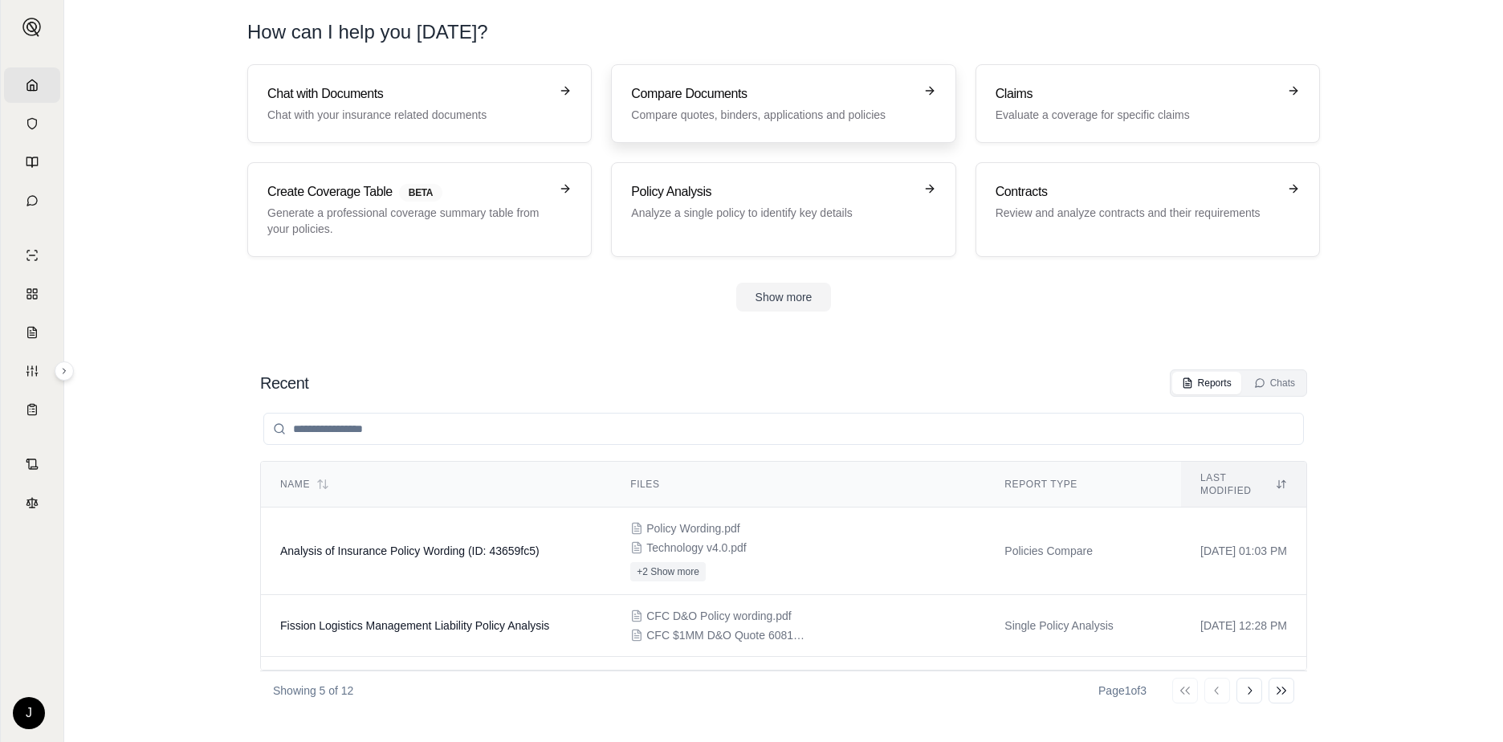
click at [731, 96] on h3 "Compare Documents" at bounding box center [772, 93] width 282 height 19
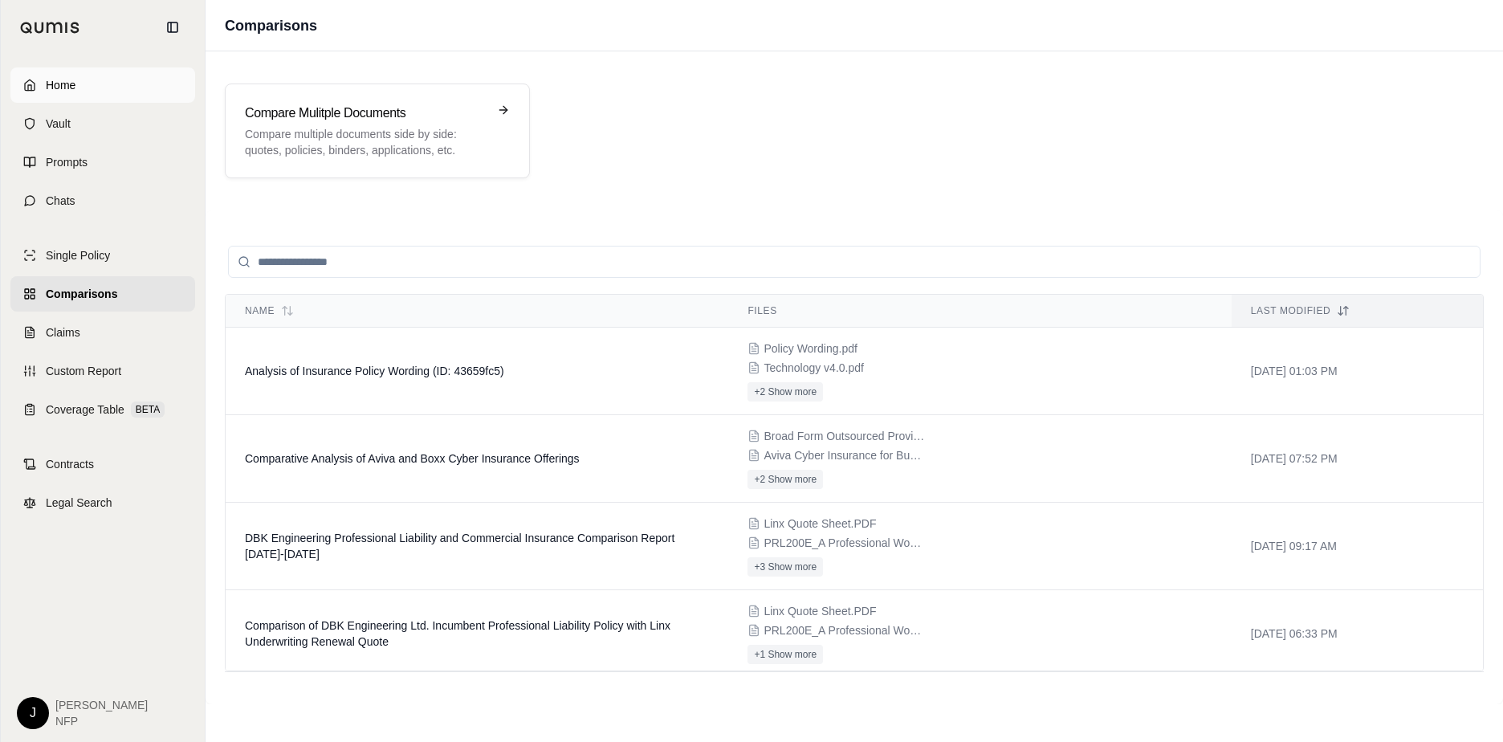
click at [33, 81] on icon at bounding box center [29, 85] width 13 height 13
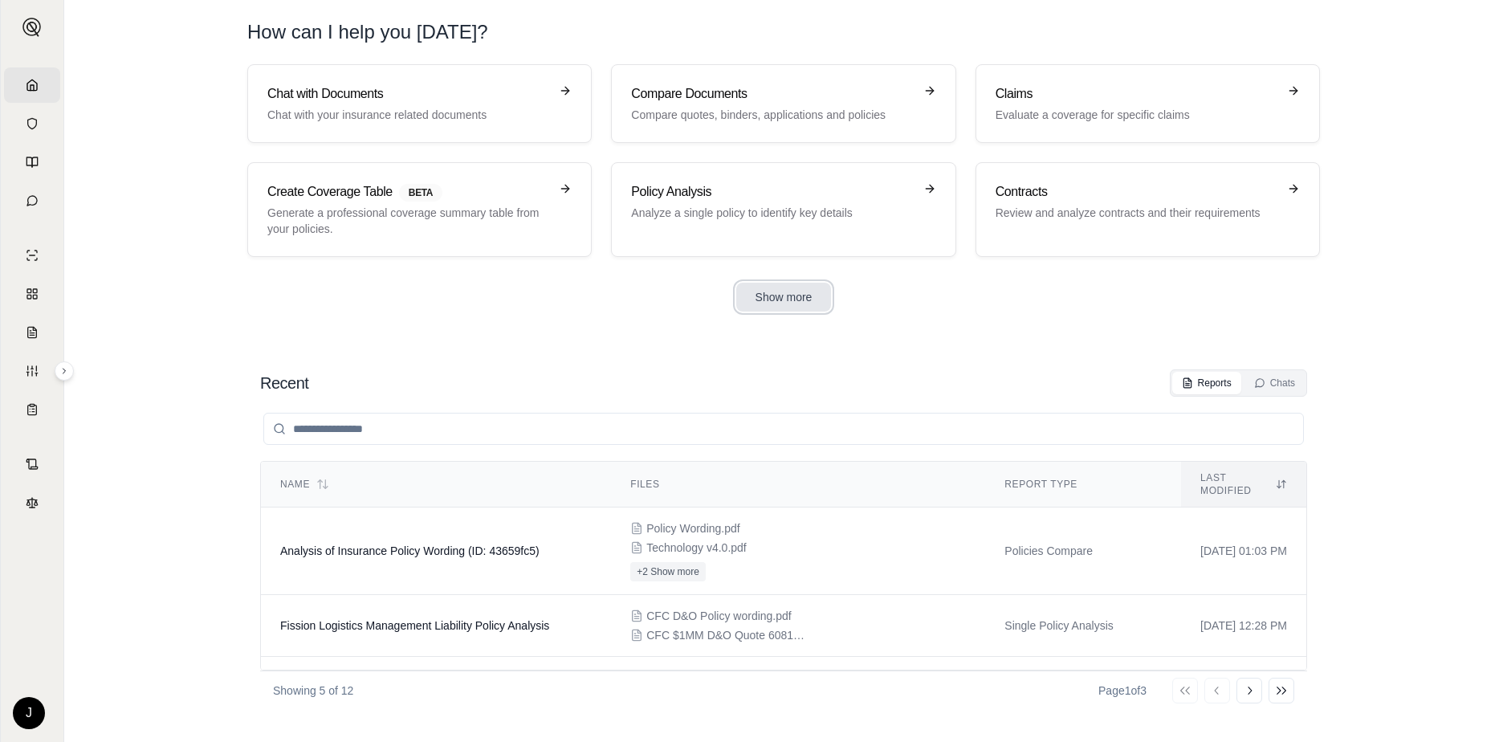
click at [801, 294] on button "Show more" at bounding box center [784, 297] width 96 height 29
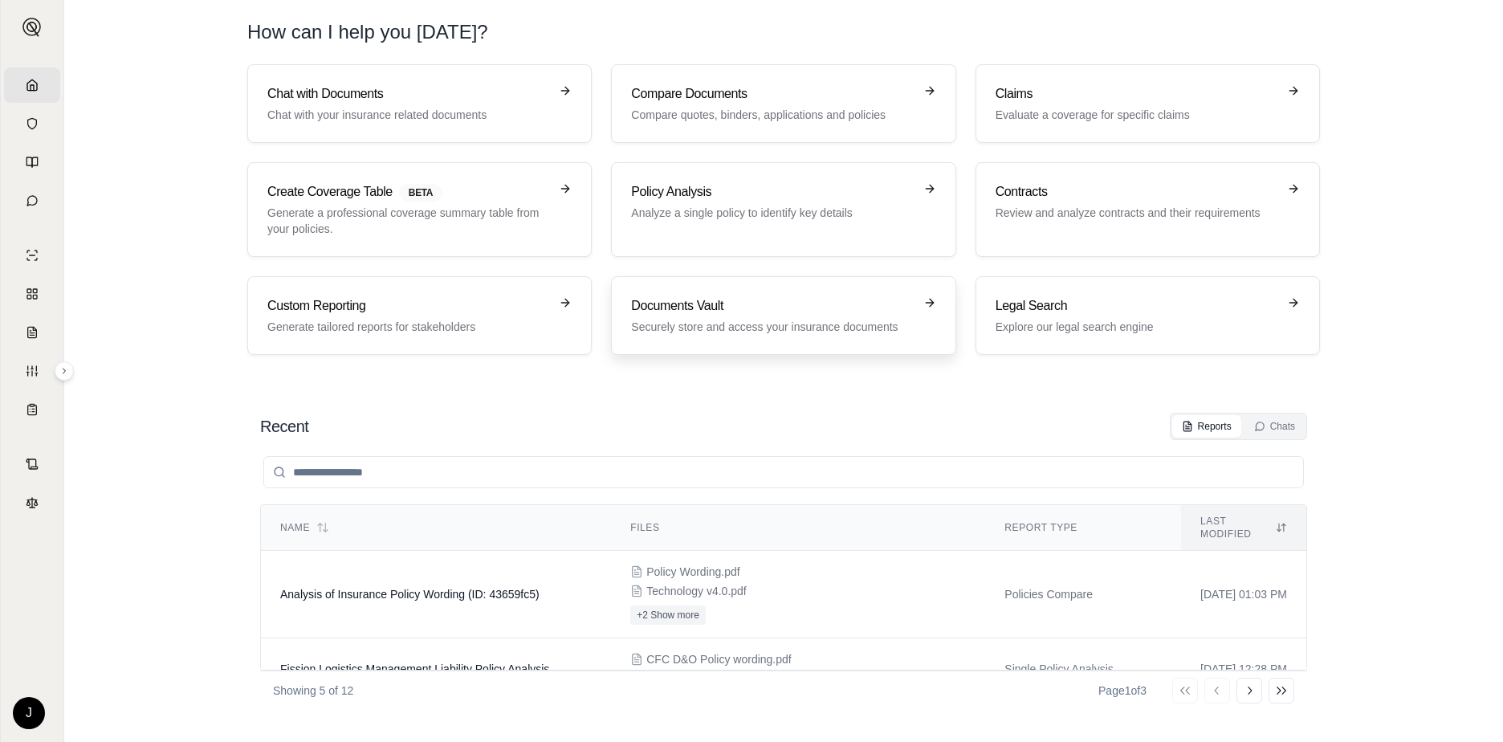
click at [759, 325] on p "Securely store and access your insurance documents" at bounding box center [772, 327] width 282 height 16
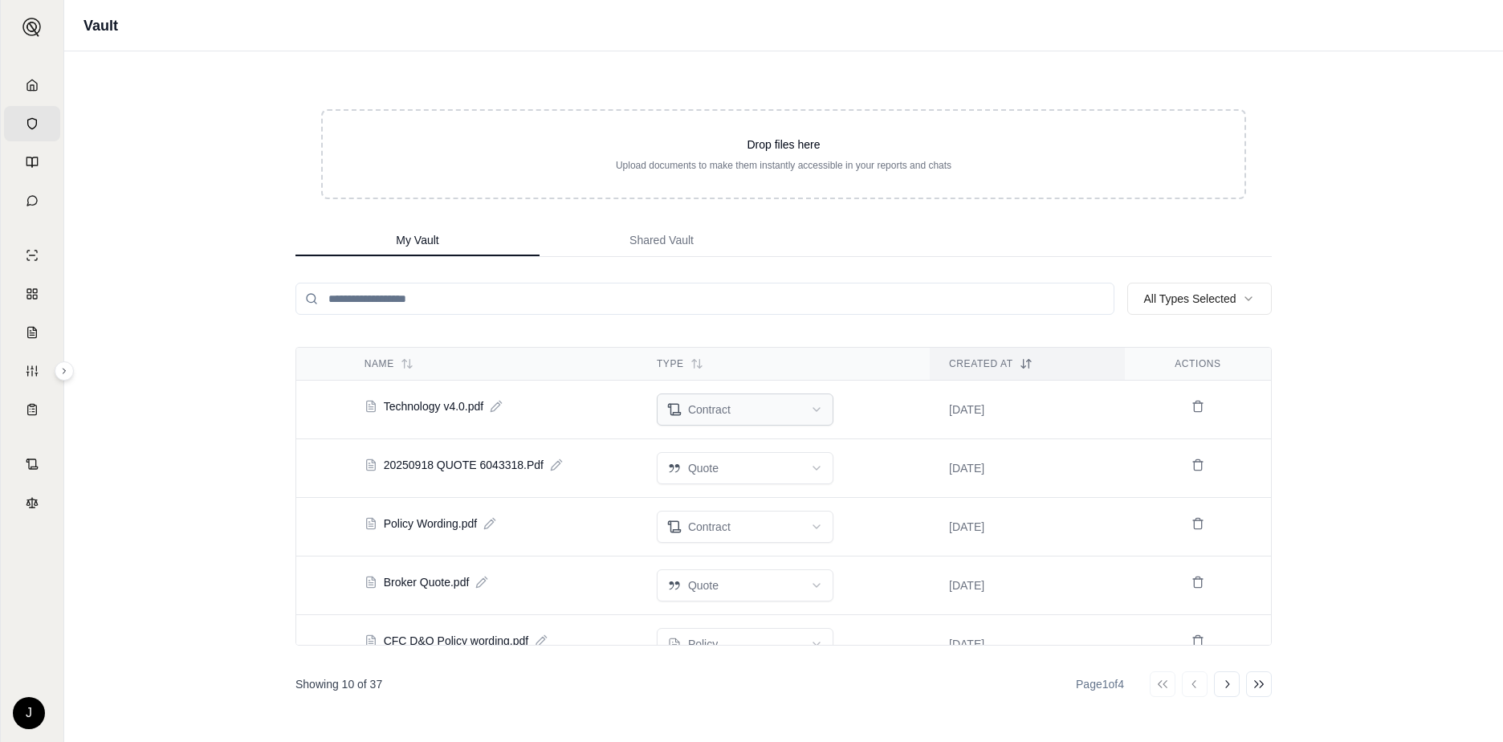
click at [809, 405] on html "Home Vault Prompts Chats Single Policy Comparisons Claims Custom Report Coverag…" at bounding box center [751, 371] width 1503 height 742
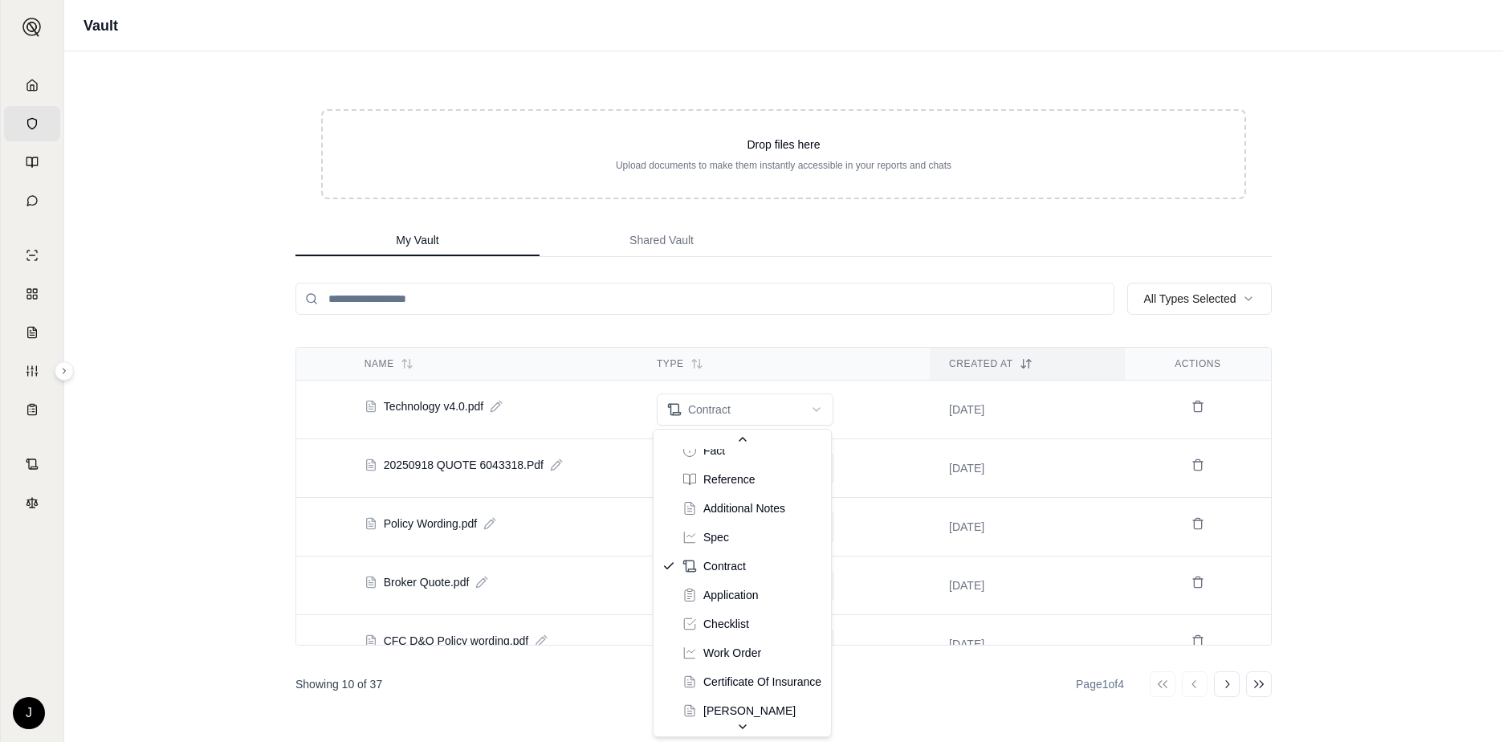
scroll to position [153, 0]
click at [907, 297] on html "Home Vault Prompts Chats Single Policy Comparisons Claims Custom Report Coverag…" at bounding box center [751, 371] width 1503 height 742
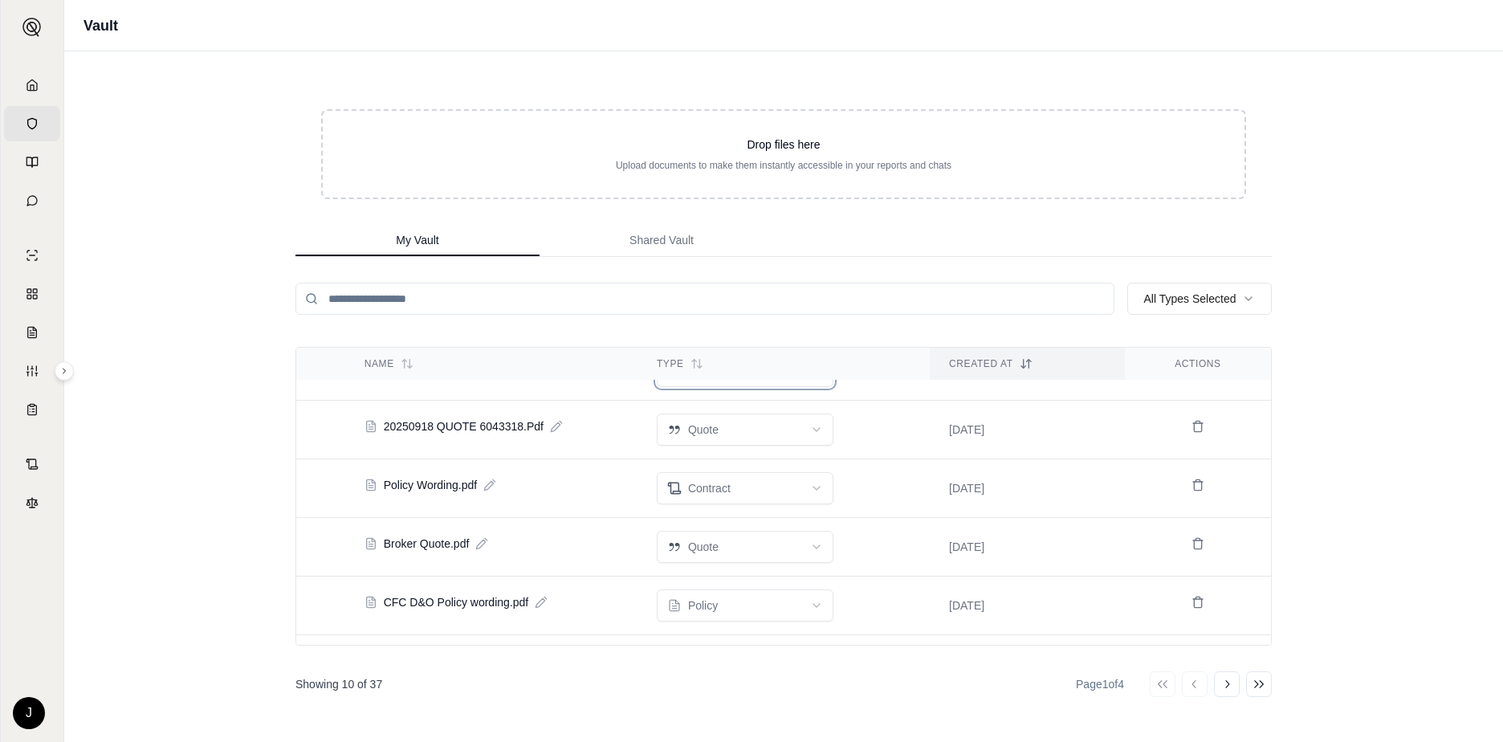
scroll to position [0, 0]
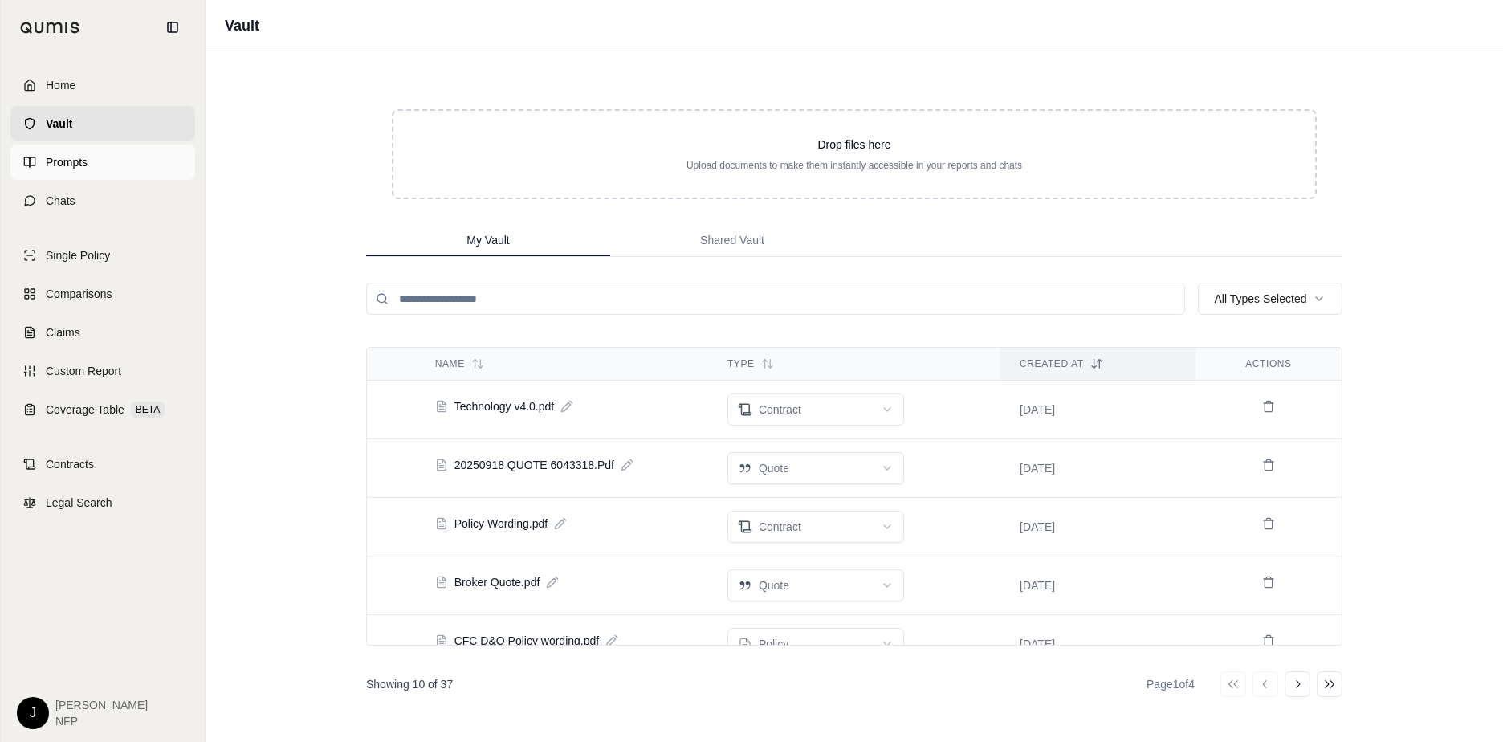
click at [42, 166] on link "Prompts" at bounding box center [102, 162] width 185 height 35
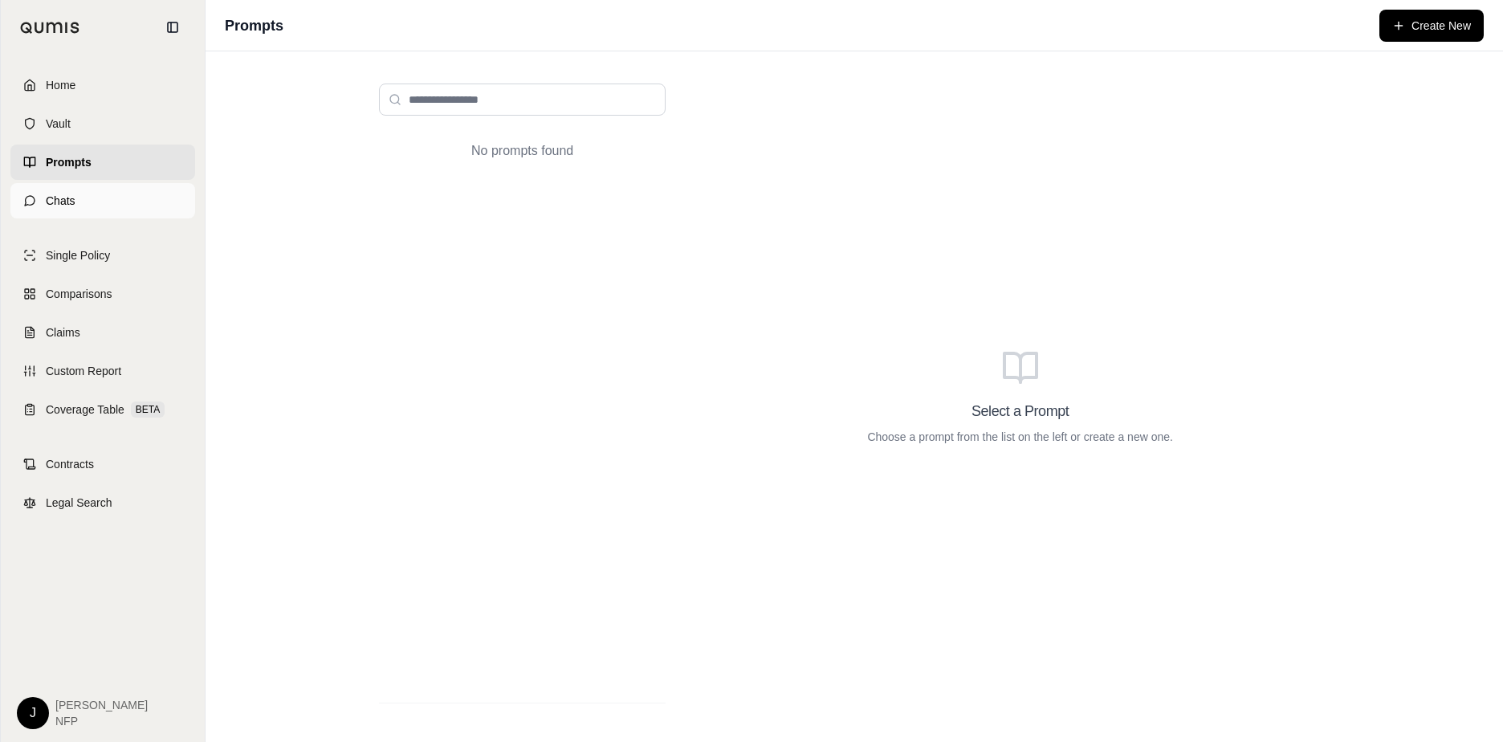
click at [55, 203] on span "Chats" at bounding box center [61, 201] width 30 height 16
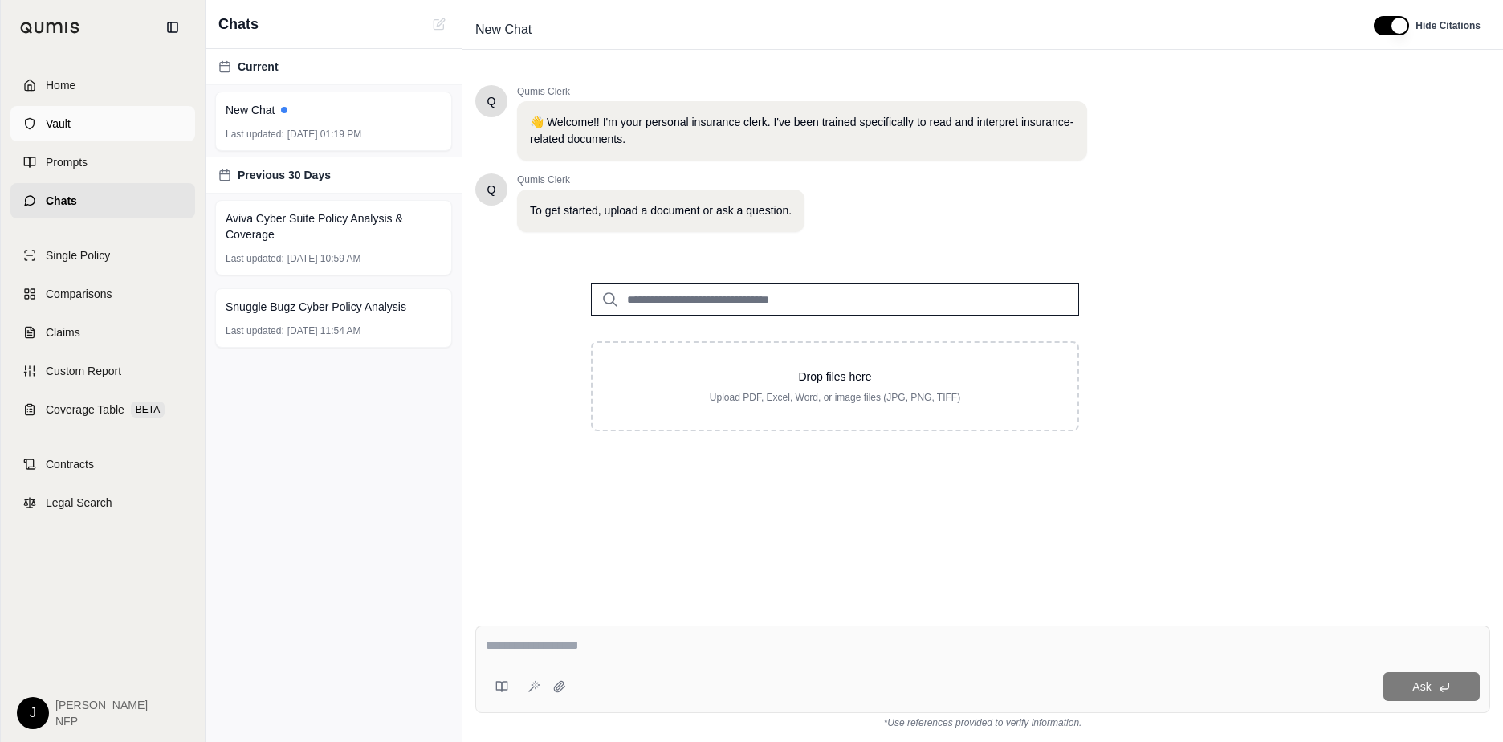
click at [67, 136] on link "Vault" at bounding box center [102, 123] width 185 height 35
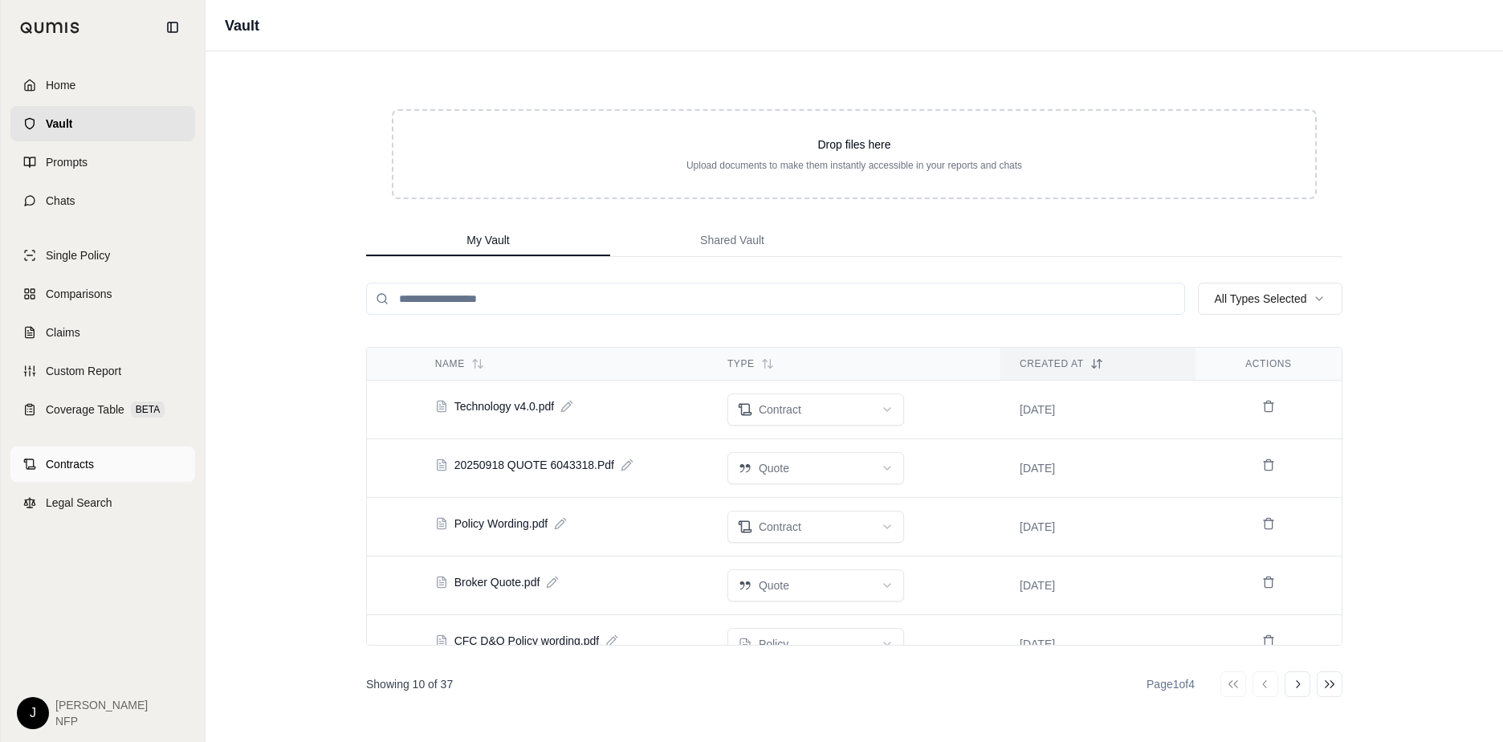
click at [62, 469] on span "Contracts" at bounding box center [70, 464] width 48 height 16
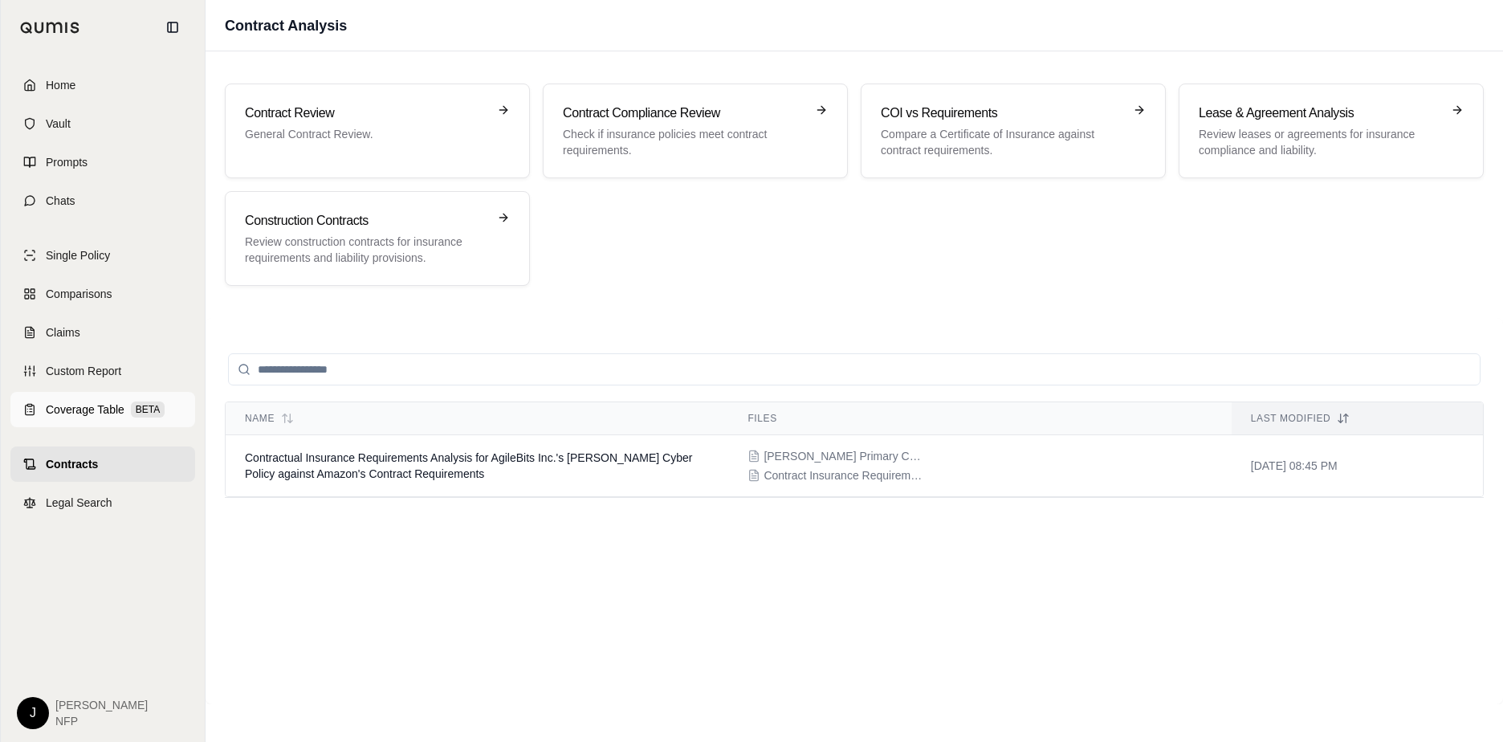
click at [71, 405] on span "Coverage Table" at bounding box center [85, 409] width 79 height 16
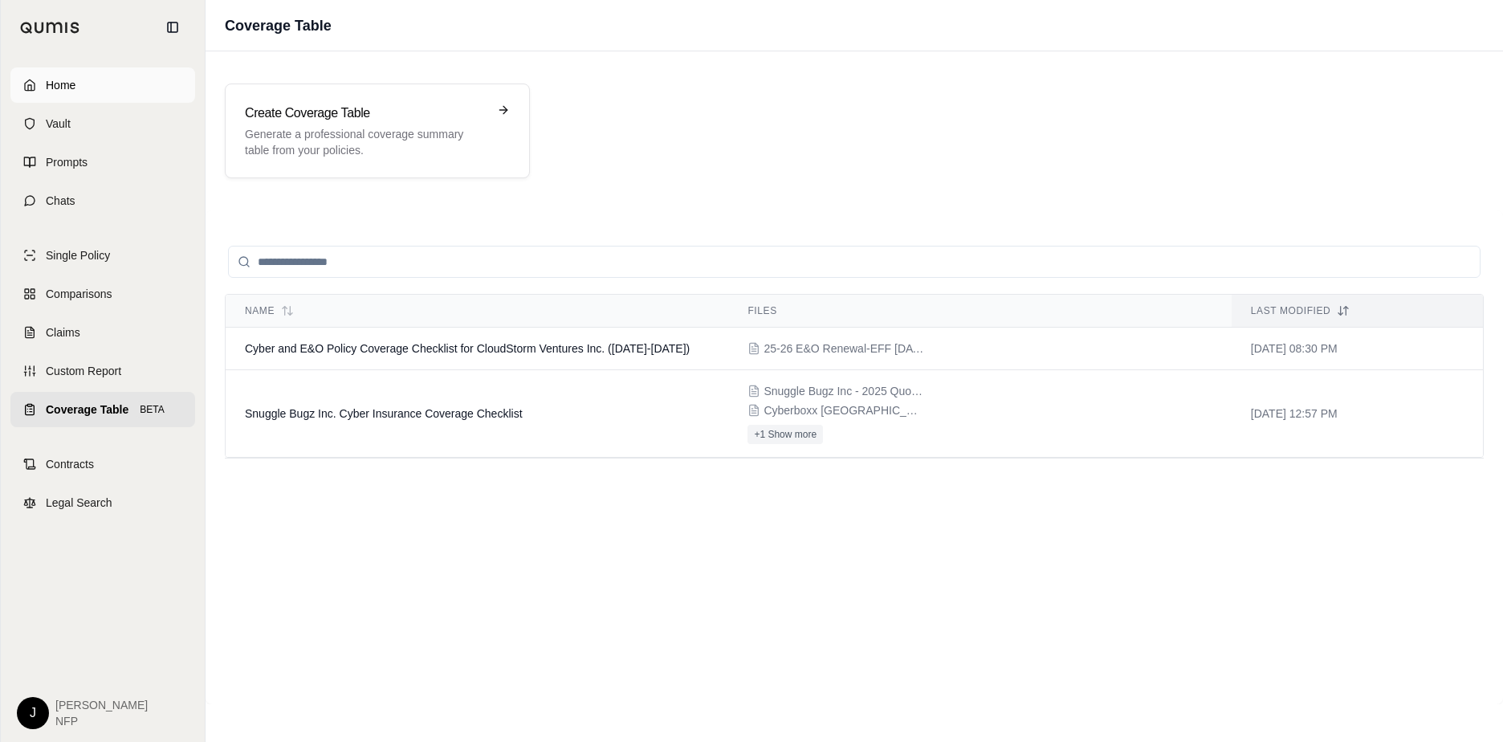
click at [57, 89] on span "Home" at bounding box center [61, 85] width 30 height 16
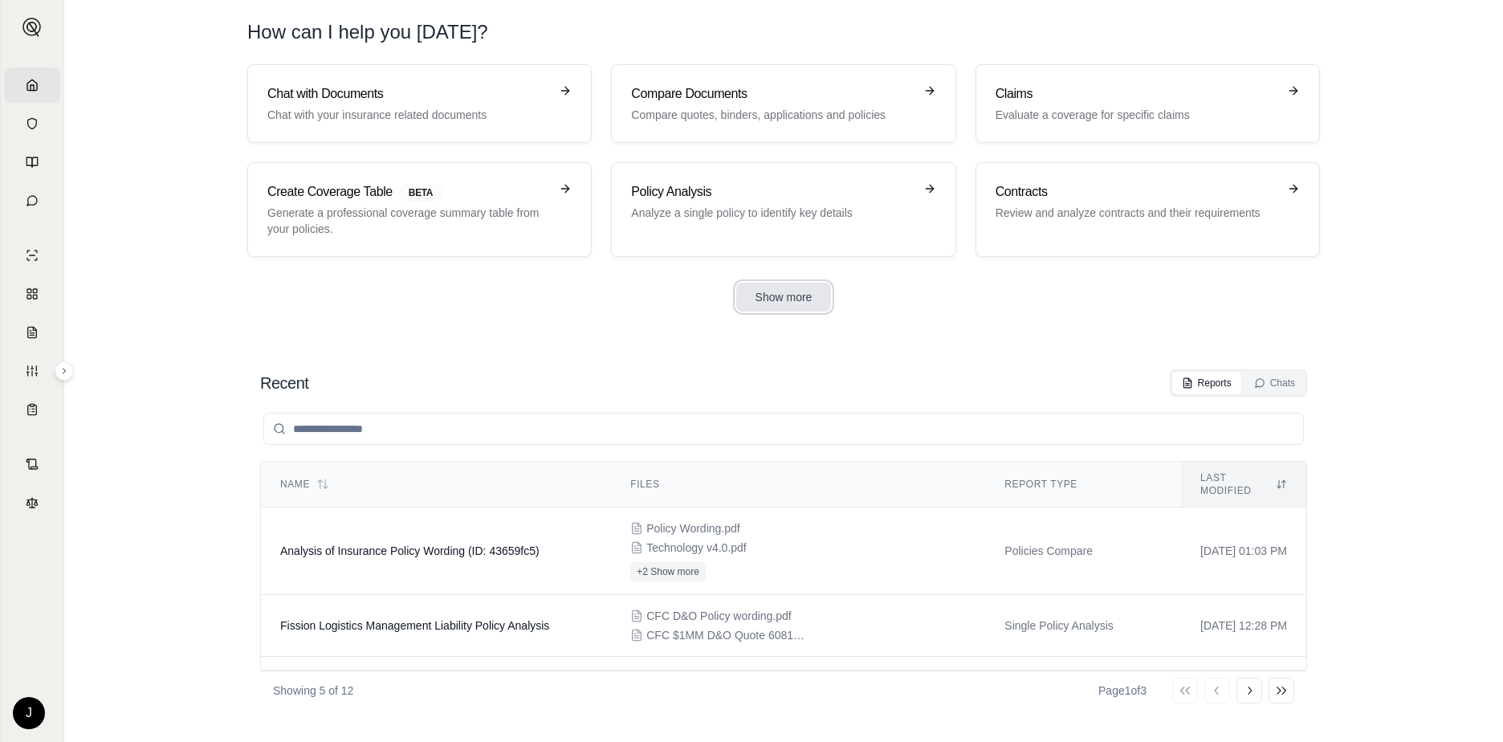
click at [773, 299] on button "Show more" at bounding box center [784, 297] width 96 height 29
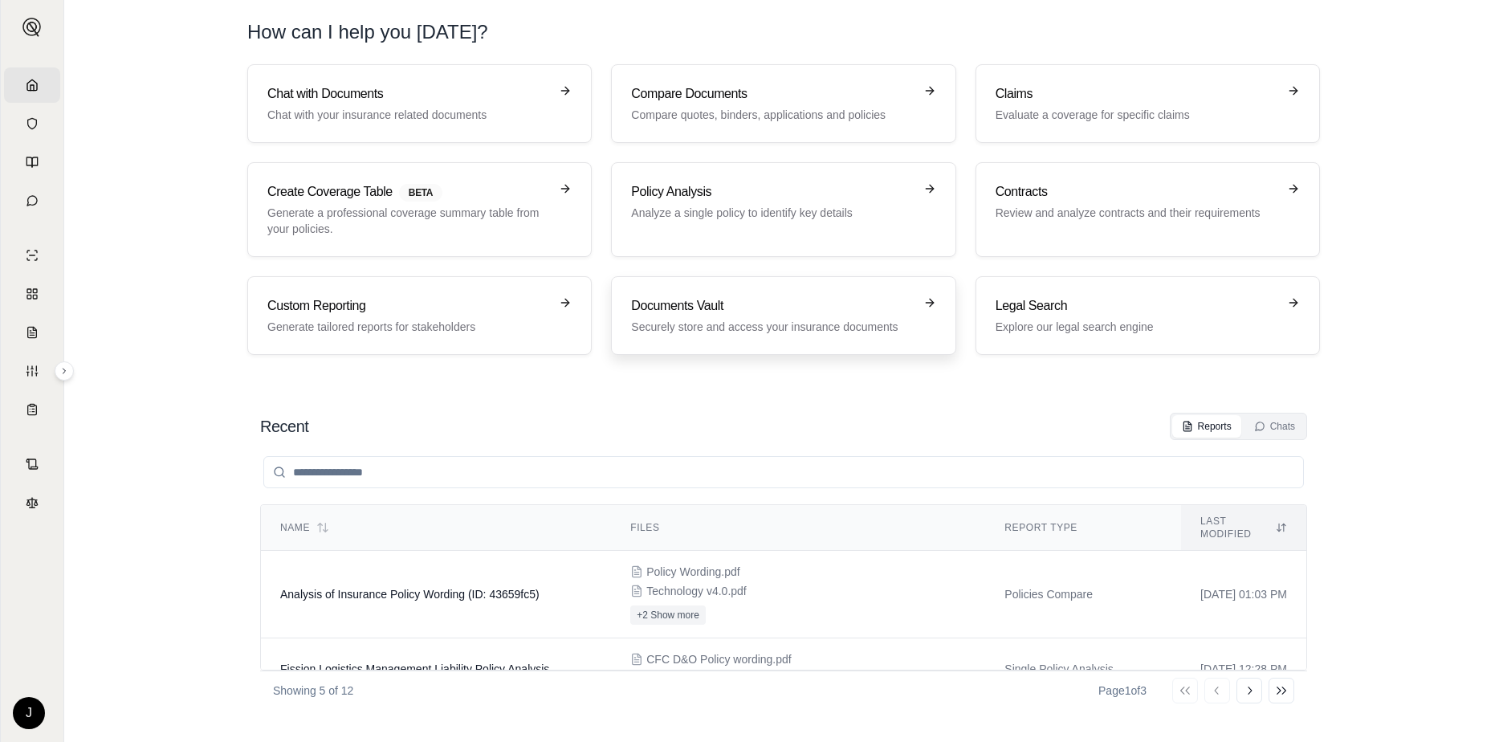
click at [772, 301] on h3 "Documents Vault" at bounding box center [772, 305] width 282 height 19
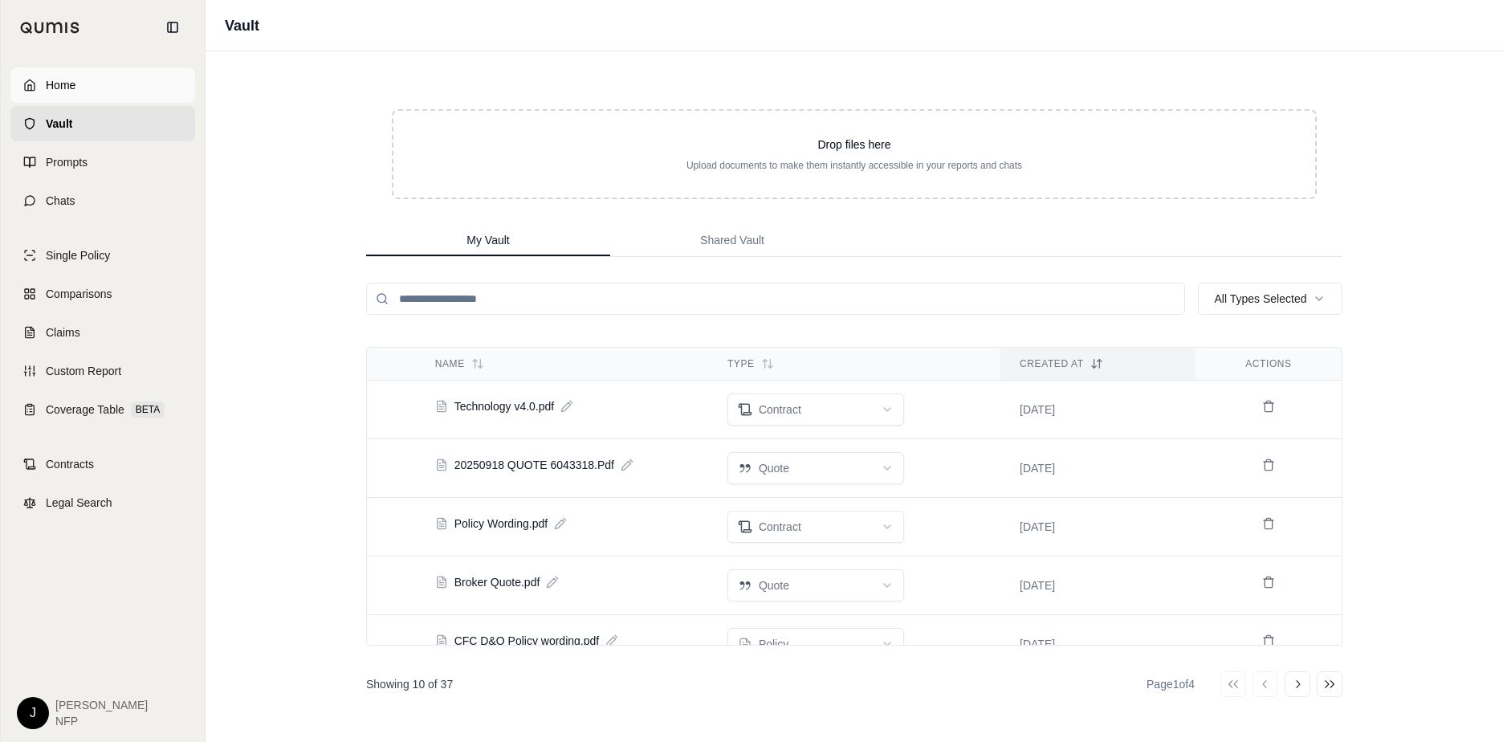
click at [33, 79] on icon at bounding box center [29, 85] width 13 height 13
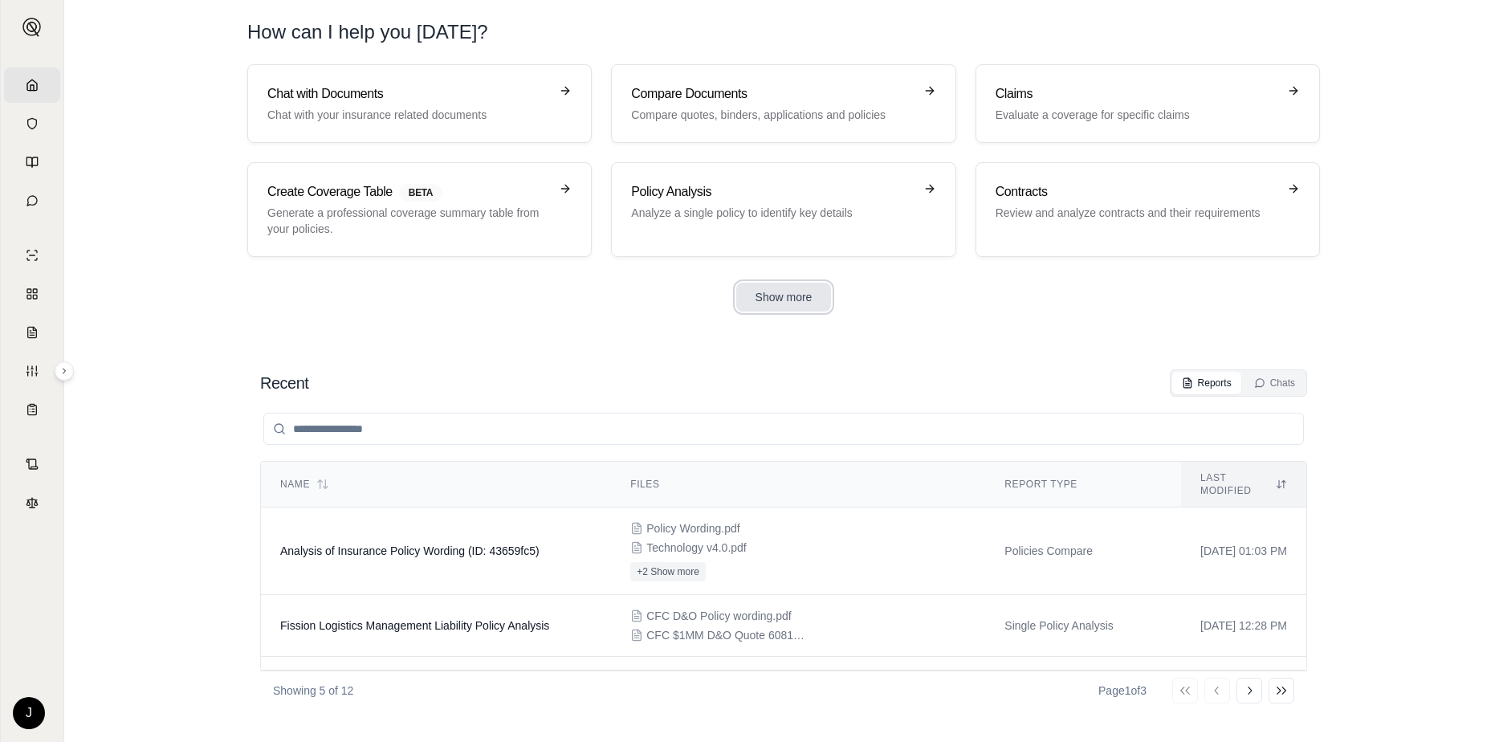
click at [767, 293] on button "Show more" at bounding box center [784, 297] width 96 height 29
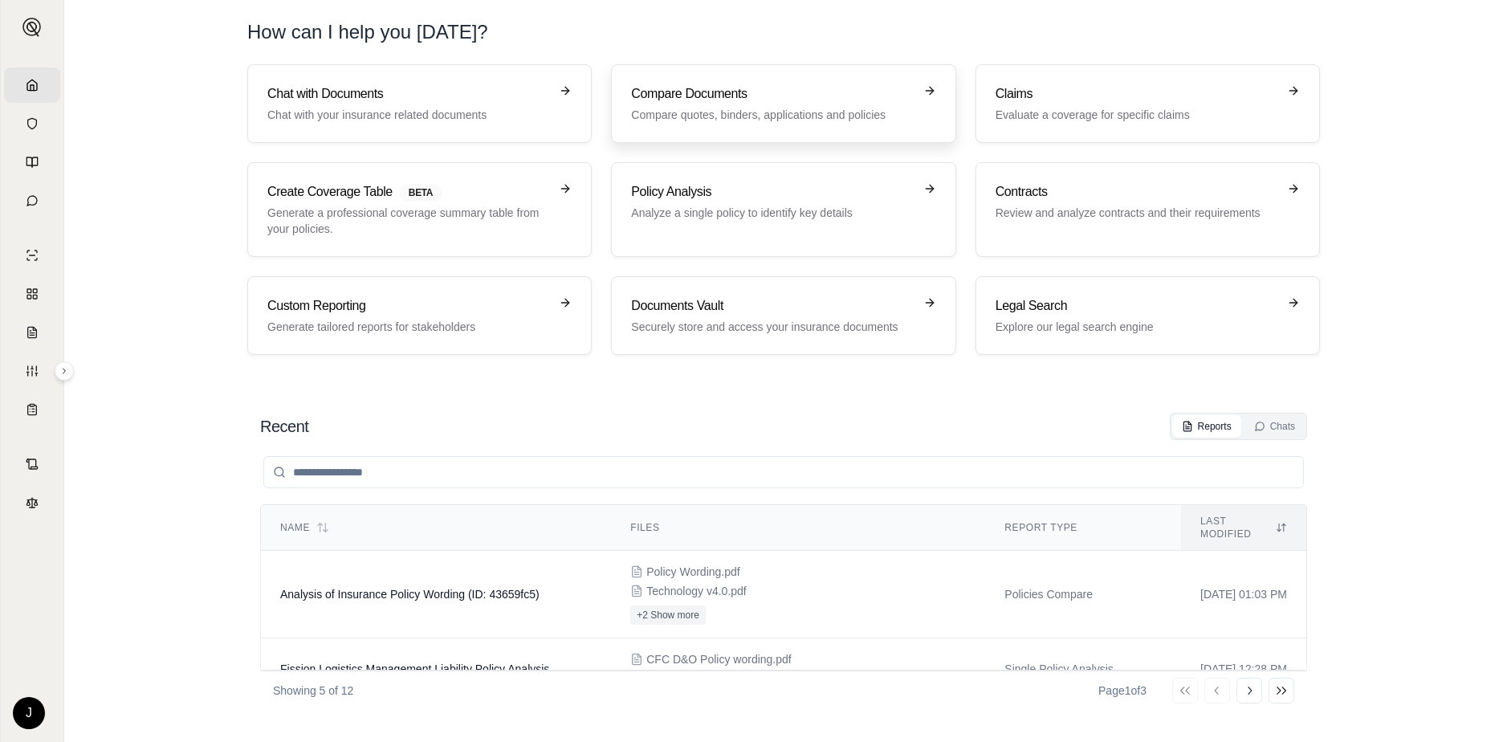
click at [658, 93] on h3 "Compare Documents" at bounding box center [772, 93] width 282 height 19
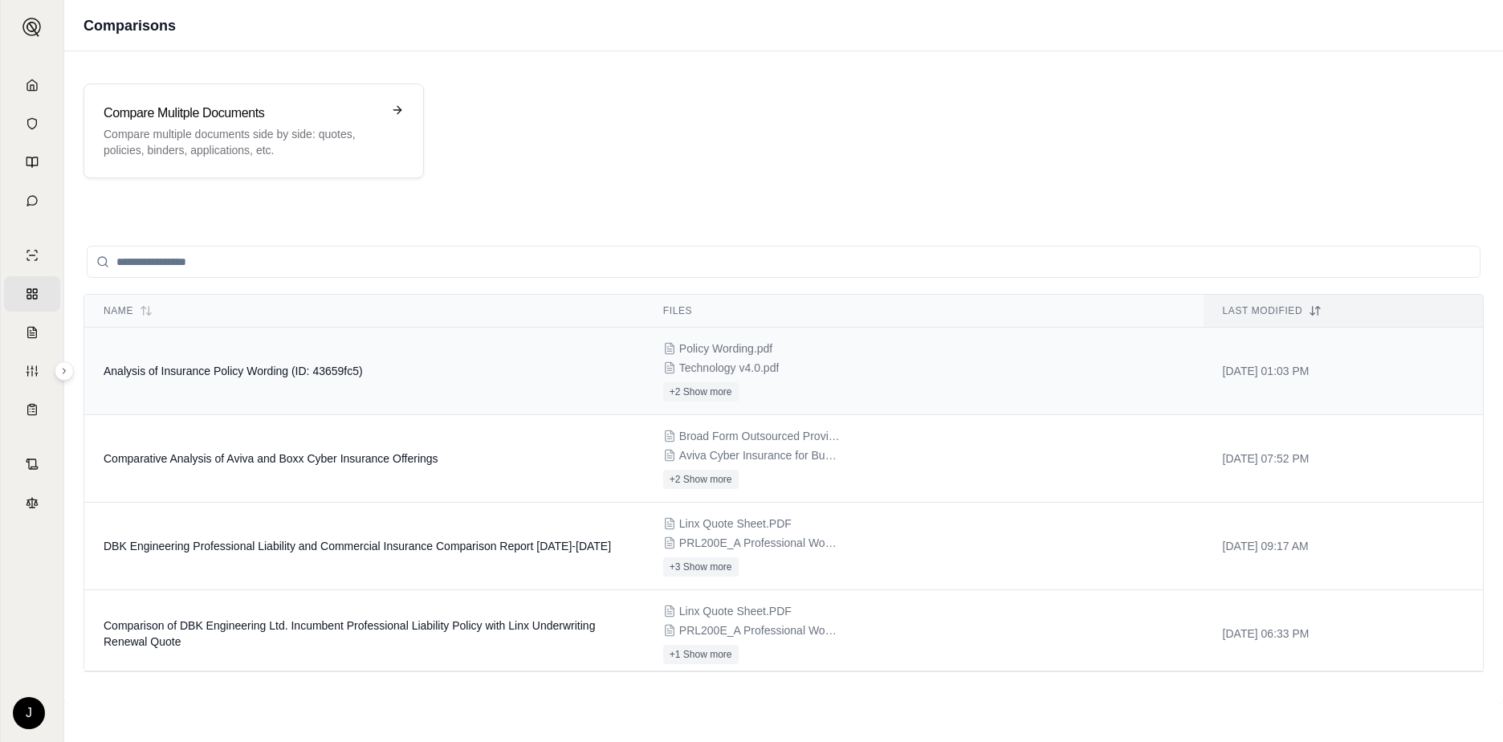
click at [227, 368] on span "Analysis of Insurance Policy Wording (ID: 43659fc5)" at bounding box center [233, 371] width 259 height 13
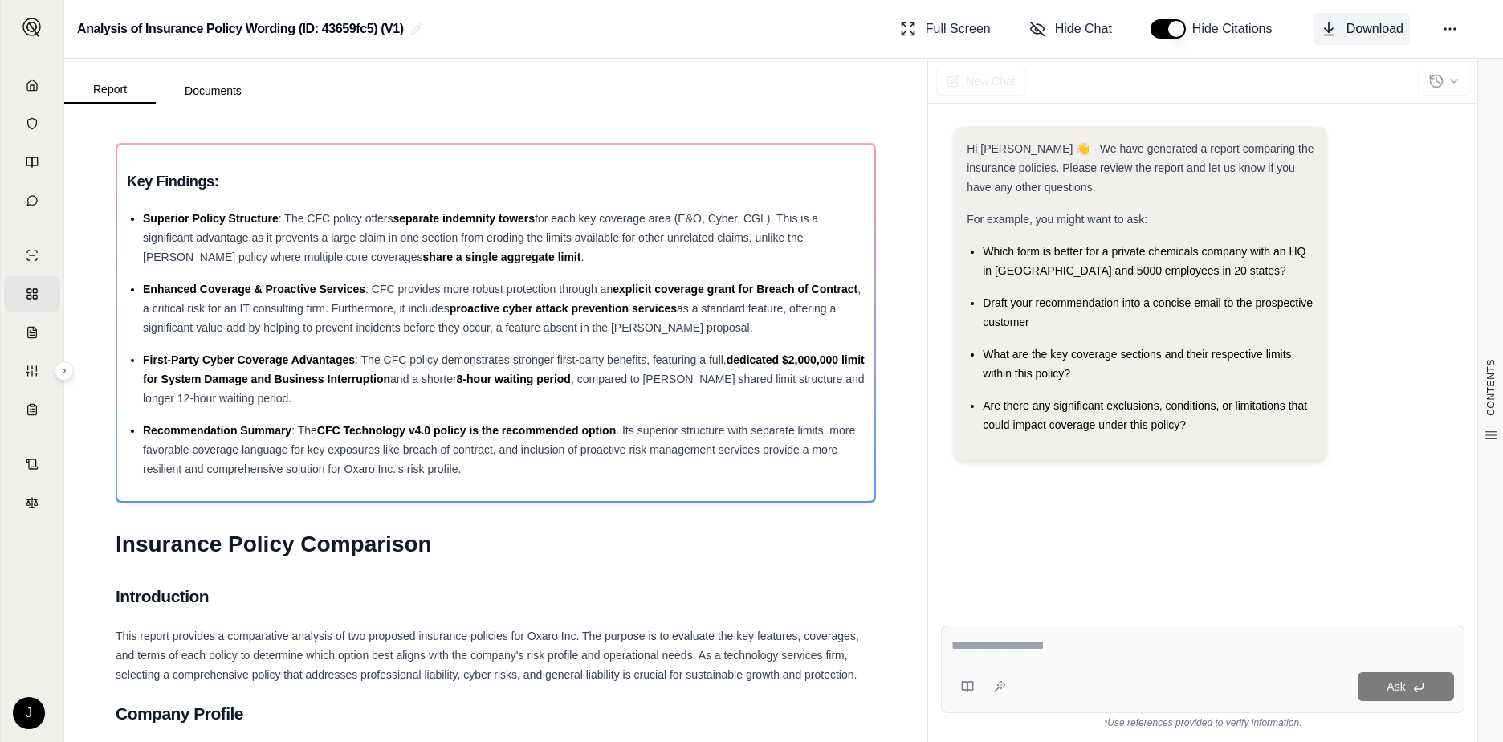
click at [1346, 30] on span "Download" at bounding box center [1374, 28] width 57 height 19
click at [1388, 482] on div "Hi [PERSON_NAME] 👋 - We have generated a report comparing the insurance policie…" at bounding box center [1203, 356] width 524 height 487
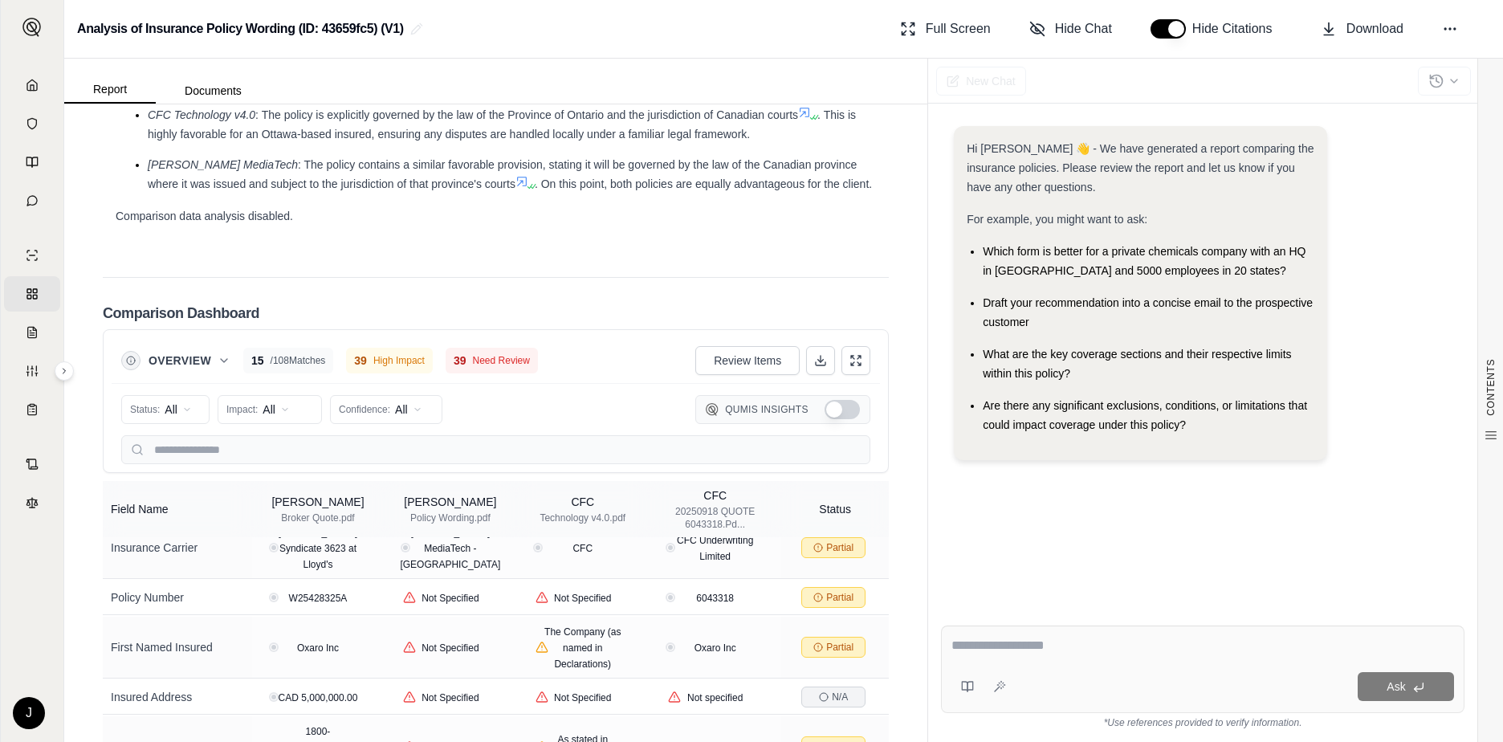
scroll to position [80, 0]
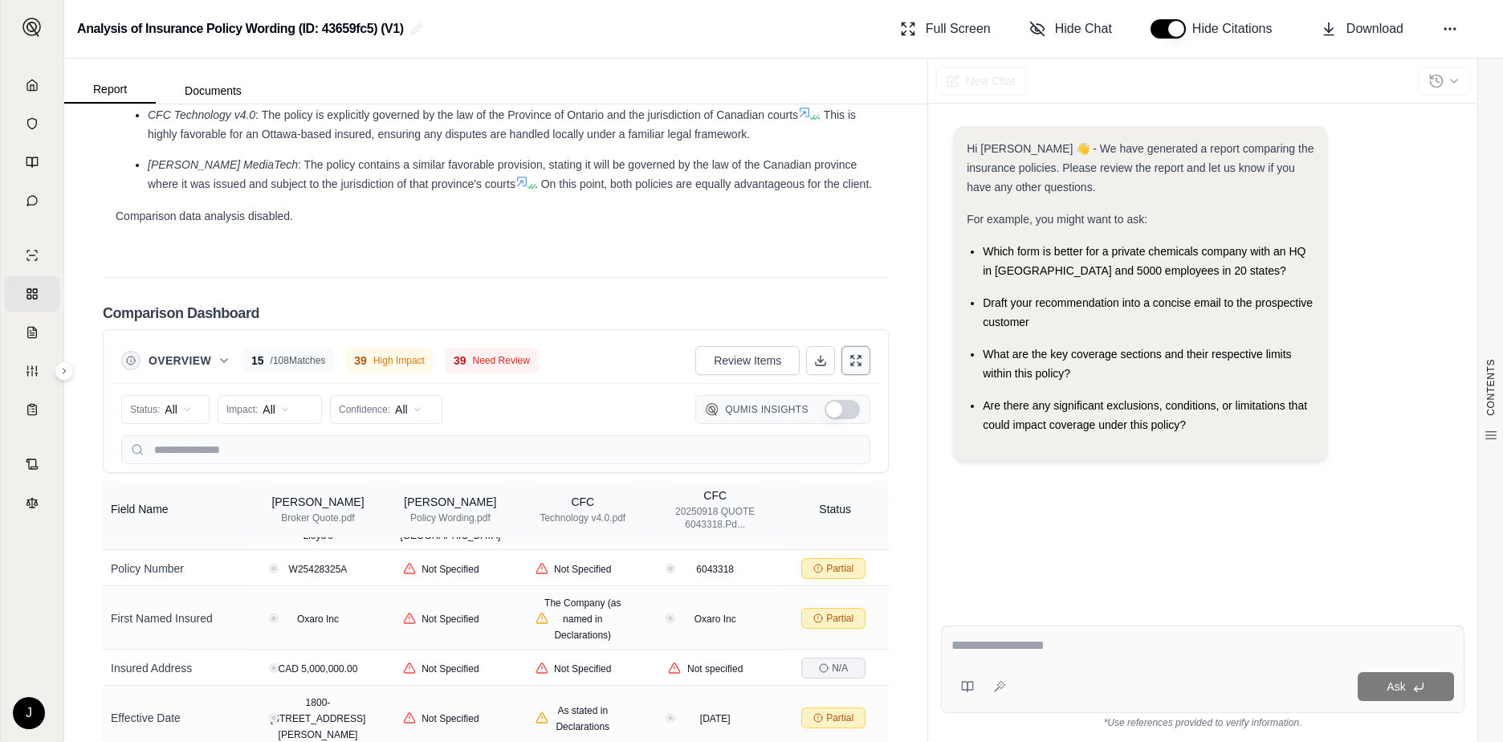
click at [849, 354] on icon at bounding box center [855, 360] width 13 height 13
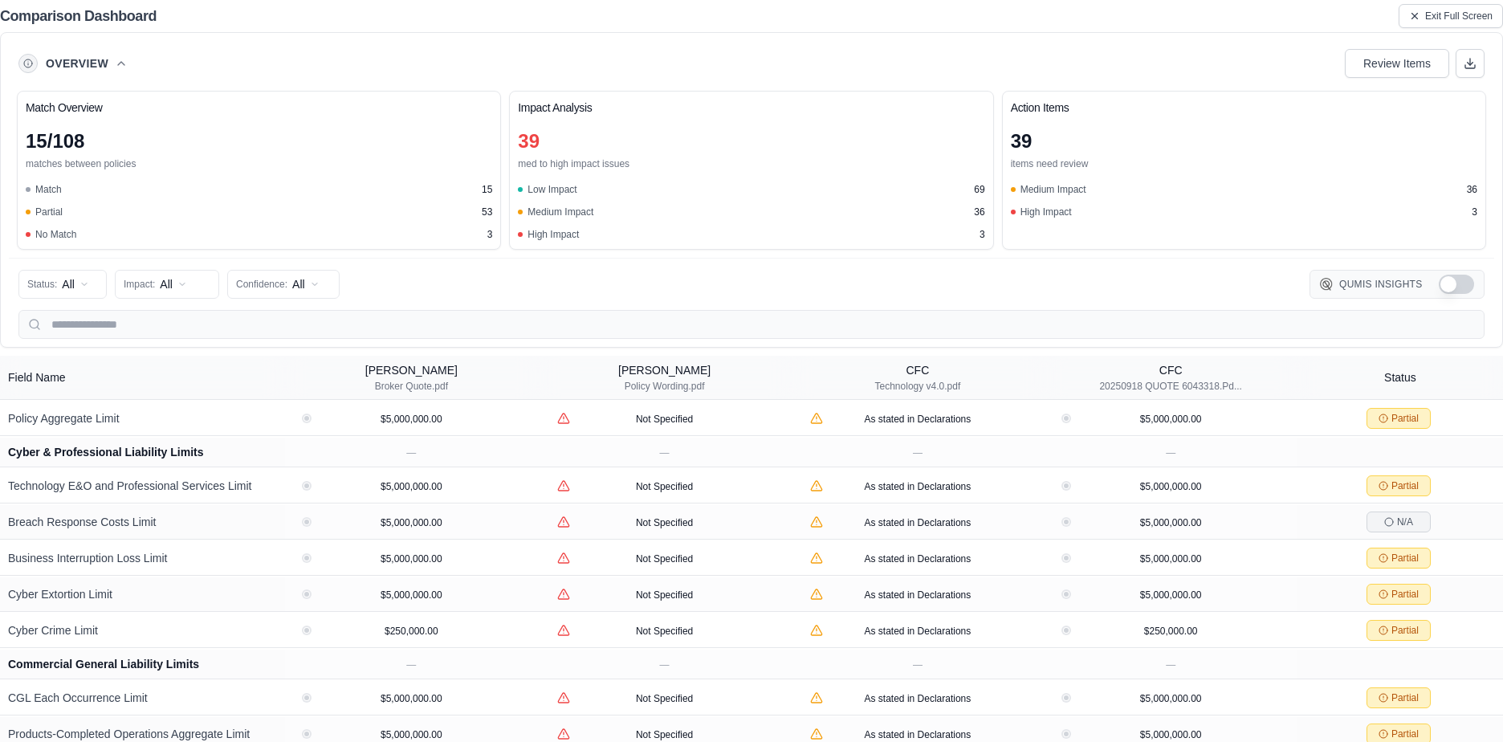
scroll to position [551, 0]
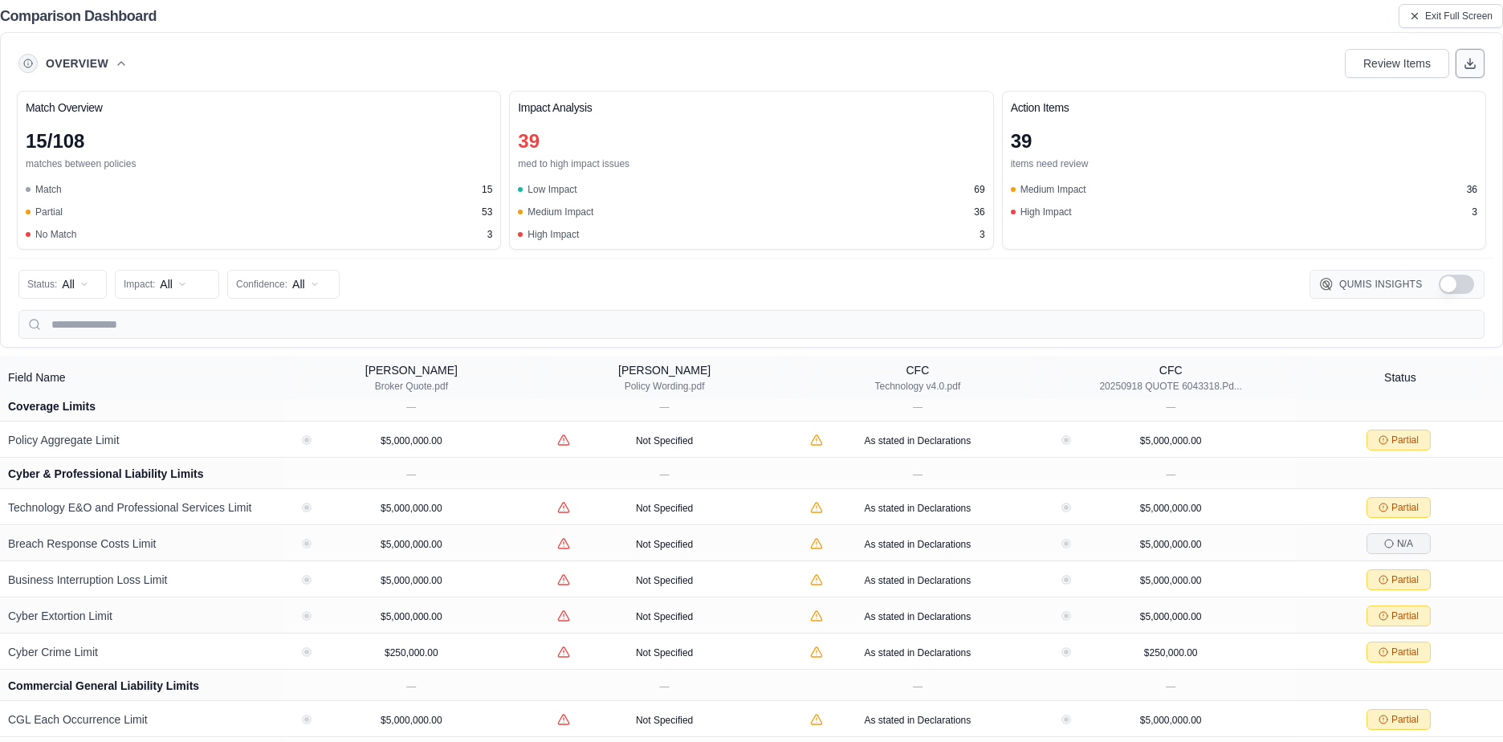
click at [1465, 64] on icon at bounding box center [1470, 63] width 13 height 13
click at [1429, 17] on span "Exit Full Screen" at bounding box center [1458, 16] width 67 height 13
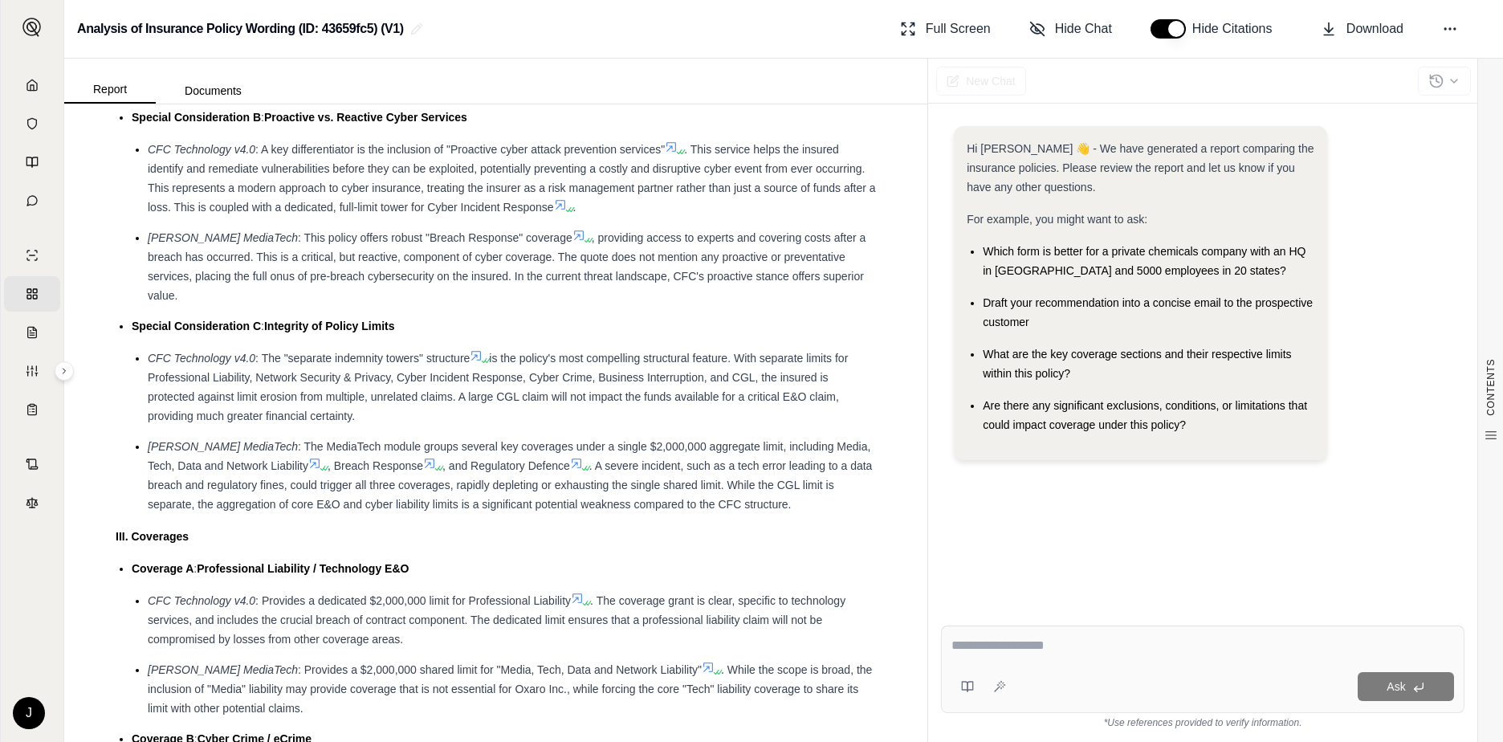
scroll to position [1765, 0]
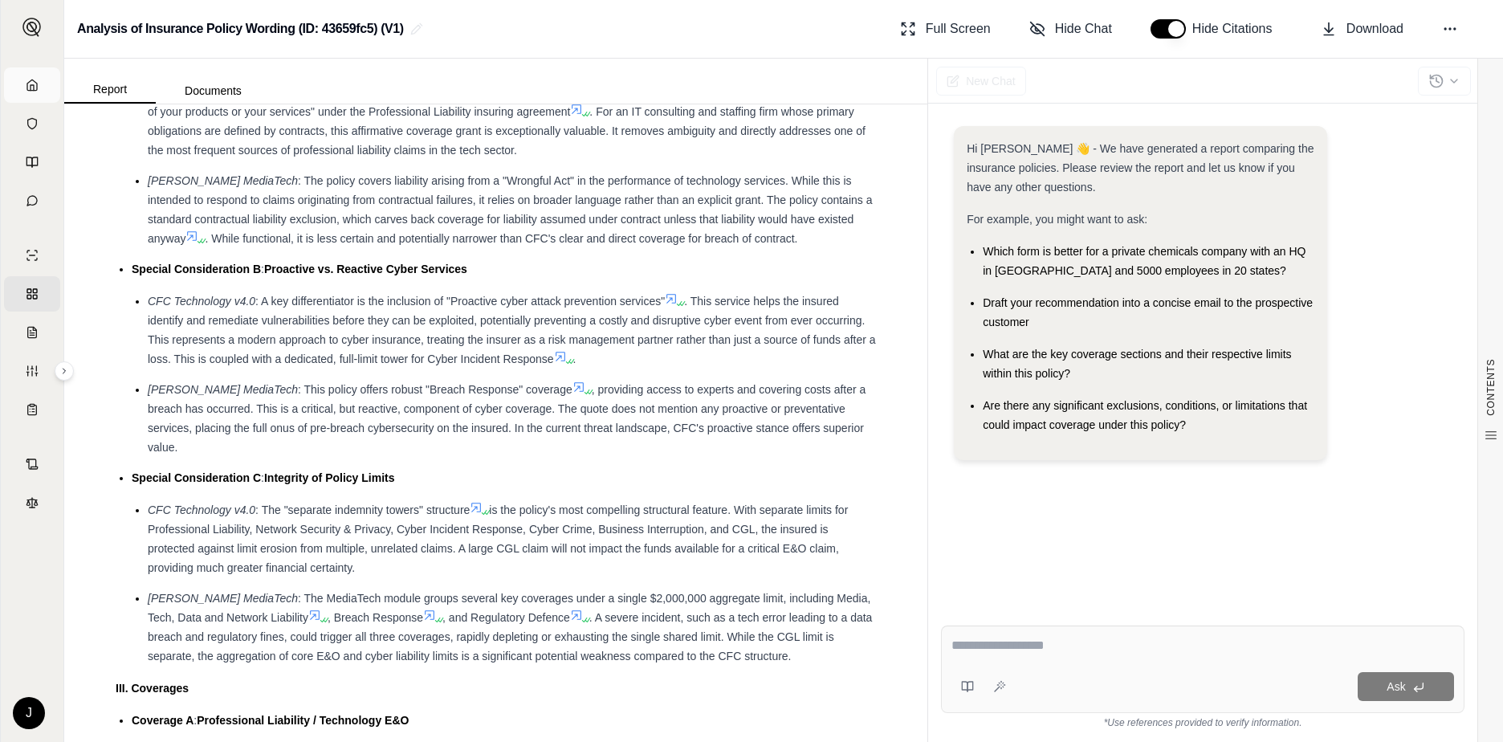
click at [39, 91] on span "Home" at bounding box center [39, 85] width 0 height 16
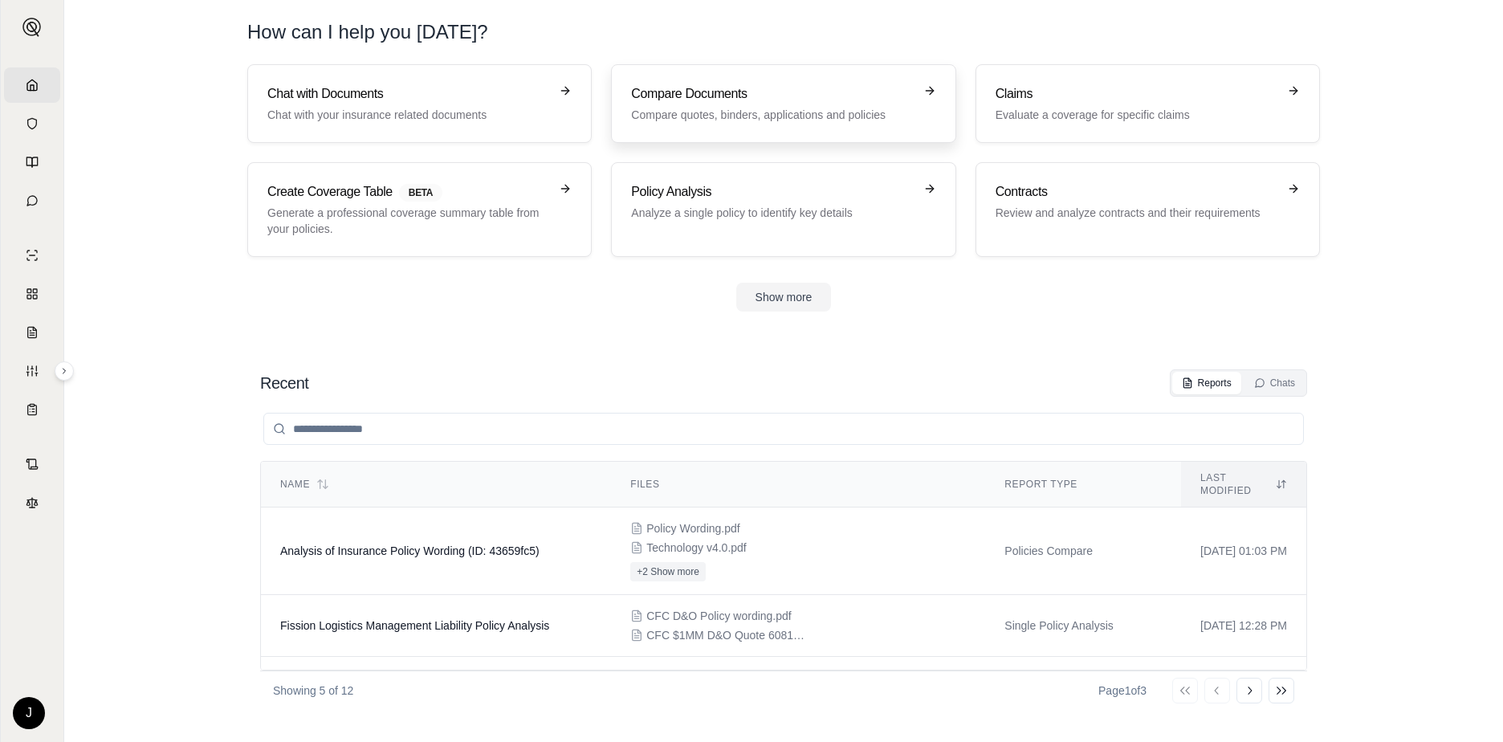
click at [784, 95] on h3 "Compare Documents" at bounding box center [772, 93] width 282 height 19
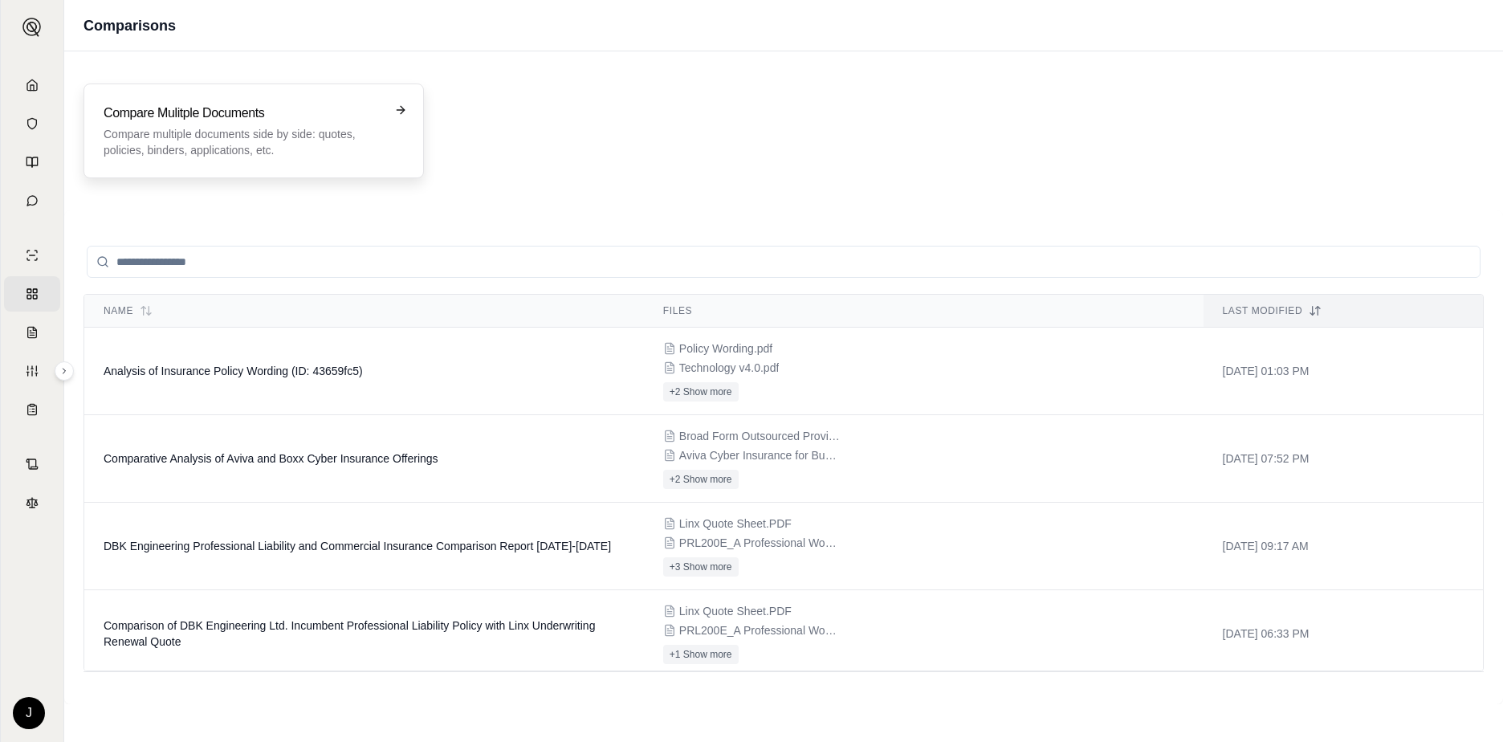
click at [249, 105] on h3 "Compare Mulitple Documents" at bounding box center [243, 113] width 278 height 19
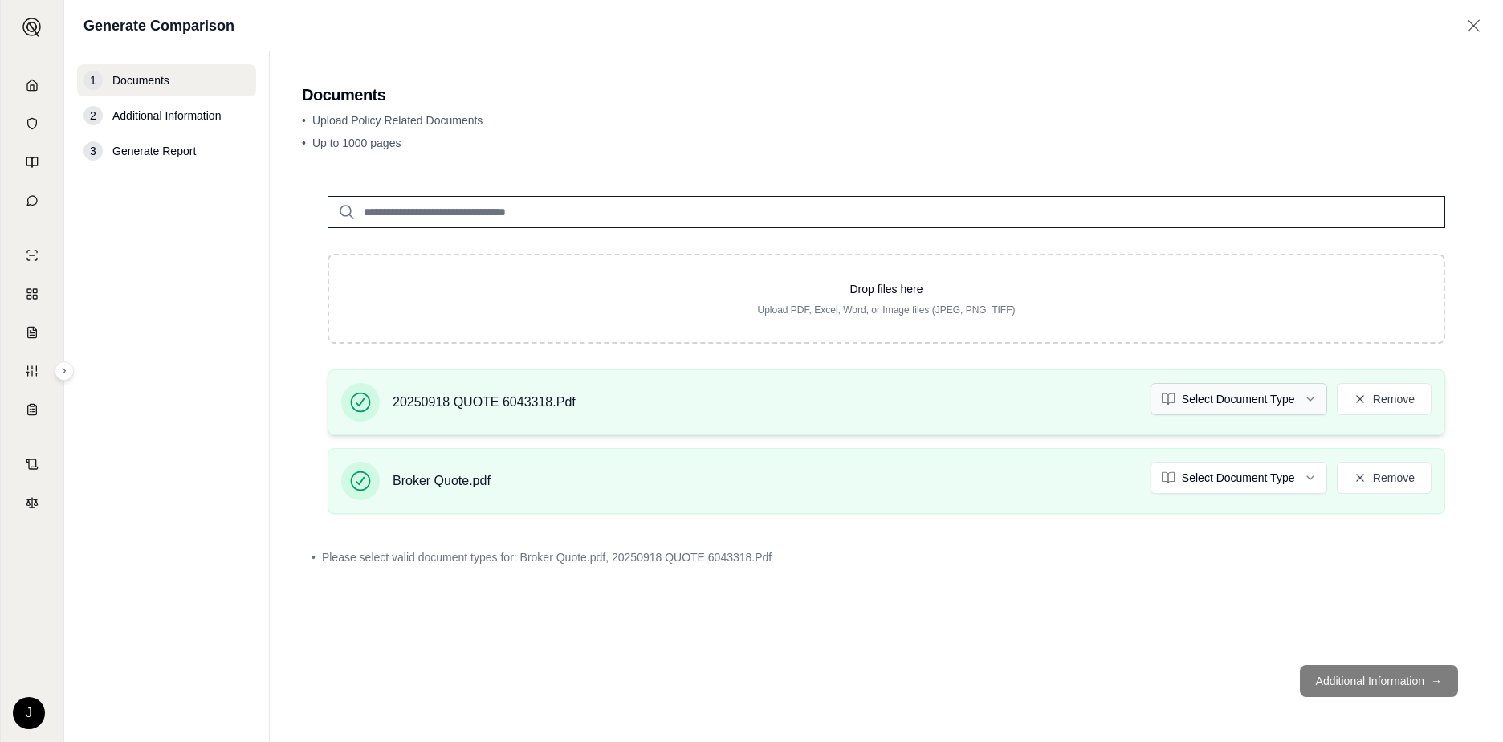
click at [1308, 397] on html "Home Vault Prompts Chats Single Policy Comparisons Claims Custom Report Coverag…" at bounding box center [751, 371] width 1503 height 742
click at [1255, 477] on html "Home Vault Prompts Chats Single Policy Comparisons Claims Custom Report Coverag…" at bounding box center [751, 371] width 1503 height 742
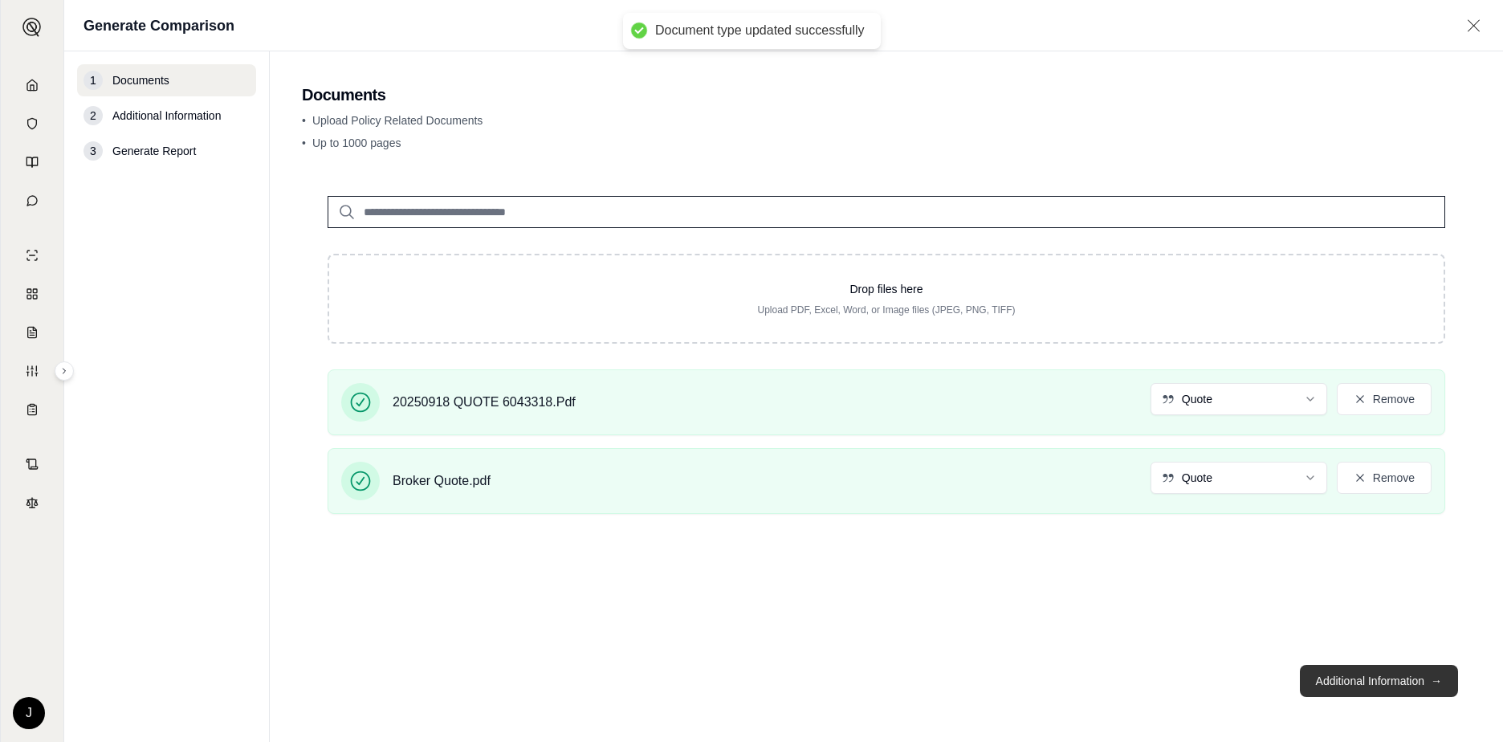
click at [1346, 678] on button "Additional Information →" at bounding box center [1379, 681] width 158 height 32
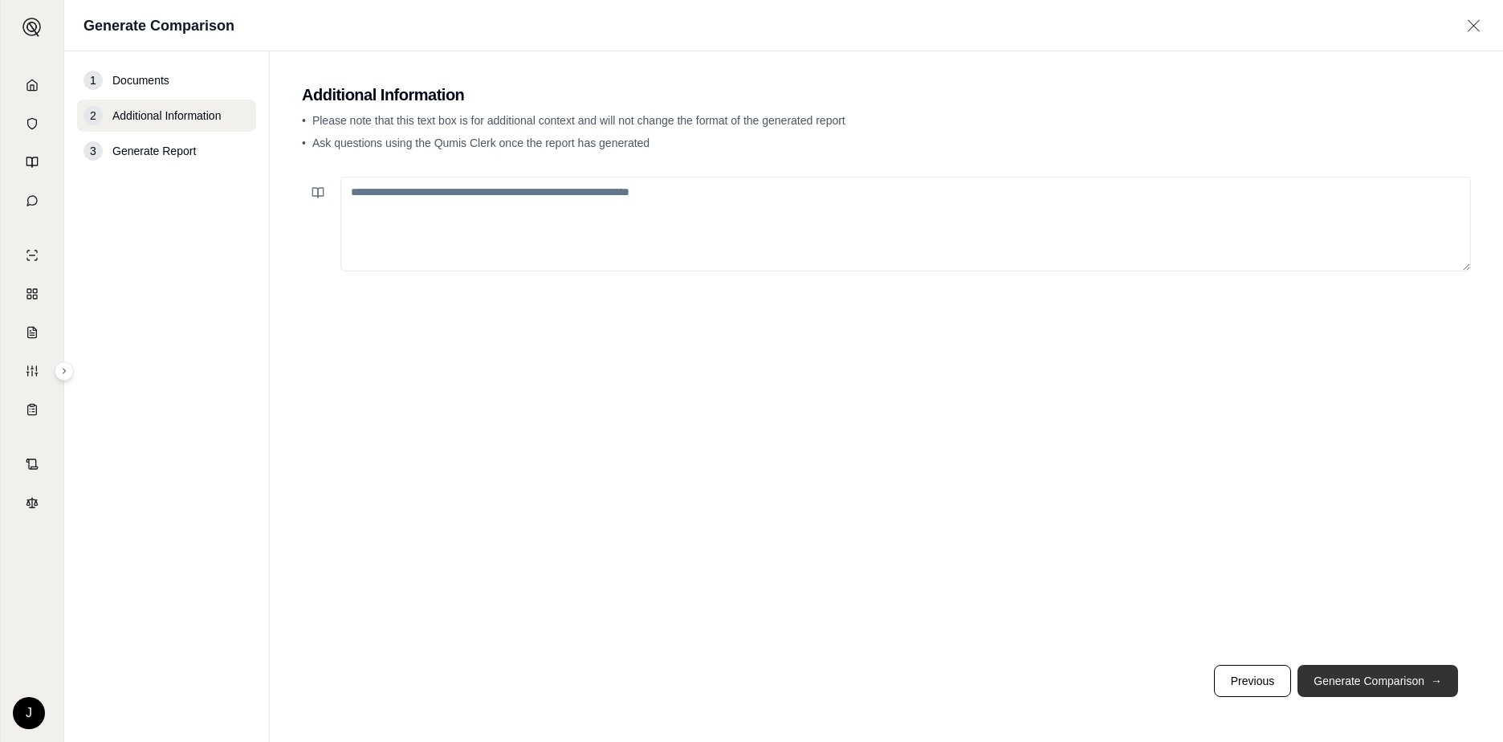
click at [1364, 675] on button "Generate Comparison →" at bounding box center [1378, 681] width 161 height 32
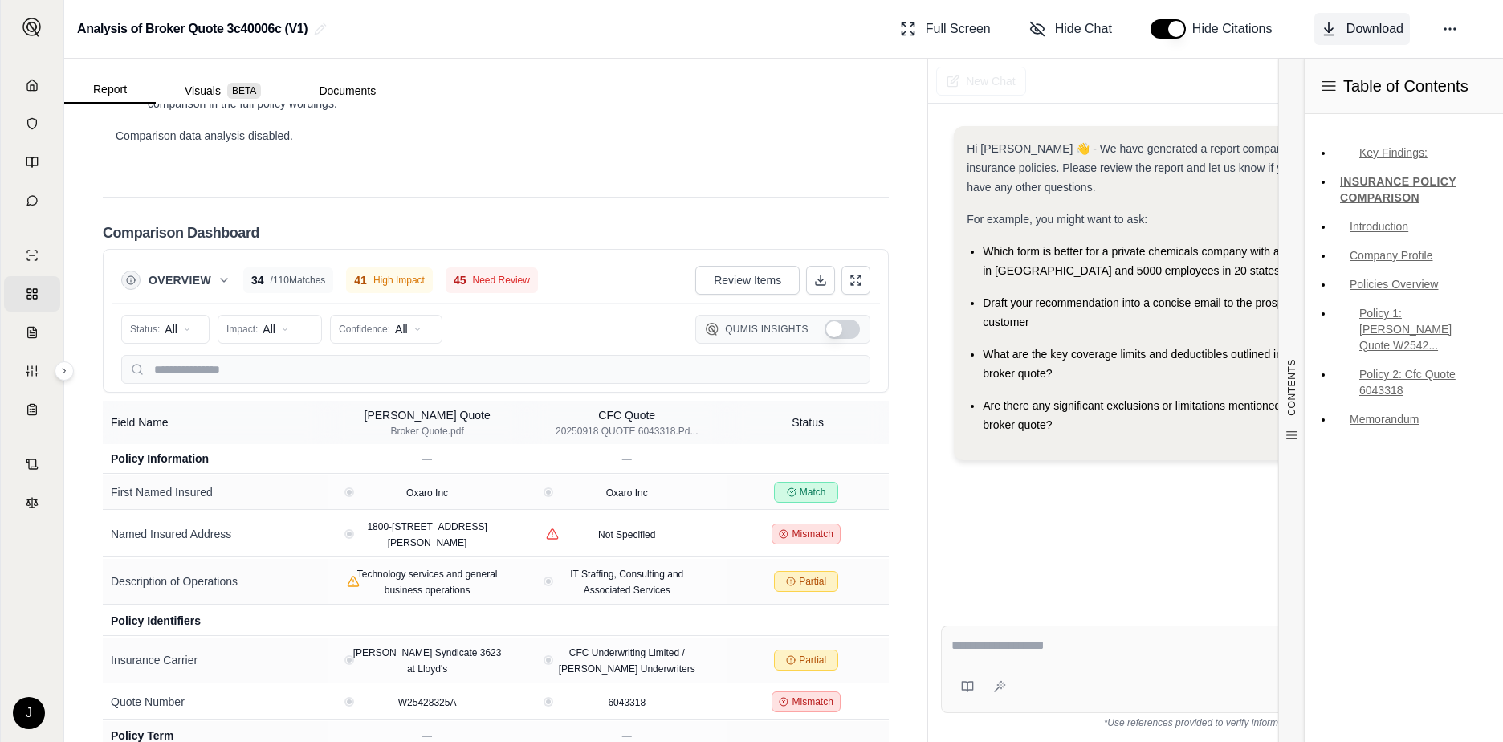
click at [1355, 19] on span "Download" at bounding box center [1374, 28] width 57 height 19
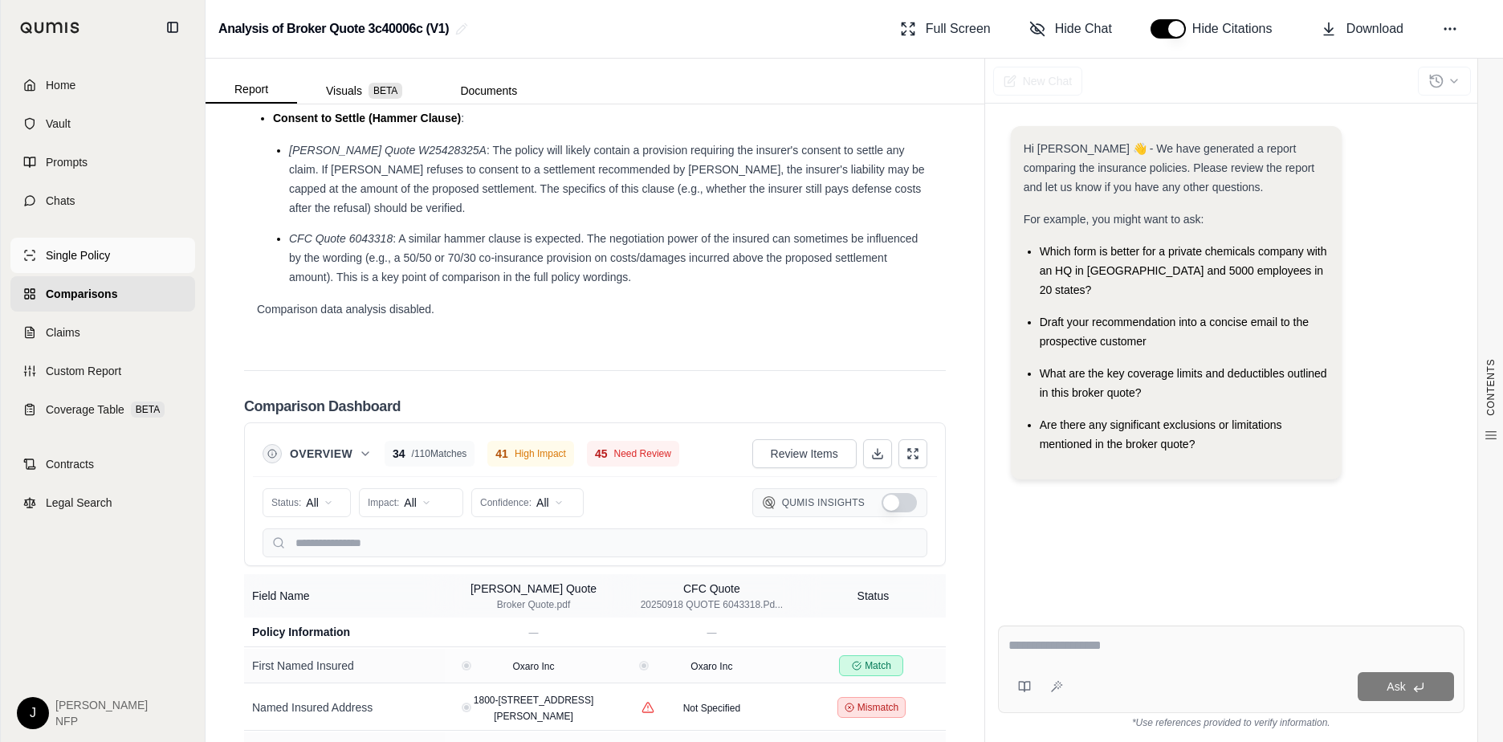
scroll to position [3745, 0]
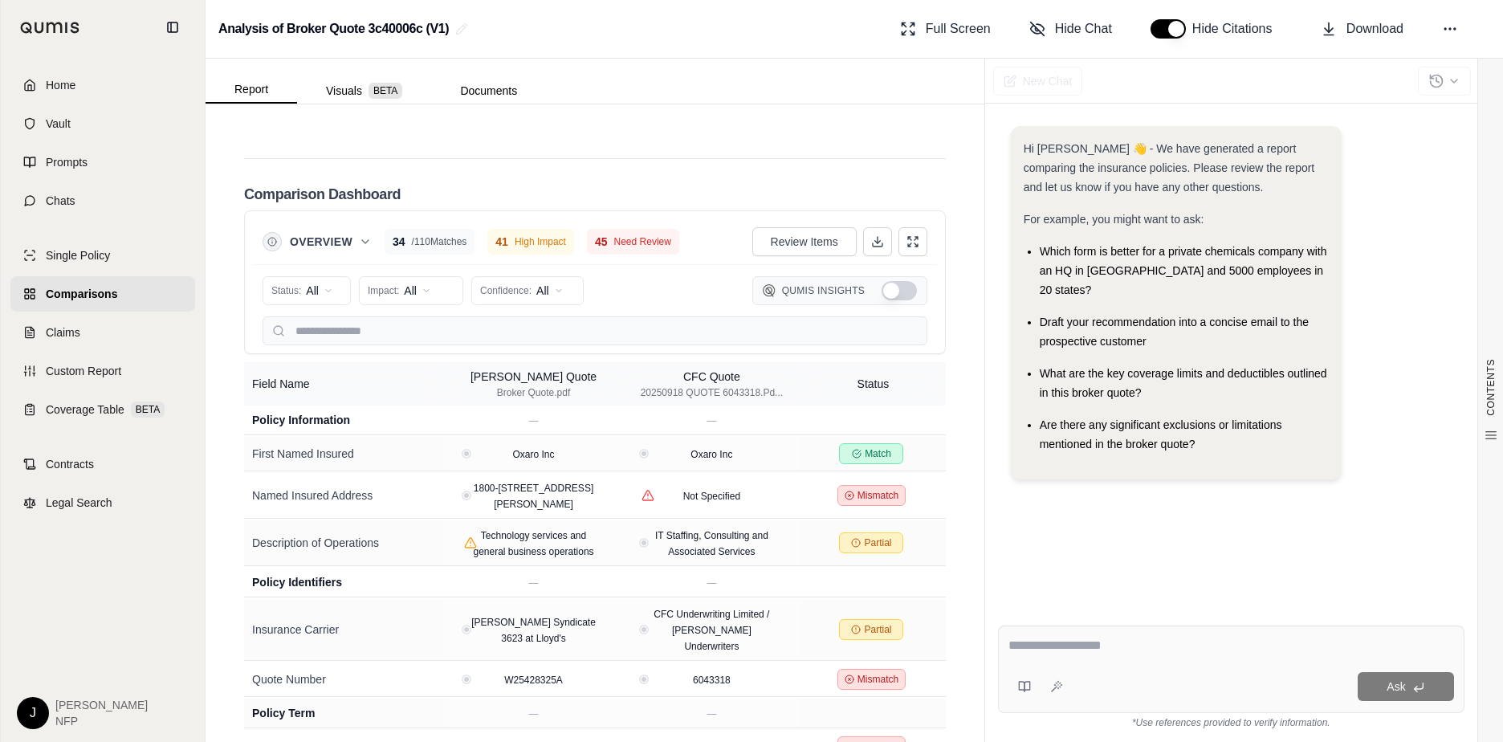
click at [1177, 535] on div "Hi [PERSON_NAME] 👋 - We have generated a report comparing the insurance policie…" at bounding box center [1231, 356] width 466 height 487
click at [906, 243] on icon at bounding box center [912, 241] width 13 height 13
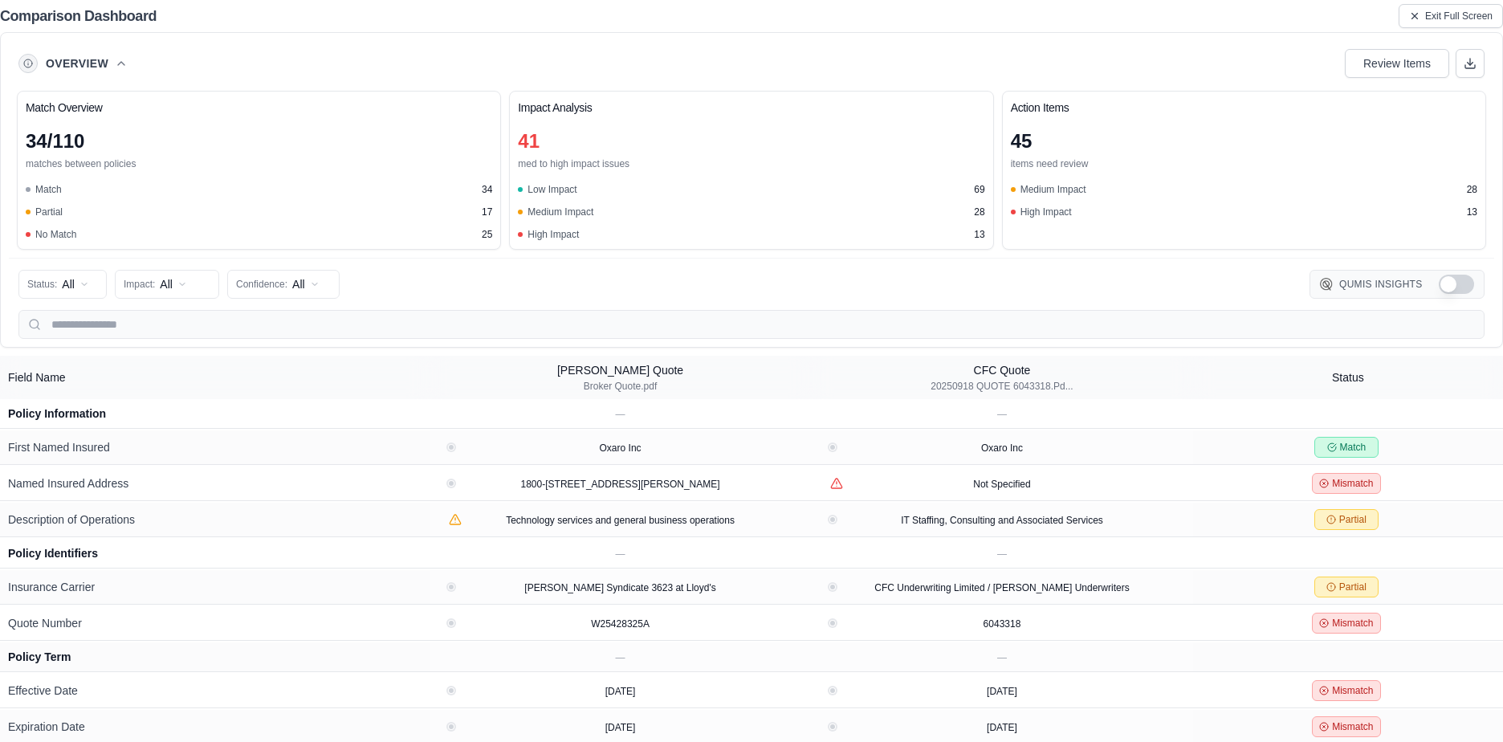
scroll to position [3200, 0]
click at [1467, 64] on icon at bounding box center [1470, 63] width 13 height 13
